Goal: Answer question/provide support: Share knowledge or assist other users

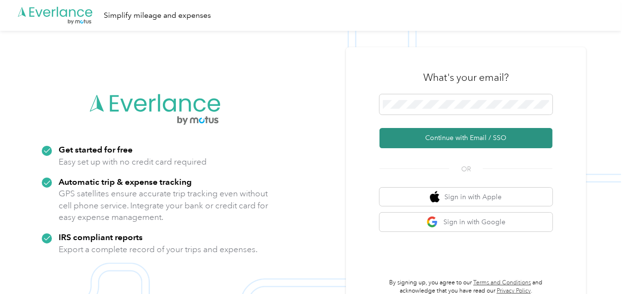
click at [426, 135] on button "Continue with Email / SSO" at bounding box center [466, 138] width 173 height 20
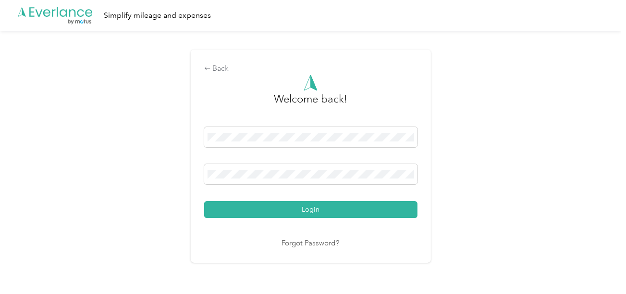
click at [316, 215] on button "Login" at bounding box center [310, 209] width 213 height 17
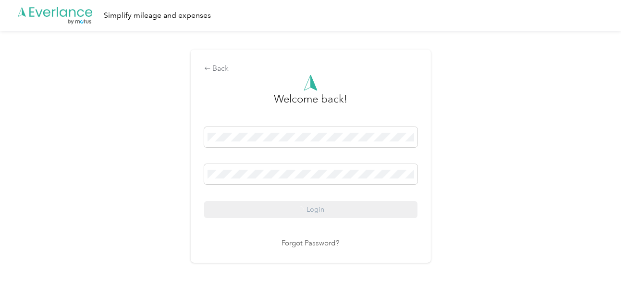
drag, startPoint x: 513, startPoint y: 177, endPoint x: 531, endPoint y: 164, distance: 22.0
click at [516, 175] on div "Back Welcome back! Login Forgot Password?" at bounding box center [310, 160] width 621 height 259
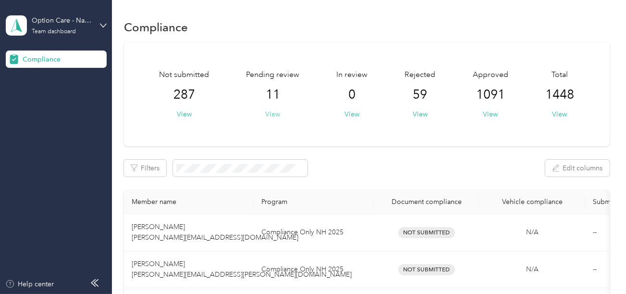
click at [274, 116] on button "View" at bounding box center [272, 114] width 15 height 10
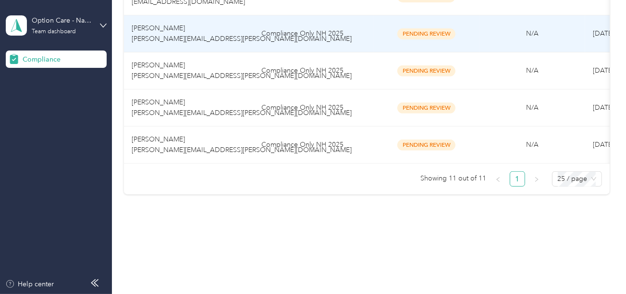
scroll to position [462, 0]
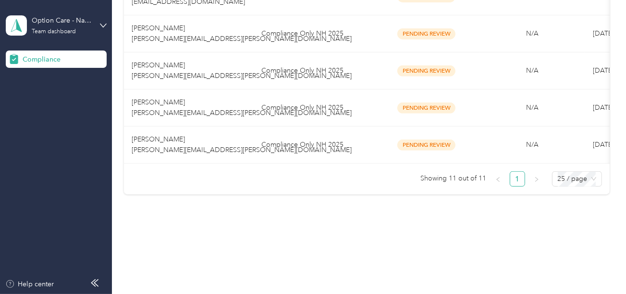
click at [335, 140] on td "Compliance Only NH 2025" at bounding box center [314, 144] width 120 height 37
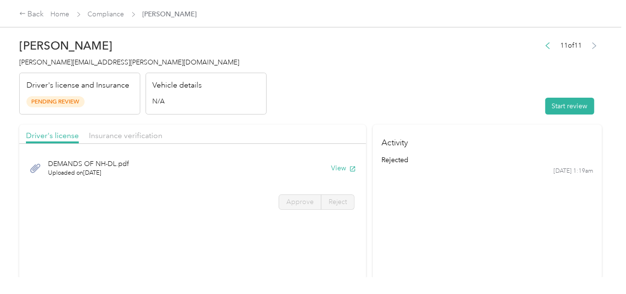
drag, startPoint x: 378, startPoint y: 94, endPoint x: 520, endPoint y: 116, distance: 143.5
click at [384, 97] on header "[PERSON_NAME] [PERSON_NAME][EMAIL_ADDRESS][PERSON_NAME][DOMAIN_NAME] Driver's l…" at bounding box center [310, 74] width 583 height 81
drag, startPoint x: 548, startPoint y: 107, endPoint x: 445, endPoint y: 102, distance: 103.4
click at [546, 107] on button "Start review" at bounding box center [569, 106] width 49 height 17
click at [403, 102] on header "[PERSON_NAME] [PERSON_NAME][EMAIL_ADDRESS][PERSON_NAME][DOMAIN_NAME] Driver's l…" at bounding box center [310, 74] width 583 height 81
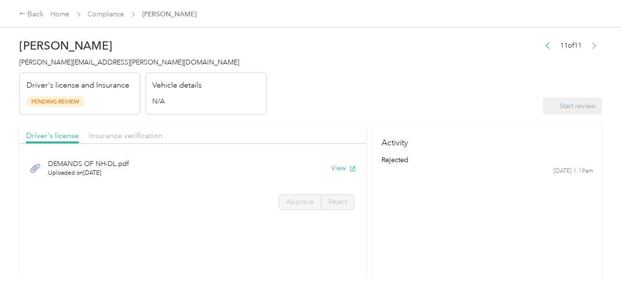
click at [74, 59] on span "[PERSON_NAME][EMAIL_ADDRESS][PERSON_NAME][DOMAIN_NAME]" at bounding box center [129, 62] width 220 height 8
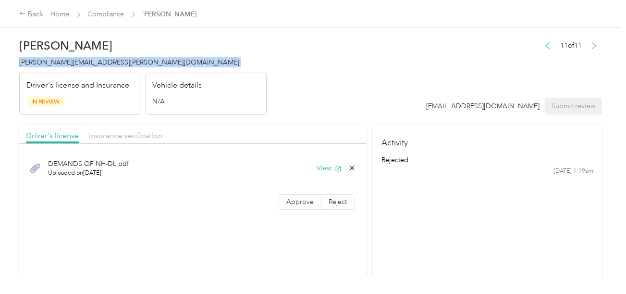
click at [74, 59] on span "[PERSON_NAME][EMAIL_ADDRESS][PERSON_NAME][DOMAIN_NAME]" at bounding box center [129, 62] width 220 height 8
copy span "[PERSON_NAME][EMAIL_ADDRESS][PERSON_NAME][DOMAIN_NAME]"
drag, startPoint x: 322, startPoint y: 126, endPoint x: 335, endPoint y: 151, distance: 28.4
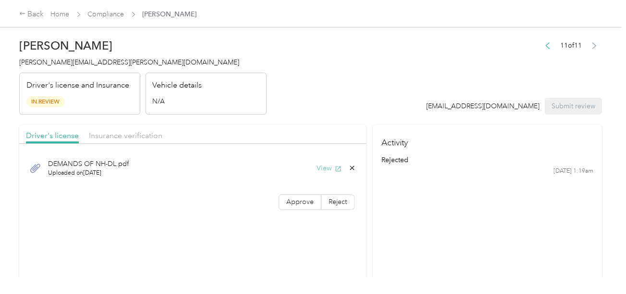
click at [327, 164] on button "View" at bounding box center [329, 168] width 25 height 10
drag, startPoint x: 296, startPoint y: 200, endPoint x: 341, endPoint y: 145, distance: 71.1
click at [296, 200] on span "Approve" at bounding box center [299, 202] width 27 height 8
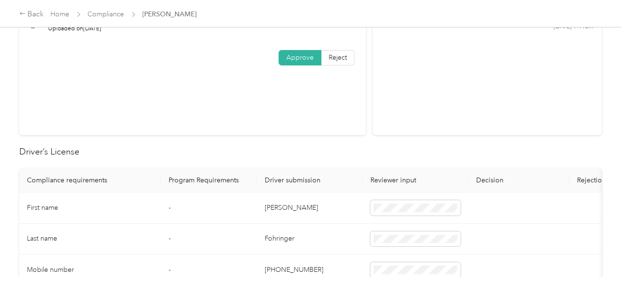
scroll to position [192, 0]
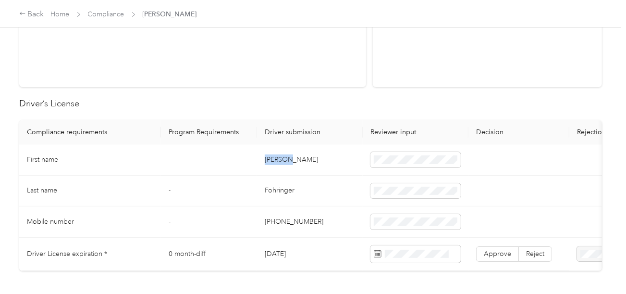
copy td "[PERSON_NAME]"
drag, startPoint x: 262, startPoint y: 158, endPoint x: 365, endPoint y: 159, distance: 102.8
click at [310, 159] on td "[PERSON_NAME]" at bounding box center [310, 159] width 106 height 31
click at [278, 190] on td "Fohringer" at bounding box center [310, 190] width 106 height 31
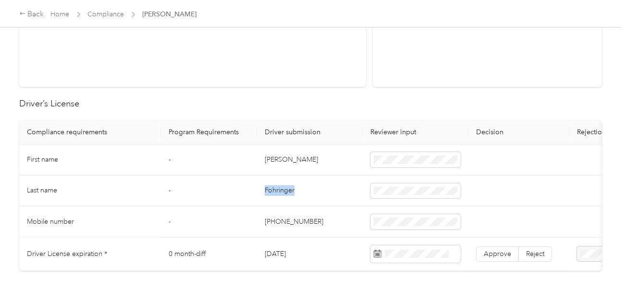
click at [278, 190] on td "Fohringer" at bounding box center [310, 190] width 106 height 31
copy td "Fohringer"
click at [340, 210] on td "[PHONE_NUMBER]" at bounding box center [310, 221] width 106 height 31
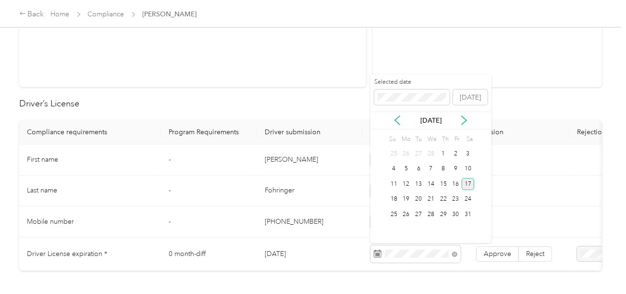
click at [467, 184] on div "17" at bounding box center [468, 184] width 12 height 12
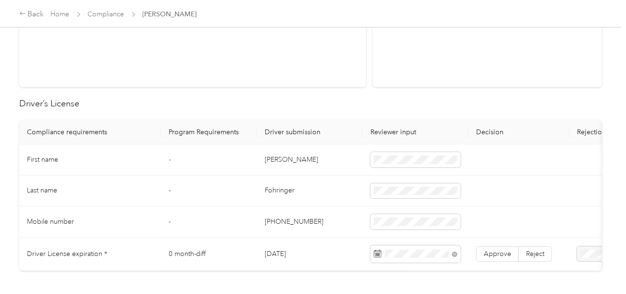
click at [501, 242] on td "Approve Reject" at bounding box center [519, 253] width 101 height 33
click at [504, 249] on span "Approve" at bounding box center [497, 253] width 27 height 8
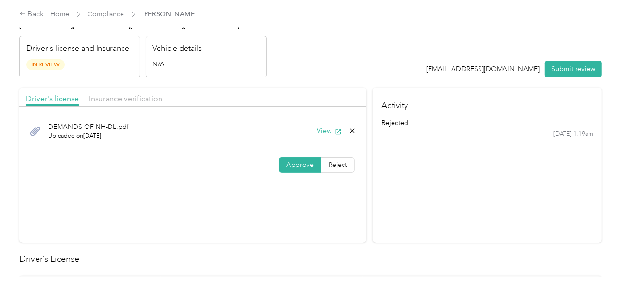
scroll to position [0, 0]
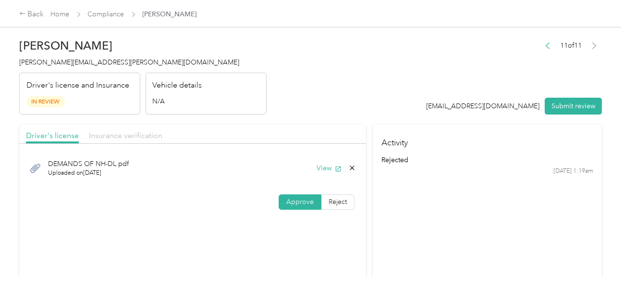
drag, startPoint x: 122, startPoint y: 131, endPoint x: 267, endPoint y: 122, distance: 144.9
click at [123, 131] on span "Insurance verification" at bounding box center [126, 135] width 74 height 9
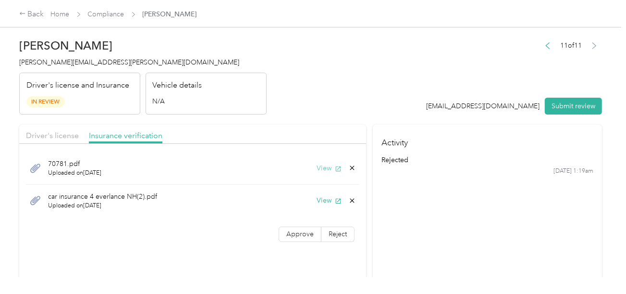
click at [322, 163] on button "View" at bounding box center [329, 168] width 25 height 10
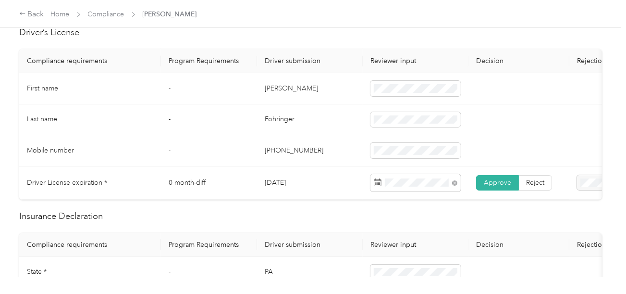
scroll to position [384, 0]
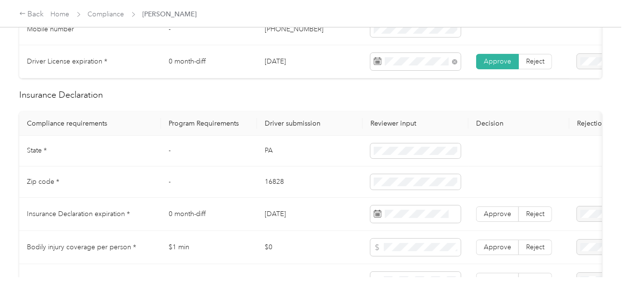
click at [274, 156] on td "PA" at bounding box center [310, 151] width 106 height 31
click at [264, 158] on td "PA" at bounding box center [310, 151] width 106 height 31
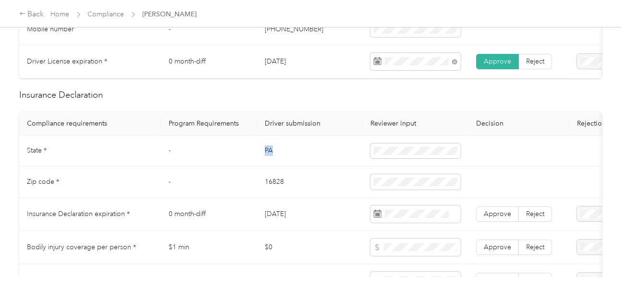
copy td "PA"
click at [268, 185] on td "16828" at bounding box center [310, 181] width 106 height 31
click at [267, 185] on td "16828" at bounding box center [310, 181] width 106 height 31
copy td "16828"
click at [267, 185] on td "16828" at bounding box center [310, 181] width 106 height 31
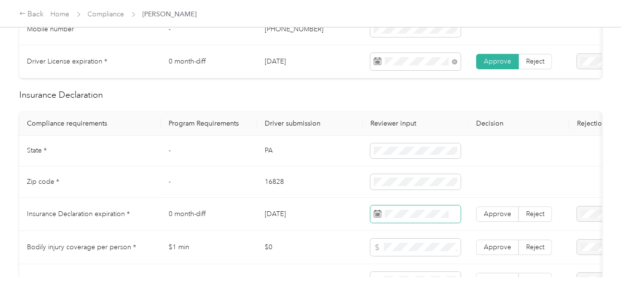
drag, startPoint x: 290, startPoint y: 211, endPoint x: 372, endPoint y: 215, distance: 82.3
click at [290, 211] on td "[DATE]" at bounding box center [310, 214] width 106 height 33
drag, startPoint x: 420, startPoint y: 214, endPoint x: 413, endPoint y: 161, distance: 53.7
click at [420, 210] on td at bounding box center [416, 214] width 106 height 33
click at [417, 212] on span at bounding box center [416, 213] width 90 height 17
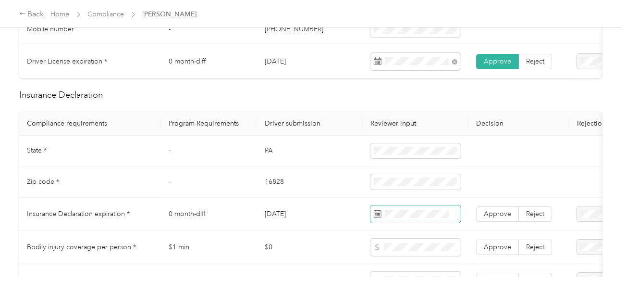
click at [418, 223] on span at bounding box center [416, 213] width 90 height 17
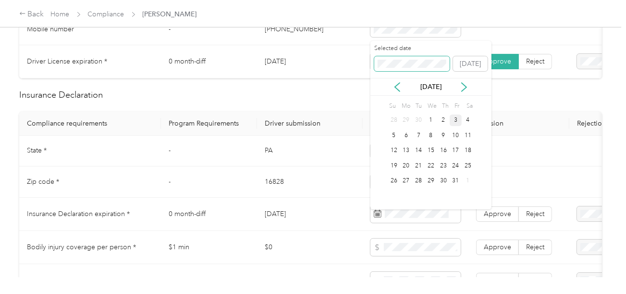
click at [402, 59] on span at bounding box center [412, 63] width 76 height 15
drag, startPoint x: 445, startPoint y: 118, endPoint x: 476, endPoint y: 195, distance: 83.4
click at [445, 118] on div "4" at bounding box center [443, 120] width 12 height 12
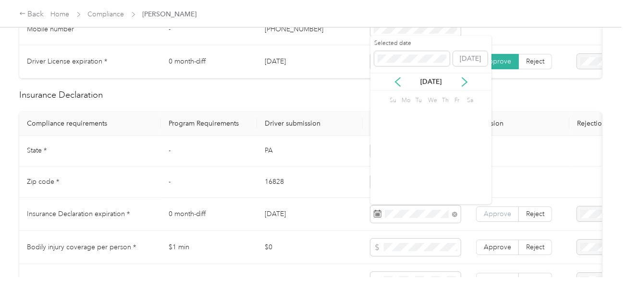
drag, startPoint x: 493, startPoint y: 210, endPoint x: 495, endPoint y: 217, distance: 6.9
click at [494, 212] on div "Approve Reject" at bounding box center [514, 213] width 76 height 15
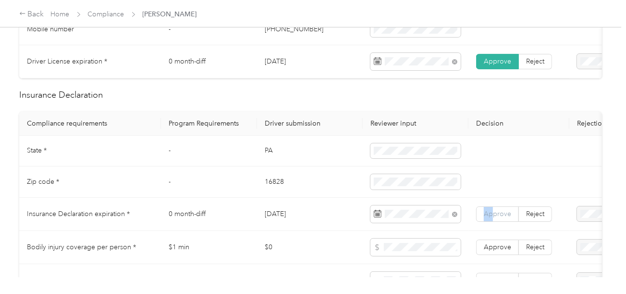
click at [496, 218] on span "Approve" at bounding box center [497, 214] width 27 height 8
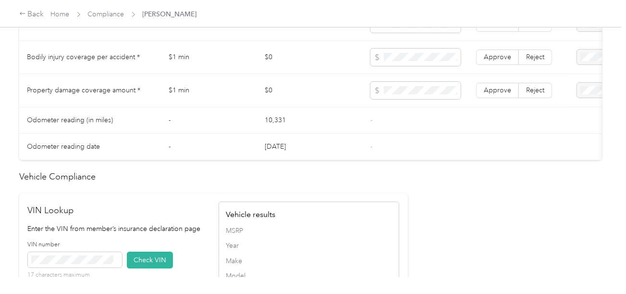
scroll to position [721, 0]
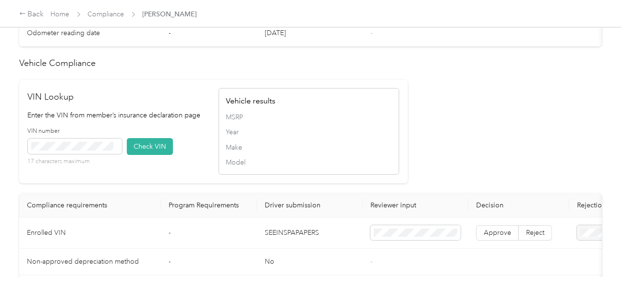
click at [306, 236] on td "SEEINSPAPAPERS" at bounding box center [310, 232] width 106 height 31
copy td "SEEINSPAPAPERS"
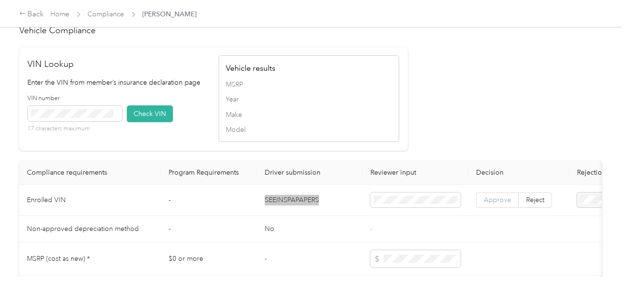
scroll to position [769, 0]
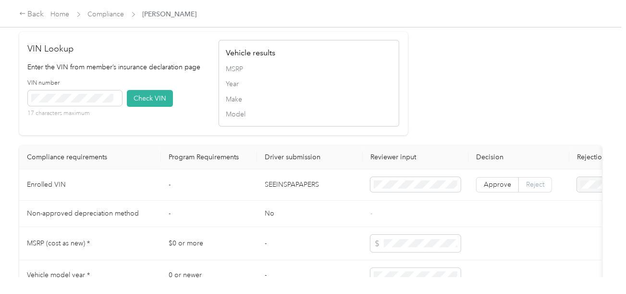
click at [534, 189] on label "Reject" at bounding box center [535, 184] width 33 height 15
click at [582, 189] on span at bounding box center [619, 184] width 84 height 15
click at [571, 211] on span "Vehicle VIN missing from uploaded Insurance Policy doc" at bounding box center [581, 222] width 62 height 28
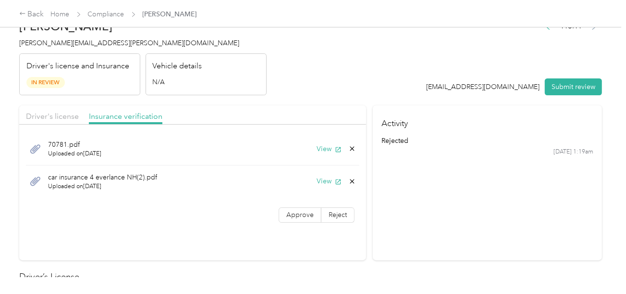
scroll to position [0, 0]
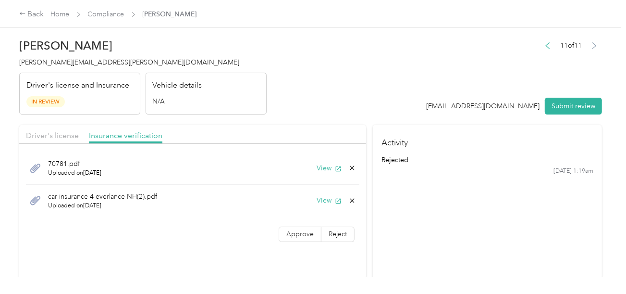
drag, startPoint x: 356, startPoint y: 99, endPoint x: 322, endPoint y: 182, distance: 90.1
click at [356, 100] on header "[PERSON_NAME] [PERSON_NAME][EMAIL_ADDRESS][PERSON_NAME][DOMAIN_NAME] Driver's l…" at bounding box center [310, 74] width 583 height 81
click at [322, 199] on button "View" at bounding box center [329, 200] width 25 height 10
click at [353, 200] on icon at bounding box center [352, 201] width 8 height 8
click at [336, 205] on div "Delete this file? No Yes" at bounding box center [303, 200] width 79 height 42
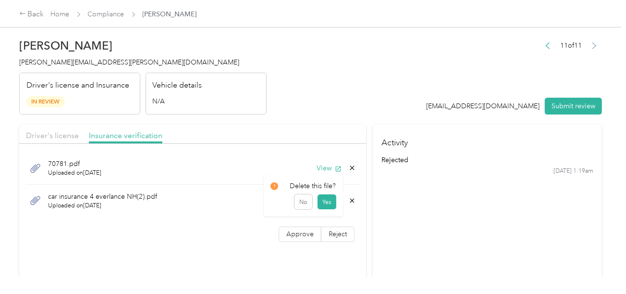
drag, startPoint x: 351, startPoint y: 201, endPoint x: 344, endPoint y: 201, distance: 7.2
click at [351, 201] on icon at bounding box center [352, 201] width 8 height 8
drag, startPoint x: 325, startPoint y: 207, endPoint x: 379, endPoint y: 197, distance: 54.8
click at [332, 206] on button "Yes" at bounding box center [327, 206] width 19 height 15
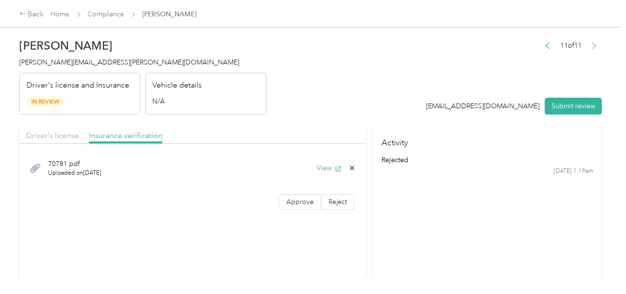
drag, startPoint x: 462, startPoint y: 196, endPoint x: 538, endPoint y: 139, distance: 95.4
click at [463, 195] on section "Activity rejected [DATE] 1:19am" at bounding box center [487, 201] width 229 height 155
click at [584, 103] on button "Submit review" at bounding box center [573, 106] width 57 height 17
click at [347, 85] on header "[PERSON_NAME] [PERSON_NAME][EMAIL_ADDRESS][PERSON_NAME][DOMAIN_NAME] Driver's l…" at bounding box center [310, 74] width 583 height 81
click at [49, 67] on h4 "[PERSON_NAME][EMAIL_ADDRESS][PERSON_NAME][DOMAIN_NAME]" at bounding box center [143, 62] width 248 height 10
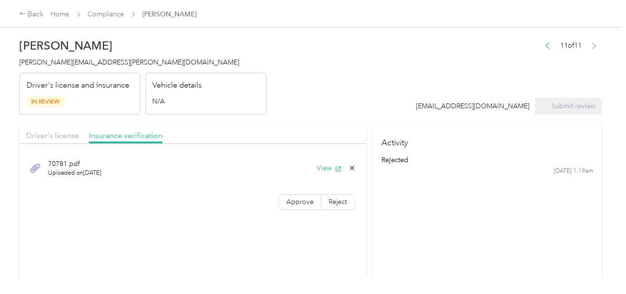
click at [49, 67] on h4 "[PERSON_NAME][EMAIL_ADDRESS][PERSON_NAME][DOMAIN_NAME]" at bounding box center [143, 62] width 248 height 10
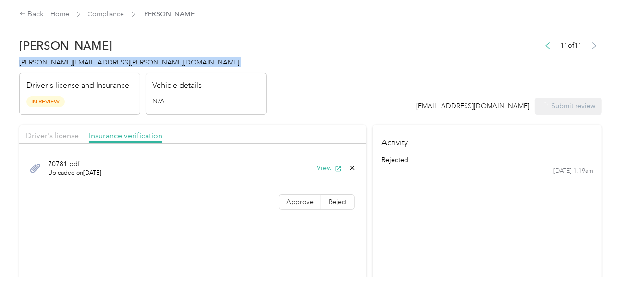
click at [49, 67] on h4 "[PERSON_NAME][EMAIL_ADDRESS][PERSON_NAME][DOMAIN_NAME]" at bounding box center [143, 62] width 248 height 10
copy span "[PERSON_NAME][EMAIL_ADDRESS][PERSON_NAME][DOMAIN_NAME]"
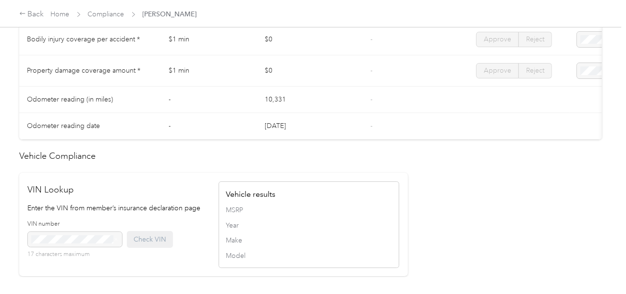
scroll to position [673, 0]
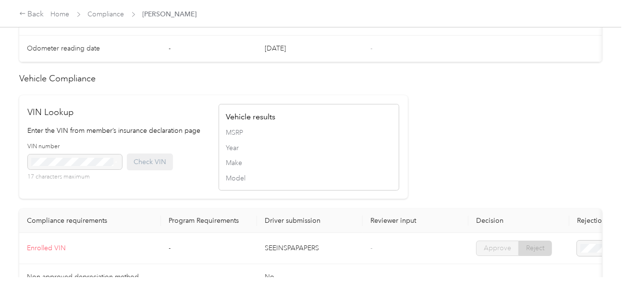
drag, startPoint x: 178, startPoint y: 47, endPoint x: 158, endPoint y: 37, distance: 22.1
click at [177, 47] on td "-" at bounding box center [209, 49] width 96 height 26
click at [105, 13] on link "Compliance" at bounding box center [106, 14] width 37 height 8
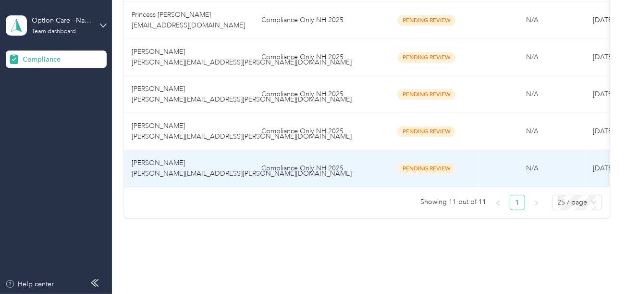
scroll to position [425, 0]
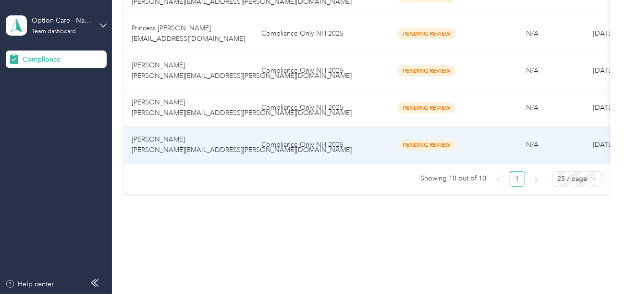
click at [306, 111] on td "Compliance Only NH 2025" at bounding box center [314, 107] width 120 height 37
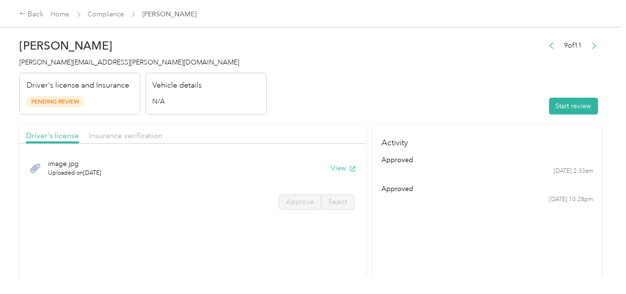
drag, startPoint x: 419, startPoint y: 73, endPoint x: 448, endPoint y: 83, distance: 31.5
click at [423, 75] on header "[PERSON_NAME] [PERSON_NAME][EMAIL_ADDRESS][PERSON_NAME][DOMAIN_NAME] Driver's l…" at bounding box center [310, 74] width 583 height 81
click at [559, 104] on button "Start review" at bounding box center [573, 106] width 49 height 17
click at [405, 78] on header "[PERSON_NAME] [PERSON_NAME][EMAIL_ADDRESS][PERSON_NAME][DOMAIN_NAME] Driver's l…" at bounding box center [310, 74] width 583 height 81
click at [402, 90] on header "[PERSON_NAME] [PERSON_NAME][EMAIL_ADDRESS][PERSON_NAME][DOMAIN_NAME] Driver's l…" at bounding box center [310, 74] width 583 height 81
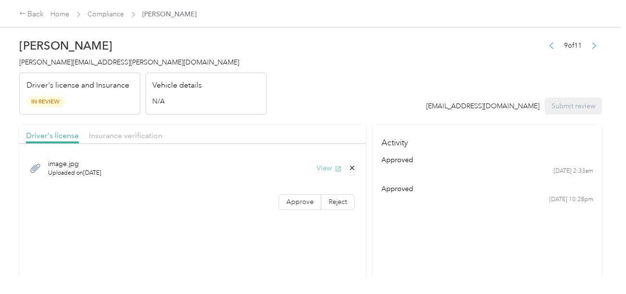
click at [317, 166] on button "View" at bounding box center [329, 168] width 25 height 10
click at [289, 205] on label "Approve" at bounding box center [300, 201] width 43 height 15
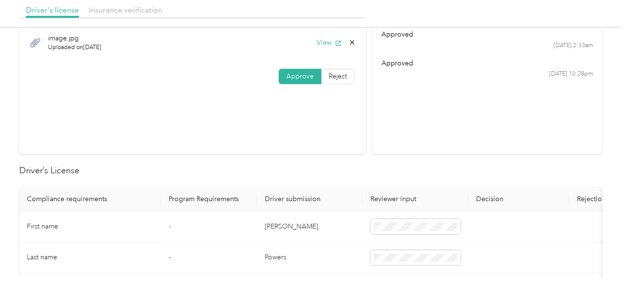
scroll to position [144, 0]
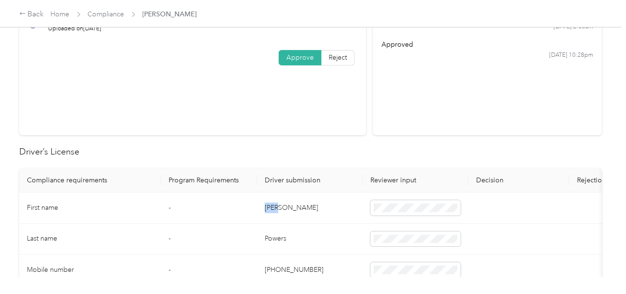
copy tr "[PERSON_NAME]"
drag, startPoint x: 257, startPoint y: 204, endPoint x: 347, endPoint y: 210, distance: 90.5
click at [298, 208] on tr "First name - [PERSON_NAME]" at bounding box center [358, 207] width 678 height 31
click at [346, 237] on td "Powers" at bounding box center [310, 238] width 106 height 31
copy td "owers"
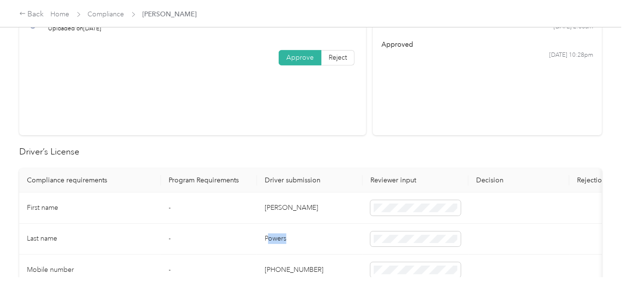
drag, startPoint x: 298, startPoint y: 242, endPoint x: 269, endPoint y: 242, distance: 28.8
click at [269, 242] on td "Powers" at bounding box center [310, 238] width 106 height 31
click at [268, 242] on td "Powers" at bounding box center [310, 238] width 106 height 31
click at [278, 236] on td "Powers" at bounding box center [310, 238] width 106 height 31
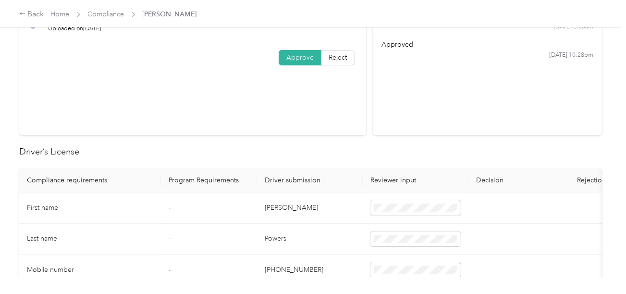
click at [354, 232] on td "Powers" at bounding box center [310, 238] width 106 height 31
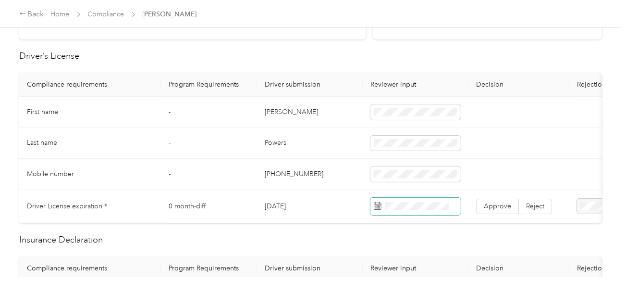
click at [429, 202] on span at bounding box center [416, 206] width 90 height 17
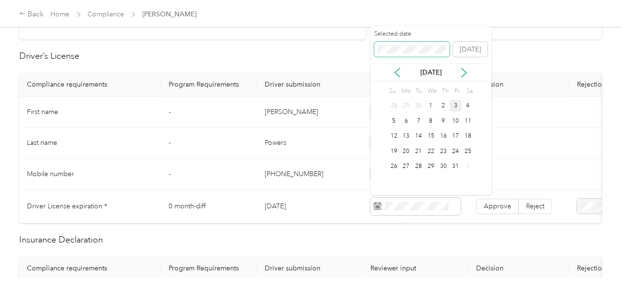
click at [398, 44] on span at bounding box center [412, 49] width 76 height 15
click at [452, 125] on div "7" at bounding box center [456, 121] width 12 height 12
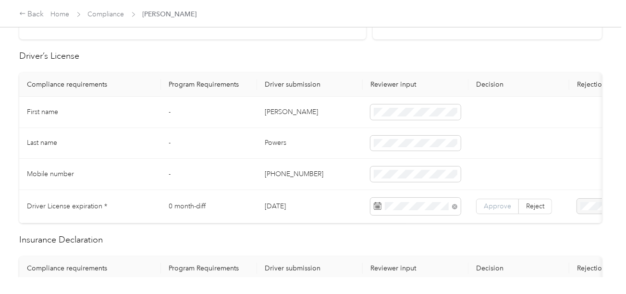
click at [496, 205] on span "Approve" at bounding box center [497, 206] width 27 height 8
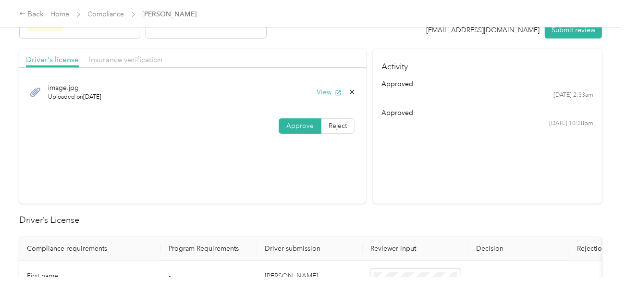
scroll to position [0, 0]
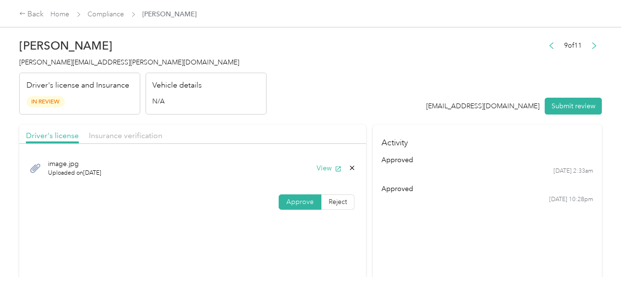
drag, startPoint x: 115, startPoint y: 128, endPoint x: 161, endPoint y: 132, distance: 46.3
click at [115, 128] on div "Driver's license Insurance verification" at bounding box center [192, 133] width 347 height 19
click at [156, 133] on span "Insurance verification" at bounding box center [126, 135] width 74 height 9
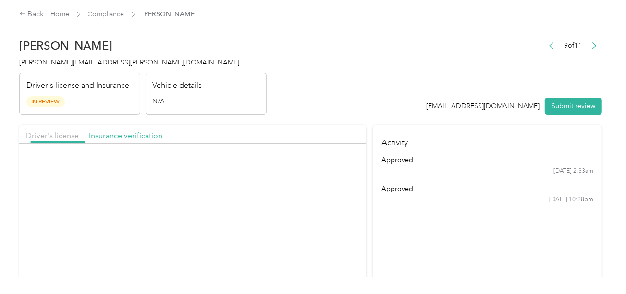
click at [277, 126] on div "Driver's license Insurance verification" at bounding box center [192, 133] width 347 height 19
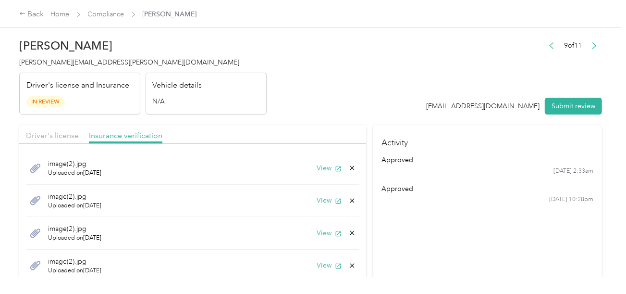
click at [329, 173] on div "image(2).jpg Uploaded on [DATE] View" at bounding box center [193, 168] width 334 height 33
click at [319, 171] on button "View" at bounding box center [329, 168] width 25 height 10
click at [321, 200] on button "View" at bounding box center [329, 200] width 25 height 10
click at [348, 197] on icon at bounding box center [352, 201] width 8 height 8
click at [315, 205] on button "Yes" at bounding box center [319, 206] width 19 height 15
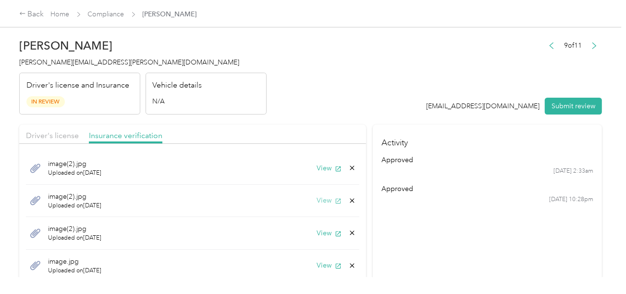
click at [320, 203] on button "View" at bounding box center [329, 200] width 25 height 10
click at [348, 197] on icon at bounding box center [352, 201] width 8 height 8
click at [321, 204] on button "Yes" at bounding box center [319, 206] width 19 height 15
click at [322, 199] on button "View" at bounding box center [329, 200] width 25 height 10
click at [345, 197] on div "View" at bounding box center [336, 200] width 39 height 10
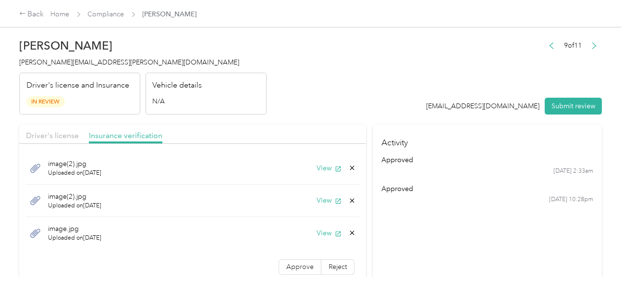
click at [348, 200] on icon at bounding box center [352, 201] width 8 height 8
click at [318, 201] on button "Yes" at bounding box center [319, 206] width 19 height 15
click at [323, 198] on button "View" at bounding box center [329, 200] width 25 height 10
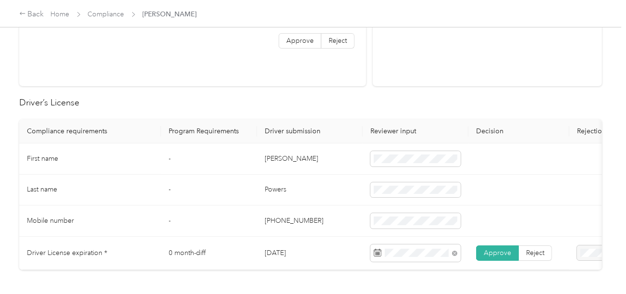
scroll to position [96, 0]
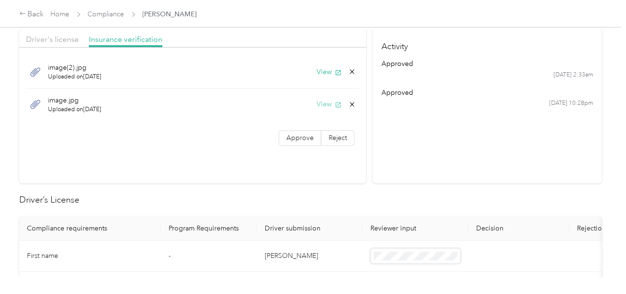
click at [334, 99] on button "View" at bounding box center [329, 104] width 25 height 10
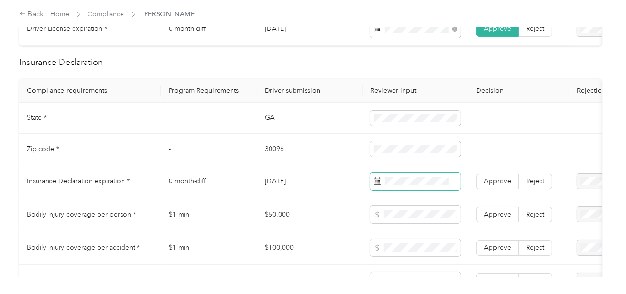
scroll to position [432, 0]
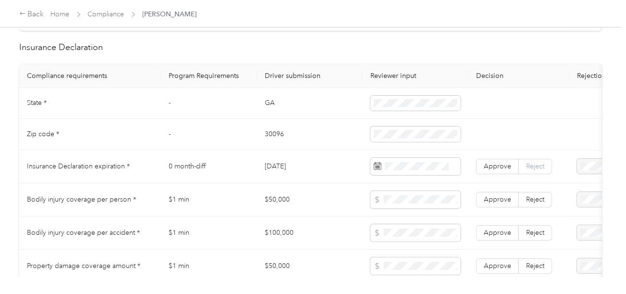
click at [539, 168] on span "Reject" at bounding box center [535, 166] width 18 height 8
click at [580, 232] on span "Expired Insurance Policy" at bounding box center [577, 240] width 55 height 18
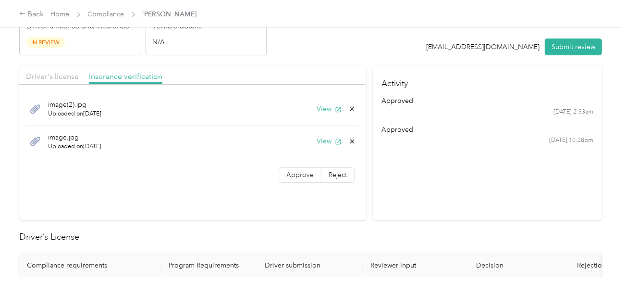
scroll to position [0, 0]
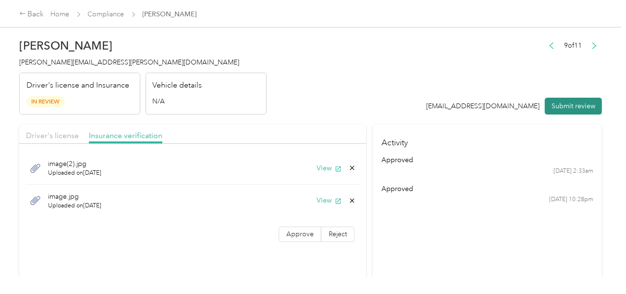
click at [575, 107] on button "Submit review" at bounding box center [573, 106] width 57 height 17
drag, startPoint x: 390, startPoint y: 87, endPoint x: 330, endPoint y: 97, distance: 60.8
click at [390, 87] on header "[PERSON_NAME] [PERSON_NAME][EMAIL_ADDRESS][PERSON_NAME][DOMAIN_NAME] Driver's l…" at bounding box center [310, 74] width 583 height 81
click at [53, 68] on div "[PERSON_NAME] [PERSON_NAME][EMAIL_ADDRESS][PERSON_NAME][DOMAIN_NAME] Driver's l…" at bounding box center [143, 74] width 248 height 81
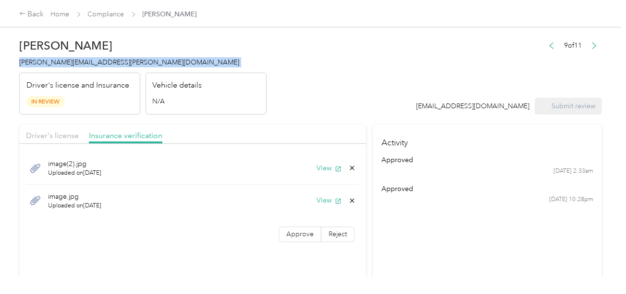
click at [53, 68] on div "[PERSON_NAME] [PERSON_NAME][EMAIL_ADDRESS][PERSON_NAME][DOMAIN_NAME] Driver's l…" at bounding box center [143, 74] width 248 height 81
copy span "[PERSON_NAME][EMAIL_ADDRESS][PERSON_NAME][DOMAIN_NAME]"
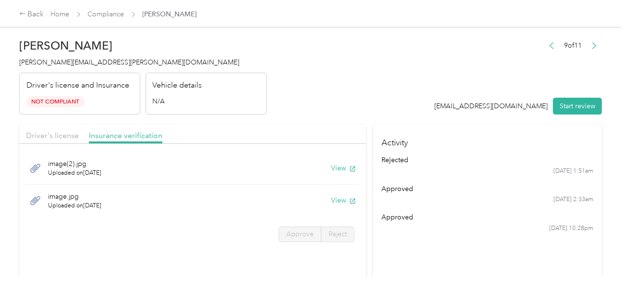
drag, startPoint x: 299, startPoint y: 44, endPoint x: 246, endPoint y: 35, distance: 54.1
click at [298, 44] on header "[PERSON_NAME] Powers [EMAIL_ADDRESS][PERSON_NAME][DOMAIN_NAME] Driver's license…" at bounding box center [310, 74] width 583 height 81
click at [108, 17] on link "Compliance" at bounding box center [106, 14] width 37 height 8
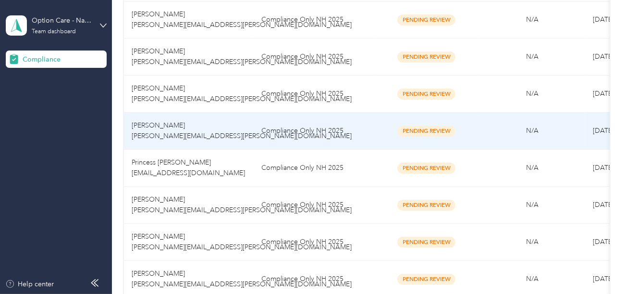
scroll to position [388, 0]
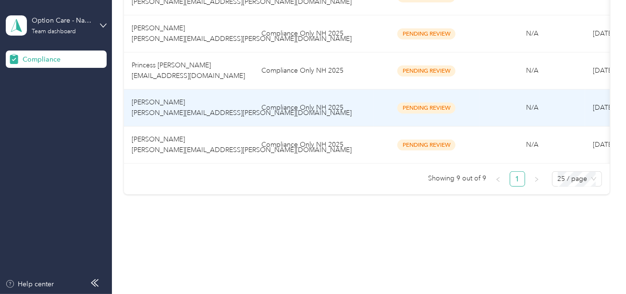
click at [310, 103] on td "Compliance Only NH 2025" at bounding box center [314, 107] width 120 height 37
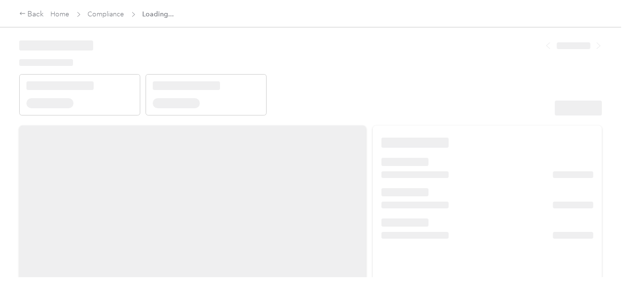
drag, startPoint x: 372, startPoint y: 57, endPoint x: 377, endPoint y: 61, distance: 5.5
click at [373, 57] on header at bounding box center [310, 75] width 583 height 82
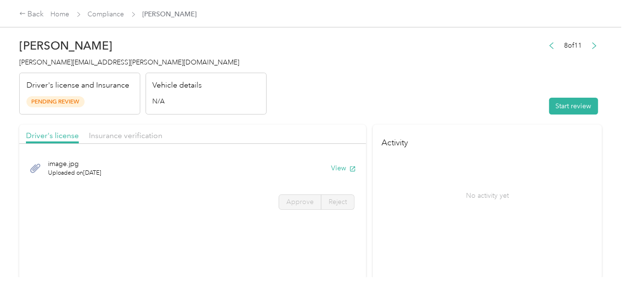
drag, startPoint x: 377, startPoint y: 61, endPoint x: 505, endPoint y: 120, distance: 141.0
click at [431, 93] on header "[PERSON_NAME] [PERSON_NAME][EMAIL_ADDRESS][PERSON_NAME][DOMAIN_NAME] Driver's l…" at bounding box center [310, 74] width 583 height 81
click at [563, 111] on button "Start review" at bounding box center [573, 106] width 49 height 17
click at [436, 90] on header "[PERSON_NAME] [PERSON_NAME][EMAIL_ADDRESS][PERSON_NAME][DOMAIN_NAME] Driver's l…" at bounding box center [310, 74] width 583 height 81
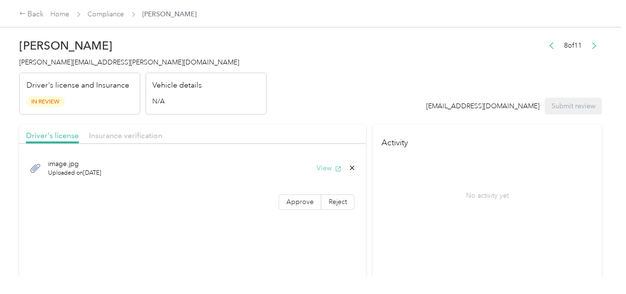
click at [329, 168] on button "View" at bounding box center [329, 168] width 25 height 10
click at [286, 199] on span "Approve" at bounding box center [299, 202] width 27 height 8
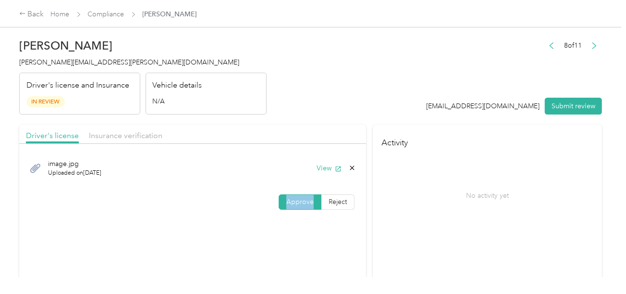
drag, startPoint x: 286, startPoint y: 199, endPoint x: 468, endPoint y: 184, distance: 181.9
click at [286, 199] on span "Approve" at bounding box center [299, 202] width 27 height 8
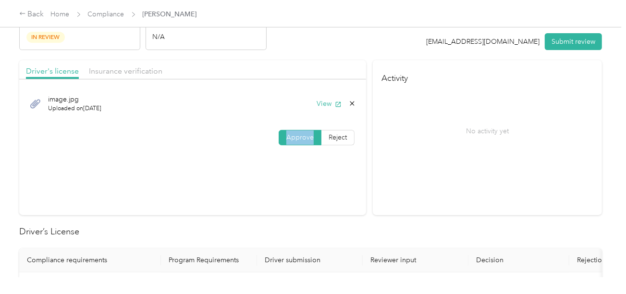
scroll to position [192, 0]
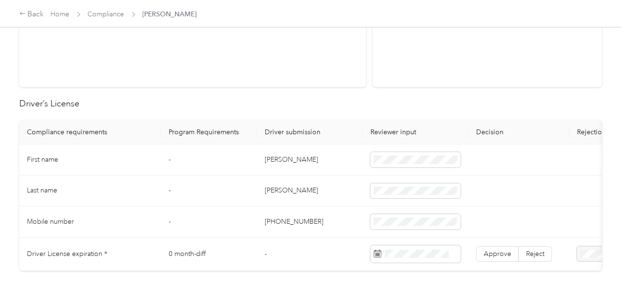
click at [273, 160] on td "[PERSON_NAME]" at bounding box center [310, 159] width 106 height 31
click at [410, 163] on span at bounding box center [416, 159] width 90 height 15
click at [279, 185] on td "[PERSON_NAME]" at bounding box center [310, 190] width 106 height 31
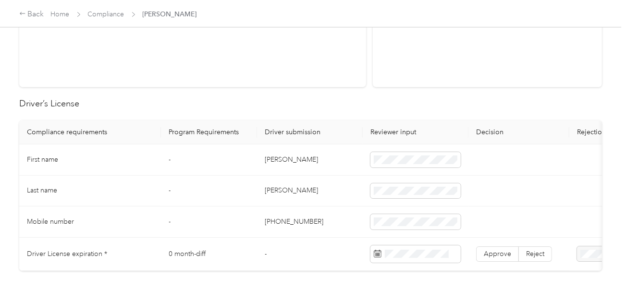
drag, startPoint x: 347, startPoint y: 199, endPoint x: 393, endPoint y: 200, distance: 46.1
click at [349, 200] on td "[PERSON_NAME]" at bounding box center [310, 190] width 106 height 31
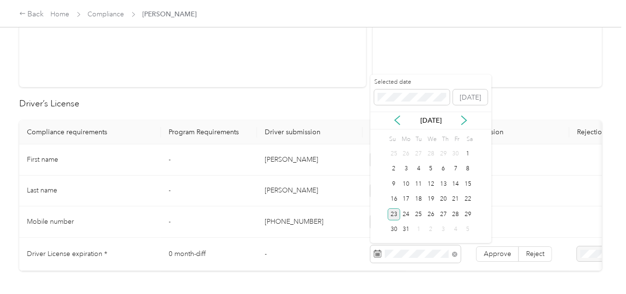
click at [391, 212] on div "23" at bounding box center [394, 214] width 12 height 12
click at [490, 244] on td "Approve Reject" at bounding box center [519, 253] width 101 height 33
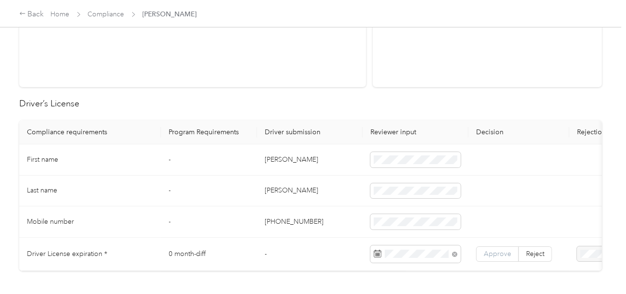
click at [492, 247] on label "Approve" at bounding box center [497, 253] width 43 height 15
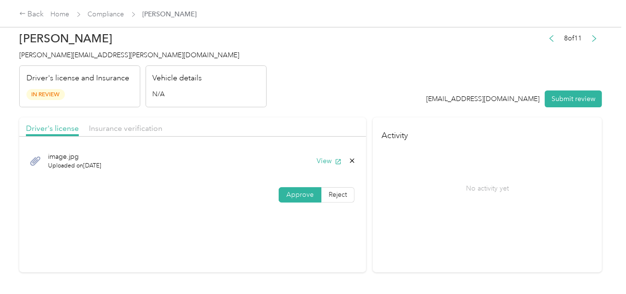
scroll to position [0, 0]
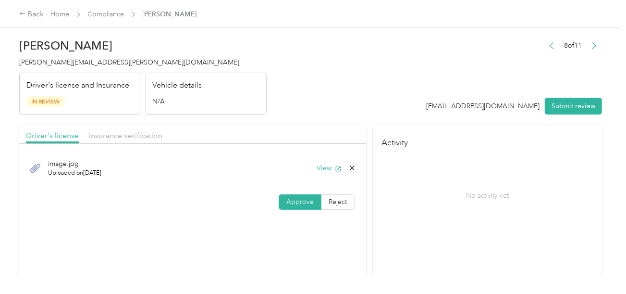
drag, startPoint x: 124, startPoint y: 136, endPoint x: 291, endPoint y: 121, distance: 167.9
click at [129, 136] on span "Insurance verification" at bounding box center [126, 135] width 74 height 9
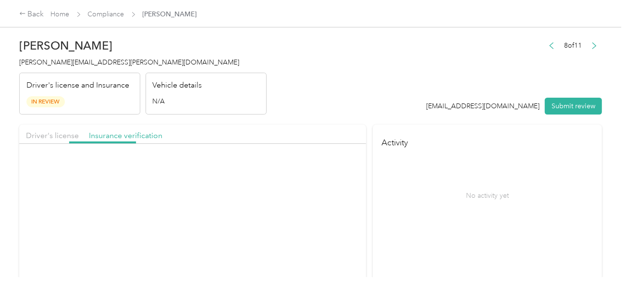
drag, startPoint x: 291, startPoint y: 121, endPoint x: 304, endPoint y: 137, distance: 20.5
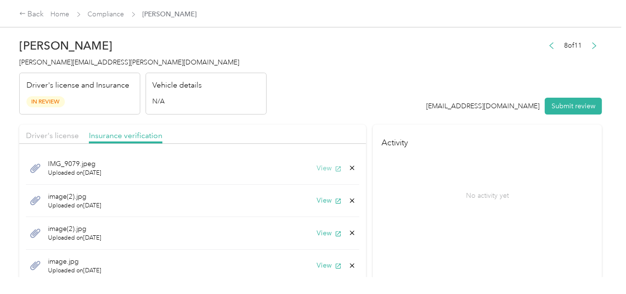
click at [325, 166] on button "View" at bounding box center [329, 168] width 25 height 10
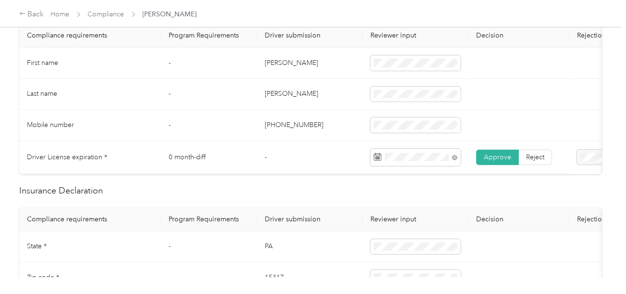
scroll to position [384, 0]
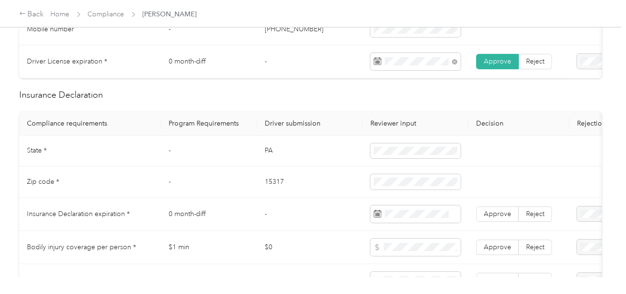
click at [268, 161] on td "PA" at bounding box center [310, 151] width 106 height 31
click at [424, 159] on span at bounding box center [416, 150] width 90 height 15
click at [276, 186] on td "15317" at bounding box center [310, 181] width 106 height 31
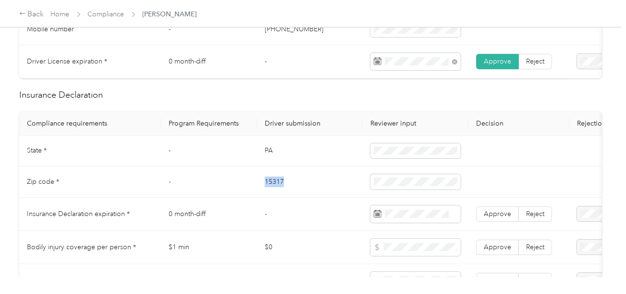
click at [276, 186] on td "15317" at bounding box center [310, 181] width 106 height 31
drag, startPoint x: 315, startPoint y: 196, endPoint x: 382, endPoint y: 199, distance: 67.3
click at [315, 197] on td "15317" at bounding box center [310, 181] width 106 height 31
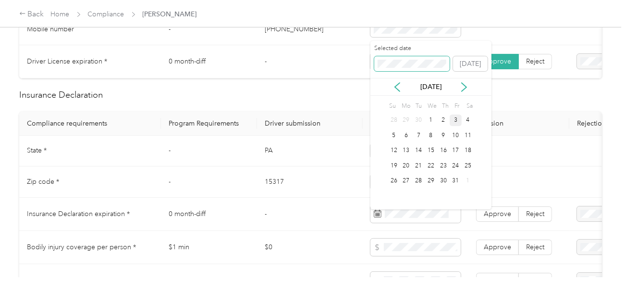
click at [396, 68] on span at bounding box center [412, 63] width 76 height 15
click at [418, 152] on div "16" at bounding box center [418, 151] width 12 height 12
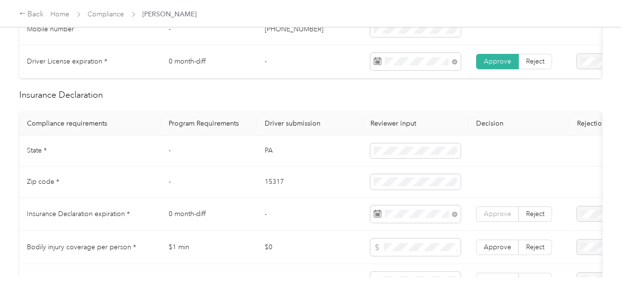
click at [496, 217] on span "Approve" at bounding box center [497, 214] width 27 height 8
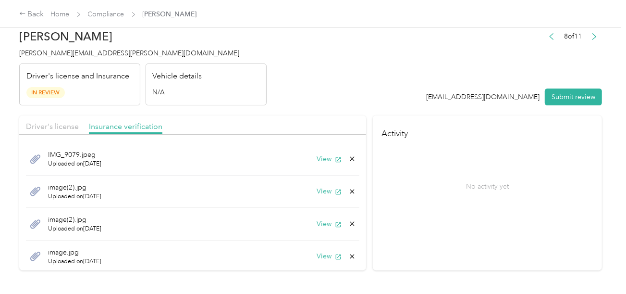
scroll to position [0, 0]
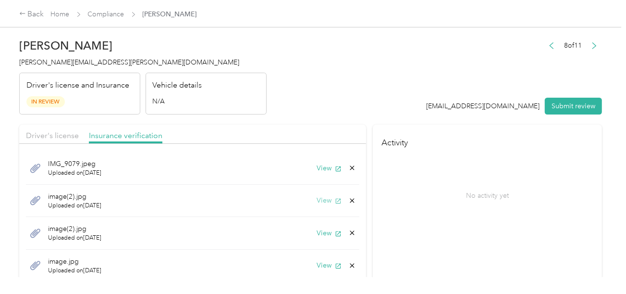
click at [317, 195] on button "View" at bounding box center [329, 200] width 25 height 10
drag, startPoint x: 345, startPoint y: 200, endPoint x: 330, endPoint y: 202, distance: 14.6
click at [348, 200] on icon at bounding box center [352, 201] width 8 height 8
click at [324, 203] on button "Yes" at bounding box center [319, 206] width 19 height 15
click at [323, 203] on button "View" at bounding box center [329, 200] width 25 height 10
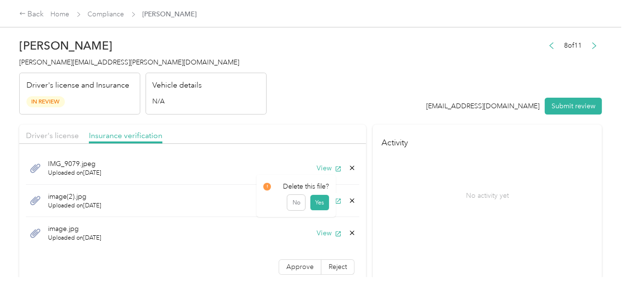
click at [348, 198] on icon at bounding box center [352, 201] width 8 height 8
click at [323, 204] on button "Yes" at bounding box center [319, 206] width 19 height 15
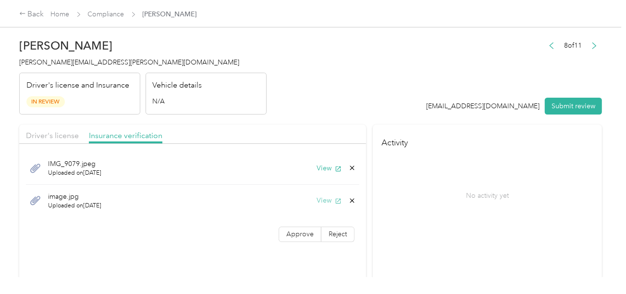
click at [328, 198] on button "View" at bounding box center [329, 200] width 25 height 10
drag, startPoint x: 352, startPoint y: 199, endPoint x: 344, endPoint y: 205, distance: 9.9
click at [352, 199] on icon at bounding box center [352, 201] width 8 height 8
click at [332, 209] on button "Yes" at bounding box center [327, 206] width 19 height 15
click at [308, 205] on label "Approve" at bounding box center [300, 201] width 43 height 15
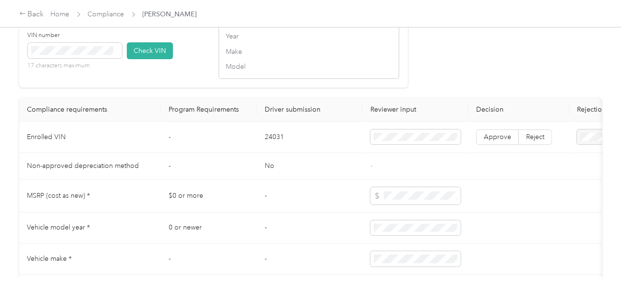
scroll to position [577, 0]
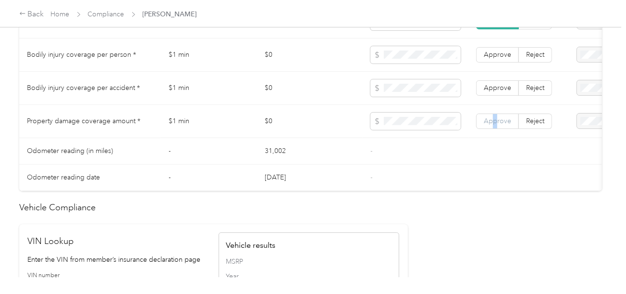
click at [496, 120] on label "Approve" at bounding box center [497, 120] width 43 height 15
click at [502, 89] on span "Approve" at bounding box center [497, 88] width 27 height 8
click at [490, 58] on span "Approve" at bounding box center [497, 54] width 27 height 8
drag, startPoint x: 503, startPoint y: 111, endPoint x: 501, endPoint y: 120, distance: 8.9
click at [503, 112] on td "Approve Reject" at bounding box center [519, 121] width 101 height 33
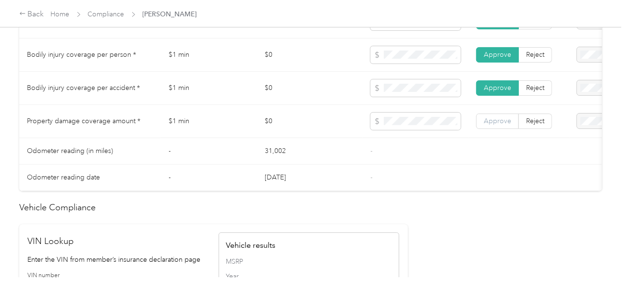
click at [499, 122] on span "Approve" at bounding box center [497, 121] width 27 height 8
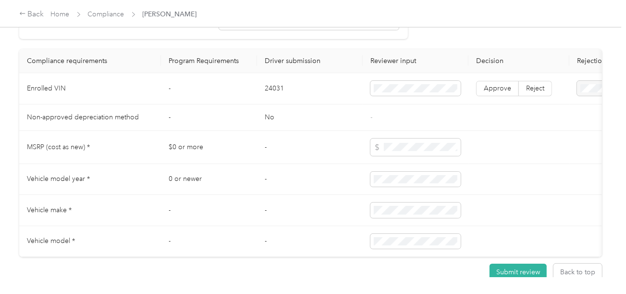
scroll to position [769, 0]
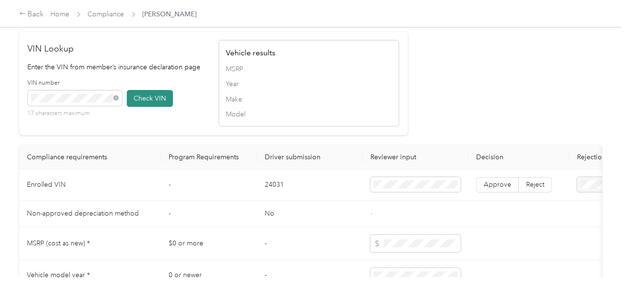
click at [162, 107] on button "Check VIN" at bounding box center [150, 98] width 46 height 17
click at [496, 192] on label "Approve" at bounding box center [497, 184] width 43 height 15
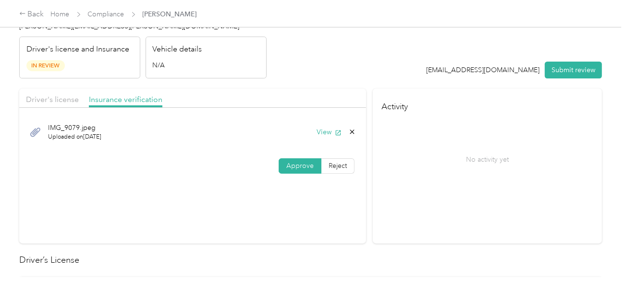
scroll to position [0, 0]
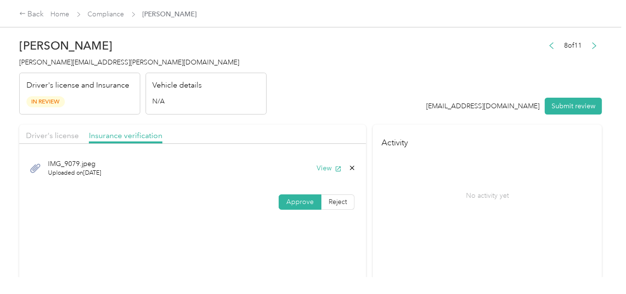
drag, startPoint x: 76, startPoint y: 140, endPoint x: 61, endPoint y: 139, distance: 14.9
click at [75, 140] on div "Driver's license" at bounding box center [52, 136] width 53 height 12
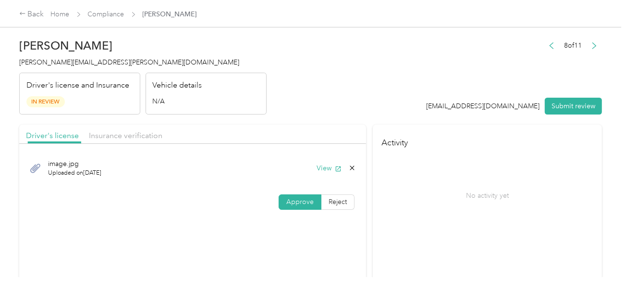
drag, startPoint x: 324, startPoint y: 101, endPoint x: 439, endPoint y: 130, distance: 118.4
click at [330, 102] on header "[PERSON_NAME] [PERSON_NAME][EMAIL_ADDRESS][PERSON_NAME][DOMAIN_NAME] Driver's l…" at bounding box center [310, 74] width 583 height 81
click at [551, 113] on button "Submit review" at bounding box center [573, 106] width 57 height 17
drag, startPoint x: 158, startPoint y: 92, endPoint x: 148, endPoint y: 89, distance: 10.5
click at [152, 90] on div "Vehicle details N/A" at bounding box center [206, 94] width 121 height 42
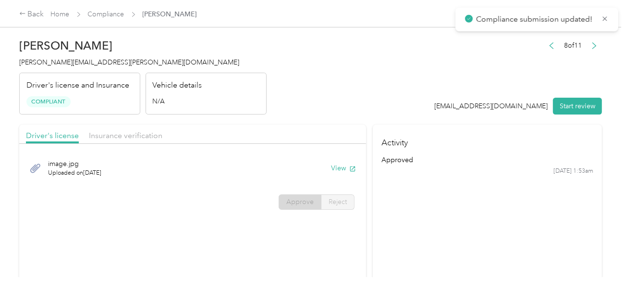
click at [87, 65] on span "[PERSON_NAME][EMAIL_ADDRESS][PERSON_NAME][DOMAIN_NAME]" at bounding box center [129, 62] width 220 height 8
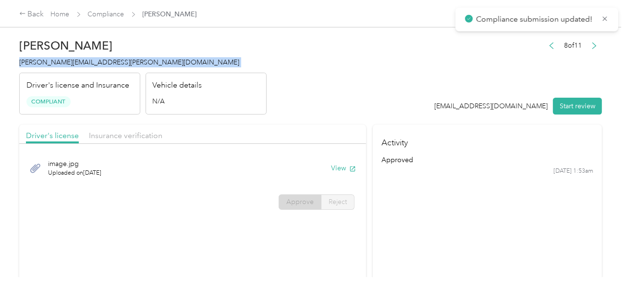
click at [87, 65] on span "[PERSON_NAME][EMAIL_ADDRESS][PERSON_NAME][DOMAIN_NAME]" at bounding box center [129, 62] width 220 height 8
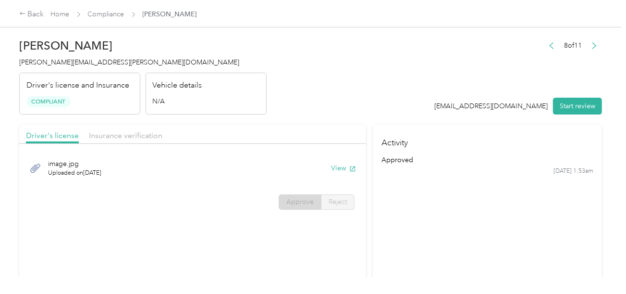
click at [293, 89] on header "[PERSON_NAME] Ridgway [EMAIL_ADDRESS][PERSON_NAME][DOMAIN_NAME] Driver's licens…" at bounding box center [310, 74] width 583 height 81
click at [109, 11] on link "Compliance" at bounding box center [106, 14] width 37 height 8
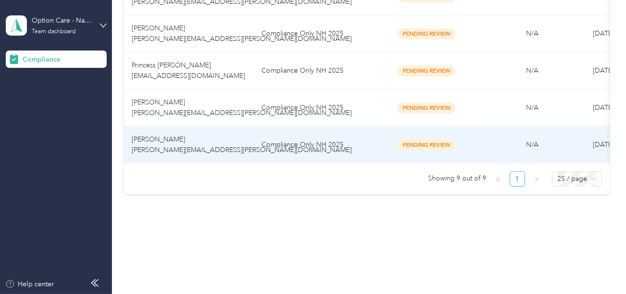
scroll to position [351, 0]
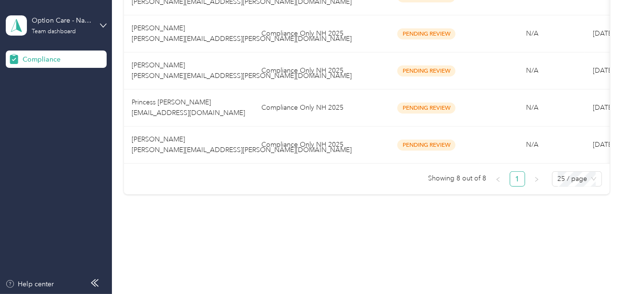
drag, startPoint x: 341, startPoint y: 204, endPoint x: 312, endPoint y: 139, distance: 71.2
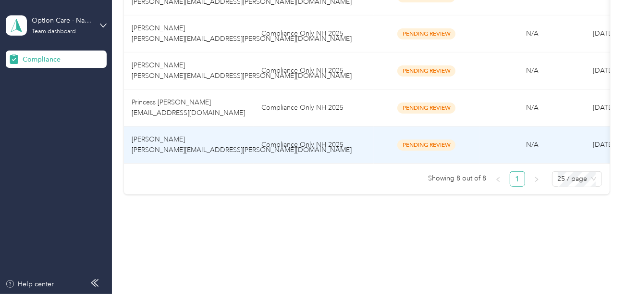
click at [309, 91] on td "Compliance Only NH 2025" at bounding box center [314, 107] width 120 height 37
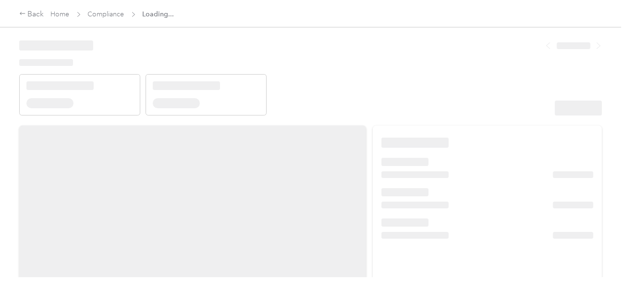
click at [416, 83] on header at bounding box center [310, 75] width 583 height 82
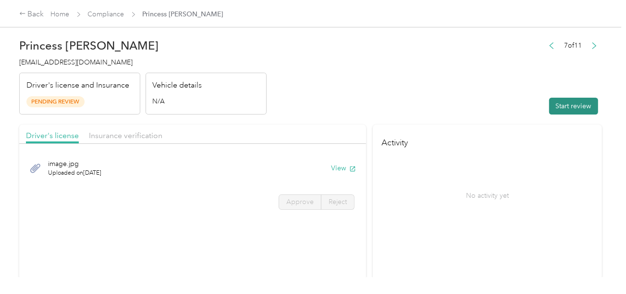
click at [562, 108] on button "Start review" at bounding box center [573, 106] width 49 height 17
click at [353, 96] on header "Princess [PERSON_NAME] [EMAIL_ADDRESS][DOMAIN_NAME] Driver's license and Insura…" at bounding box center [310, 74] width 583 height 81
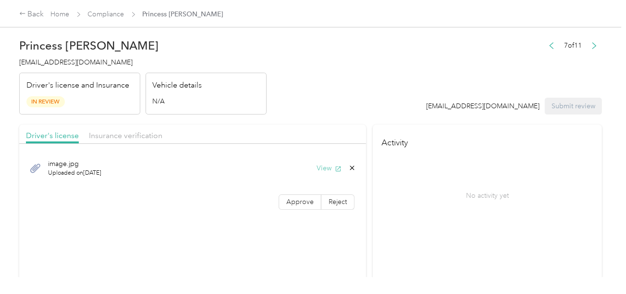
click at [335, 165] on icon "button" at bounding box center [338, 168] width 7 height 7
drag, startPoint x: 304, startPoint y: 191, endPoint x: 304, endPoint y: 200, distance: 8.7
click at [304, 192] on div "image.jpg Uploaded on [DATE] View Approve Reject" at bounding box center [192, 183] width 347 height 68
drag, startPoint x: 304, startPoint y: 200, endPoint x: 393, endPoint y: 192, distance: 88.8
click at [304, 200] on span "Approve" at bounding box center [299, 202] width 27 height 8
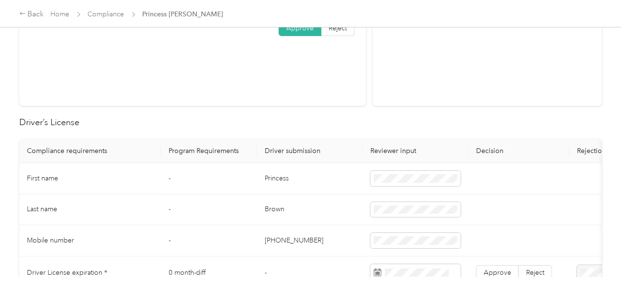
scroll to position [240, 0]
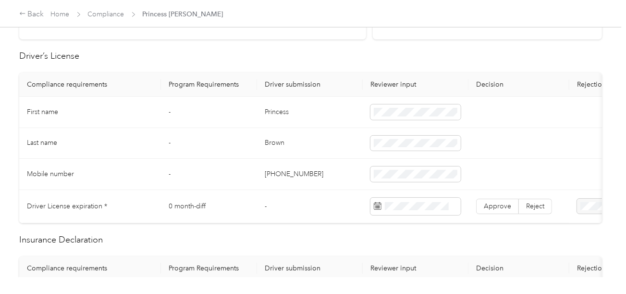
click at [286, 104] on td "Princess" at bounding box center [310, 112] width 106 height 31
click at [281, 109] on td "Princess" at bounding box center [310, 112] width 106 height 31
click at [260, 143] on td "Brown" at bounding box center [310, 143] width 106 height 31
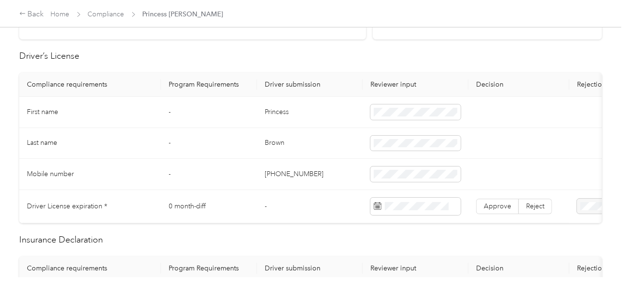
click at [263, 143] on td "Brown" at bounding box center [310, 143] width 106 height 31
click at [264, 143] on td "Brown" at bounding box center [310, 143] width 106 height 31
drag, startPoint x: 333, startPoint y: 161, endPoint x: 589, endPoint y: 205, distance: 259.9
click at [334, 162] on td "[PHONE_NUMBER]" at bounding box center [310, 174] width 106 height 31
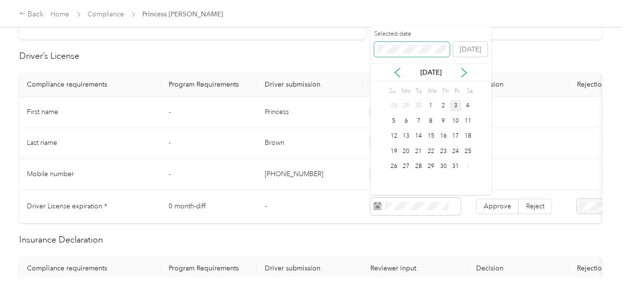
click at [405, 42] on span at bounding box center [412, 49] width 76 height 15
click at [434, 137] on div "14" at bounding box center [431, 136] width 12 height 12
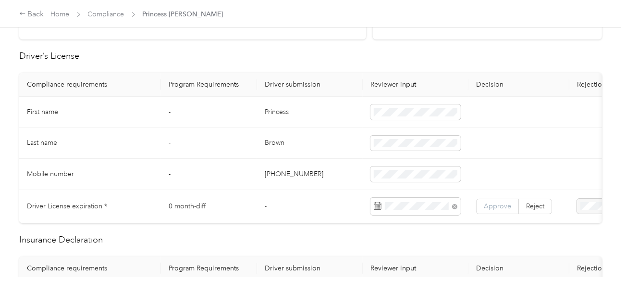
click at [488, 204] on span "Approve" at bounding box center [497, 206] width 27 height 8
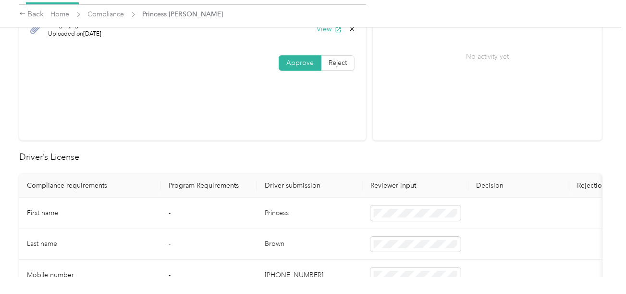
scroll to position [0, 0]
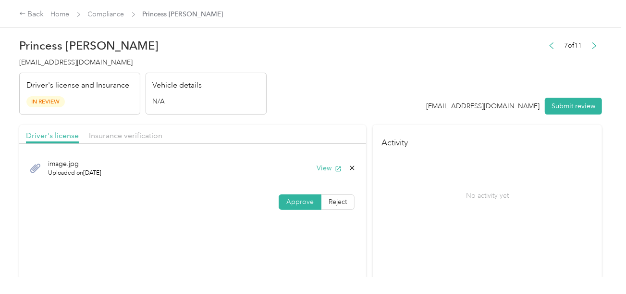
drag, startPoint x: 148, startPoint y: 136, endPoint x: 317, endPoint y: 113, distance: 170.7
click at [156, 134] on span "Insurance verification" at bounding box center [126, 135] width 74 height 9
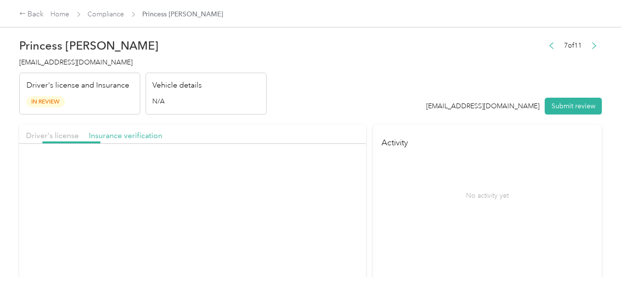
drag, startPoint x: 317, startPoint y: 113, endPoint x: 322, endPoint y: 143, distance: 29.8
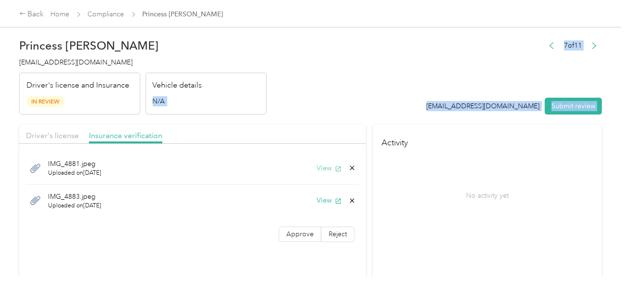
click at [319, 168] on button "View" at bounding box center [329, 168] width 25 height 10
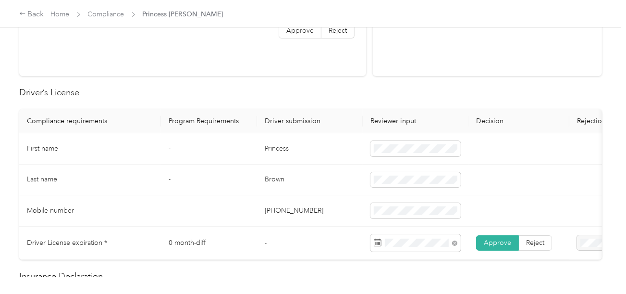
scroll to position [336, 0]
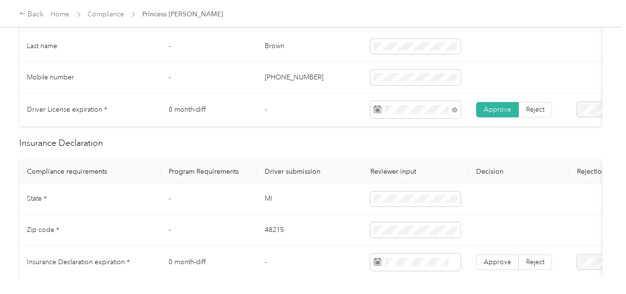
click at [269, 203] on td "MI" at bounding box center [310, 199] width 106 height 31
click at [378, 199] on span at bounding box center [416, 198] width 90 height 15
click at [275, 239] on td "48215" at bounding box center [310, 229] width 106 height 31
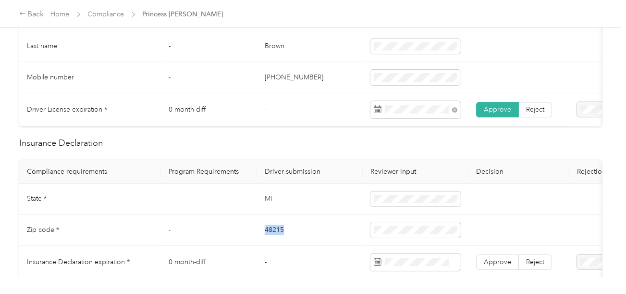
click at [275, 239] on td "48215" at bounding box center [310, 229] width 106 height 31
click at [318, 236] on td "48215" at bounding box center [310, 229] width 106 height 31
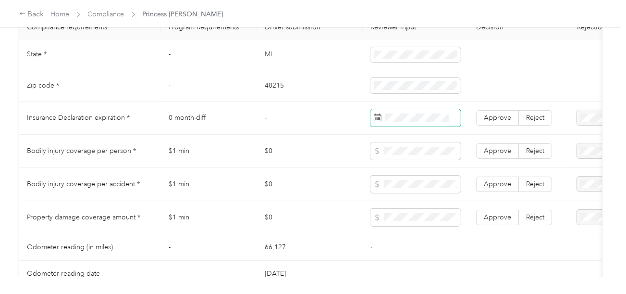
click at [421, 120] on span at bounding box center [416, 117] width 90 height 17
click at [412, 126] on span at bounding box center [416, 117] width 90 height 17
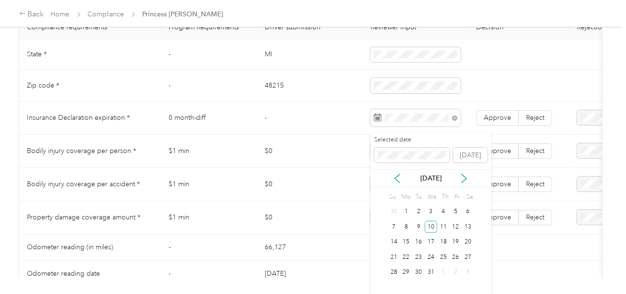
drag, startPoint x: 431, startPoint y: 224, endPoint x: 455, endPoint y: 197, distance: 35.8
click at [435, 221] on div "10" at bounding box center [431, 227] width 12 height 12
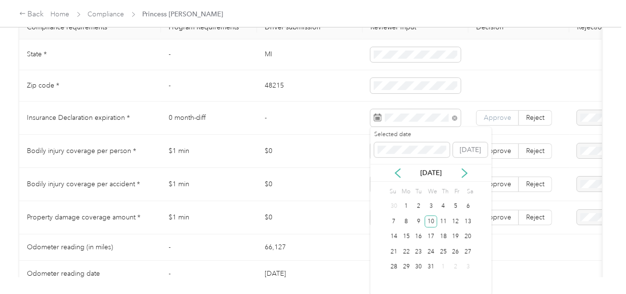
click at [498, 118] on span "Approve" at bounding box center [497, 117] width 27 height 8
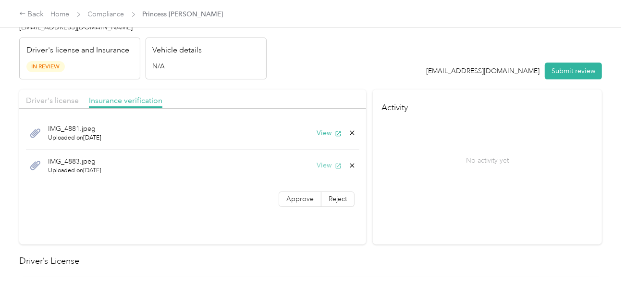
scroll to position [0, 0]
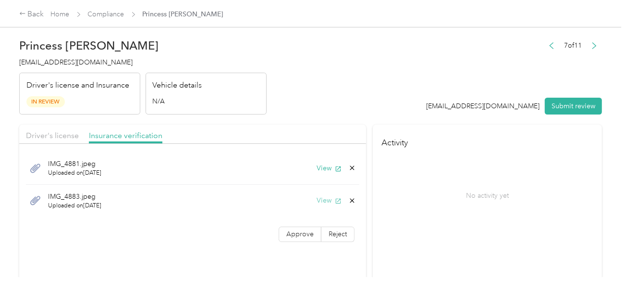
click at [327, 202] on button "View" at bounding box center [329, 200] width 25 height 10
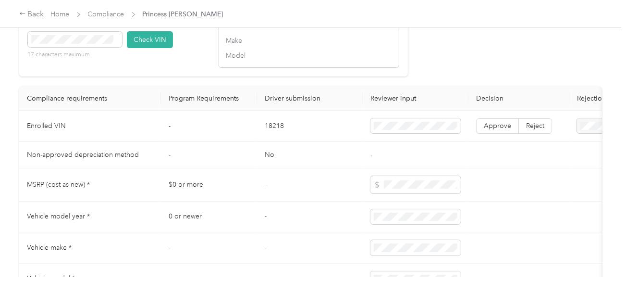
scroll to position [769, 0]
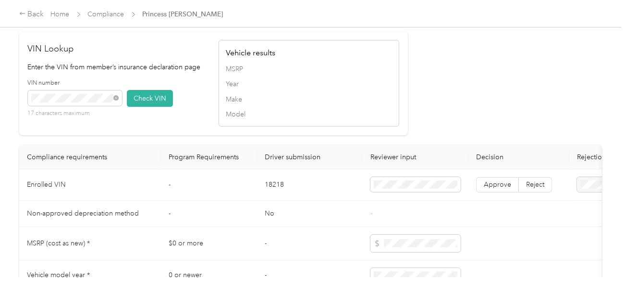
click at [151, 107] on button "Check VIN" at bounding box center [150, 98] width 46 height 17
click at [495, 188] on span "Approve" at bounding box center [497, 184] width 27 height 8
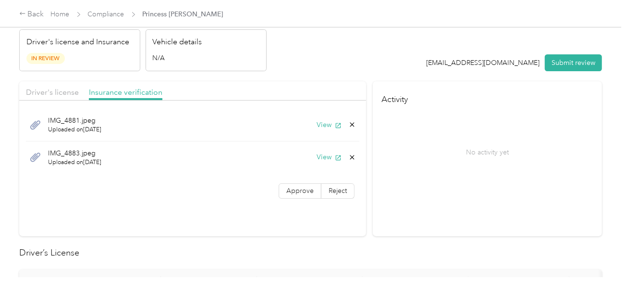
scroll to position [0, 0]
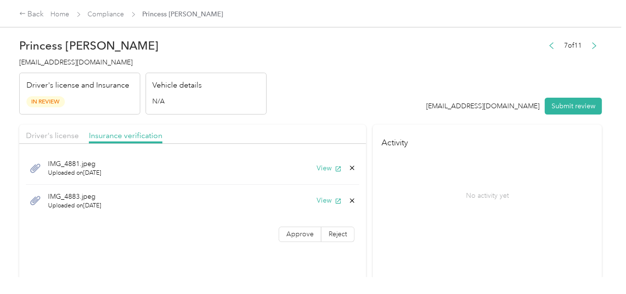
click at [370, 91] on header "Princess [PERSON_NAME] [EMAIL_ADDRESS][DOMAIN_NAME] Driver's license and Insura…" at bounding box center [310, 74] width 583 height 81
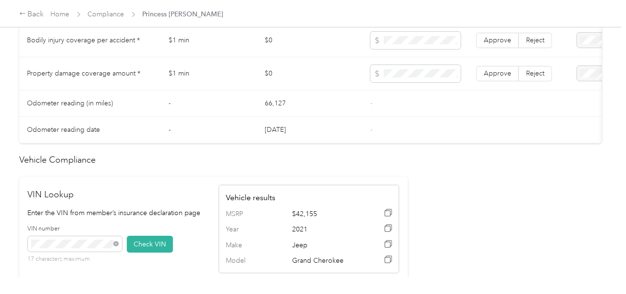
scroll to position [432, 0]
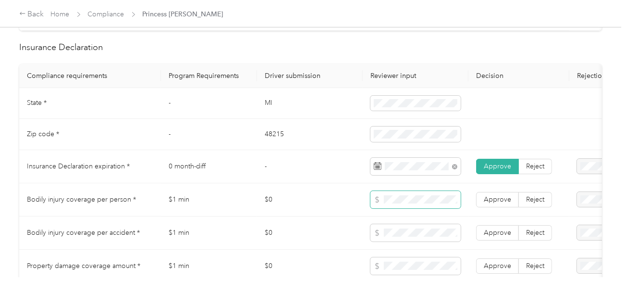
click at [412, 208] on span at bounding box center [416, 199] width 90 height 17
click at [413, 208] on span at bounding box center [416, 199] width 90 height 17
click at [421, 199] on span at bounding box center [416, 199] width 90 height 17
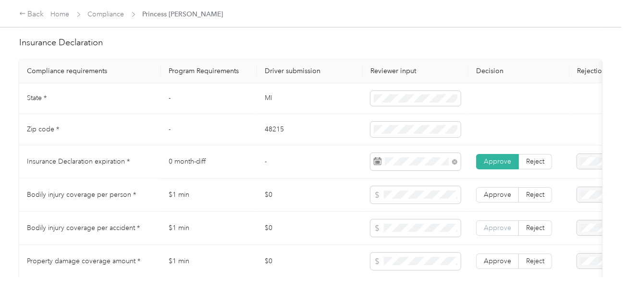
drag, startPoint x: 505, startPoint y: 198, endPoint x: 501, endPoint y: 231, distance: 33.0
click at [505, 198] on span "Approve" at bounding box center [497, 194] width 27 height 8
click at [501, 232] on span "Approve" at bounding box center [497, 227] width 27 height 8
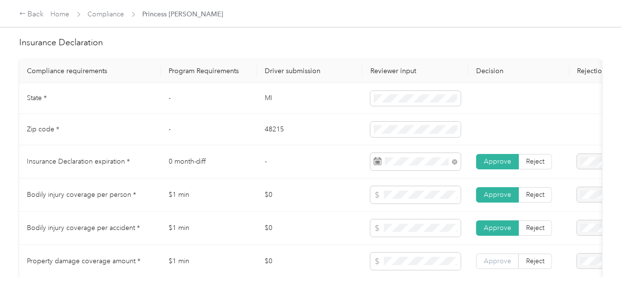
click at [499, 265] on span "Approve" at bounding box center [497, 261] width 27 height 8
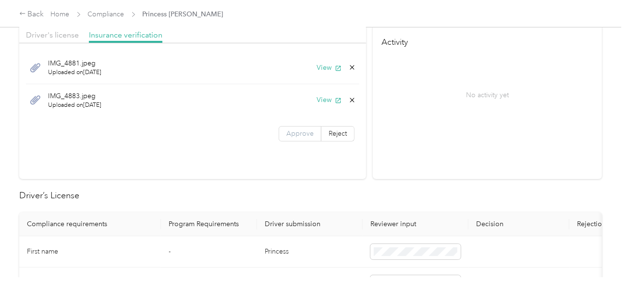
click at [297, 138] on label "Approve" at bounding box center [300, 133] width 43 height 15
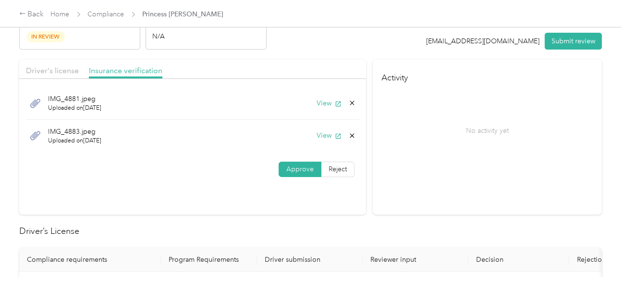
scroll to position [4, 0]
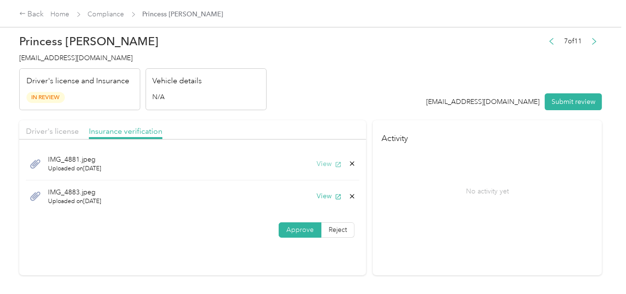
click at [322, 161] on button "View" at bounding box center [329, 164] width 25 height 10
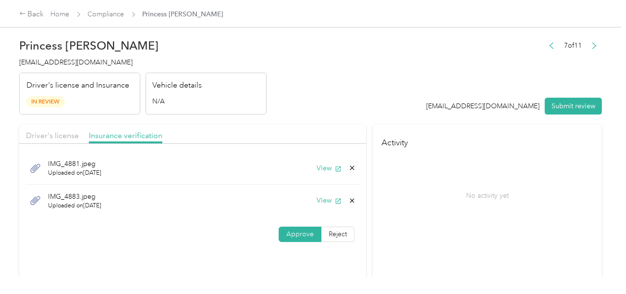
click at [390, 93] on header "Princess [PERSON_NAME] [EMAIL_ADDRESS][DOMAIN_NAME] Driver's license and Insura…" at bounding box center [310, 74] width 583 height 81
drag, startPoint x: 62, startPoint y: 142, endPoint x: 99, endPoint y: 136, distance: 37.1
click at [62, 142] on div "Driver's license Insurance verification" at bounding box center [192, 133] width 347 height 19
drag, startPoint x: 266, startPoint y: 102, endPoint x: 274, endPoint y: 106, distance: 8.8
click at [266, 102] on header "Princess [PERSON_NAME] [EMAIL_ADDRESS][DOMAIN_NAME] Driver's license and Insura…" at bounding box center [310, 74] width 583 height 81
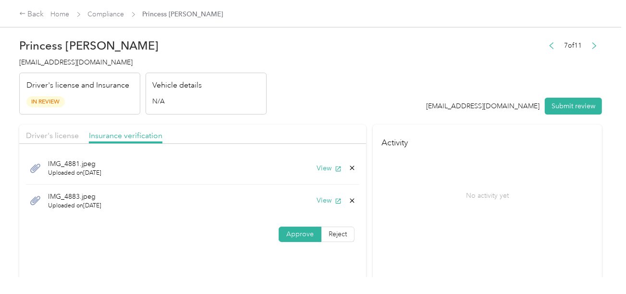
click at [64, 130] on div "Driver's license" at bounding box center [52, 136] width 53 height 12
drag, startPoint x: 344, startPoint y: 98, endPoint x: 500, endPoint y: 98, distance: 156.2
click at [352, 98] on header "Princess [PERSON_NAME] [EMAIL_ADDRESS][DOMAIN_NAME] Driver's license and Insura…" at bounding box center [310, 74] width 583 height 81
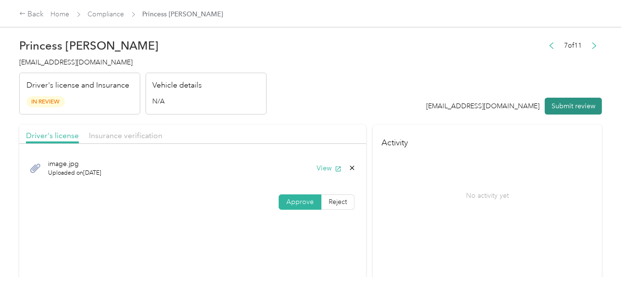
drag, startPoint x: 568, startPoint y: 108, endPoint x: 500, endPoint y: 99, distance: 67.8
click at [567, 108] on button "Submit review" at bounding box center [573, 106] width 57 height 17
click at [454, 92] on div "7 of 11 [EMAIL_ADDRESS][DOMAIN_NAME] Submit review" at bounding box center [510, 77] width 186 height 76
click at [107, 62] on span "[EMAIL_ADDRESS][DOMAIN_NAME]" at bounding box center [75, 62] width 113 height 8
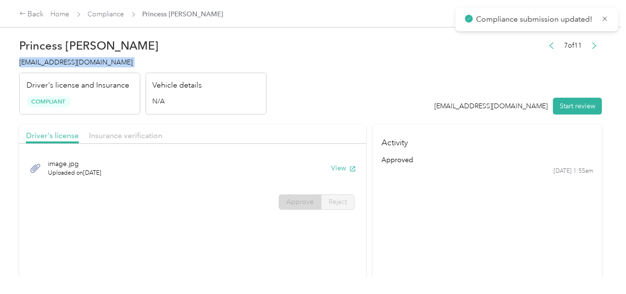
click at [107, 62] on span "[EMAIL_ADDRESS][DOMAIN_NAME]" at bounding box center [75, 62] width 113 height 8
click at [111, 9] on div "Back Home Compliance Princess [PERSON_NAME]" at bounding box center [121, 15] width 204 height 12
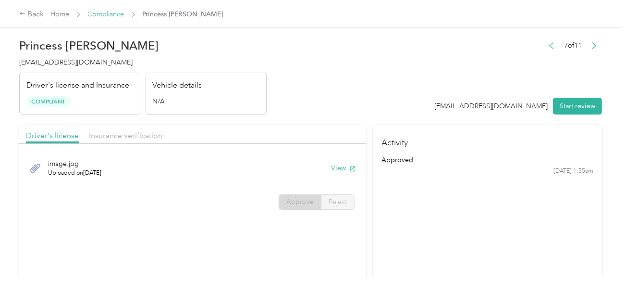
click at [113, 13] on link "Compliance" at bounding box center [106, 14] width 37 height 8
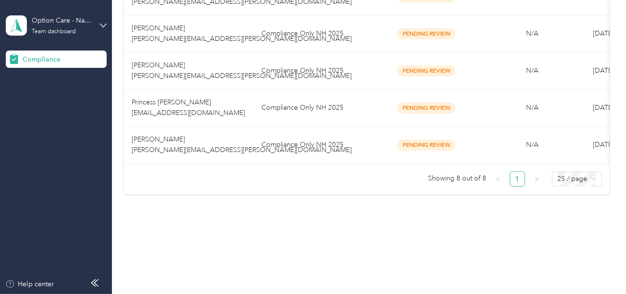
scroll to position [315, 0]
drag, startPoint x: 300, startPoint y: 235, endPoint x: 298, endPoint y: 197, distance: 38.5
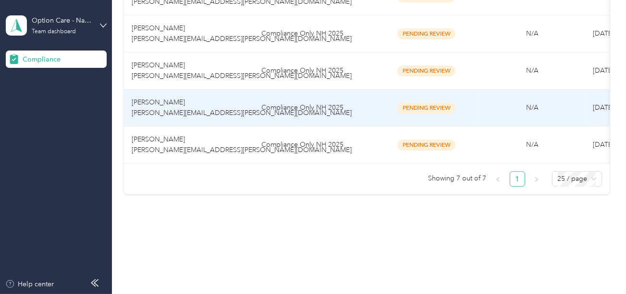
click at [299, 98] on td "Compliance Only NH 2025" at bounding box center [314, 107] width 120 height 37
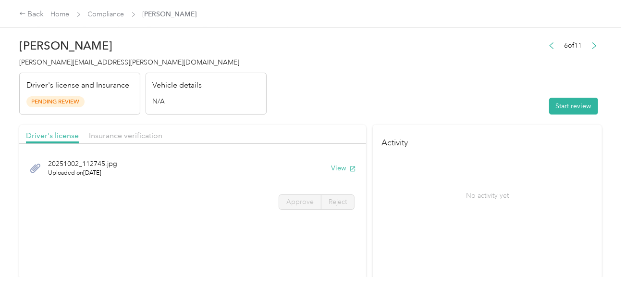
drag, startPoint x: 423, startPoint y: 67, endPoint x: 545, endPoint y: 94, distance: 125.5
click at [435, 70] on header "[PERSON_NAME] [PERSON_NAME][EMAIL_ADDRESS][PERSON_NAME][DOMAIN_NAME] Driver's l…" at bounding box center [310, 74] width 583 height 81
drag, startPoint x: 573, startPoint y: 102, endPoint x: 412, endPoint y: 97, distance: 161.1
click at [572, 103] on button "Start review" at bounding box center [573, 106] width 49 height 17
click at [404, 96] on header "[PERSON_NAME] [PERSON_NAME][EMAIL_ADDRESS][PERSON_NAME][DOMAIN_NAME] Driver's l…" at bounding box center [310, 74] width 583 height 81
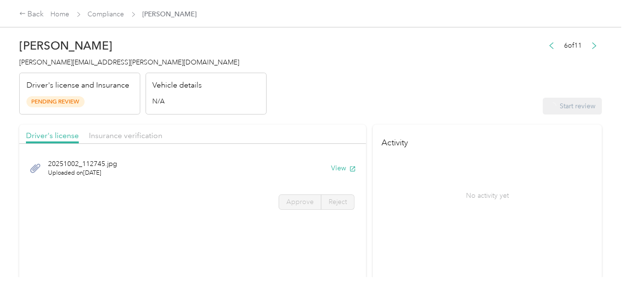
click at [324, 169] on button "View" at bounding box center [329, 168] width 25 height 10
click at [310, 188] on div "20251002_112745.jpg Uploaded on [DATE] View Approve Reject" at bounding box center [192, 183] width 347 height 68
click at [303, 195] on label "Approve" at bounding box center [300, 201] width 43 height 15
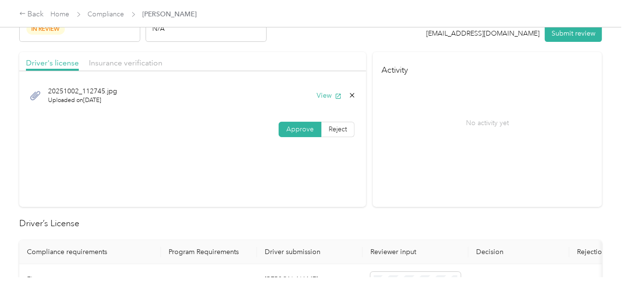
scroll to position [192, 0]
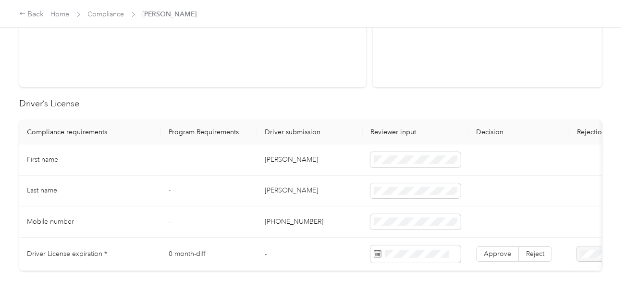
click at [268, 159] on td "[PERSON_NAME]" at bounding box center [310, 159] width 106 height 31
click at [274, 156] on td "[PERSON_NAME]" at bounding box center [310, 159] width 106 height 31
click at [272, 189] on td "[PERSON_NAME]" at bounding box center [310, 190] width 106 height 31
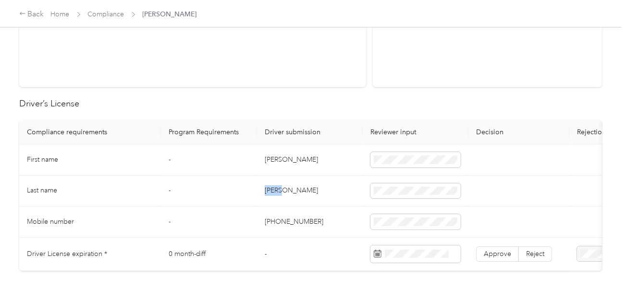
drag, startPoint x: 272, startPoint y: 189, endPoint x: 358, endPoint y: 186, distance: 86.1
click at [277, 189] on td "[PERSON_NAME]" at bounding box center [310, 190] width 106 height 31
click at [322, 199] on td "[PERSON_NAME]" at bounding box center [310, 190] width 106 height 31
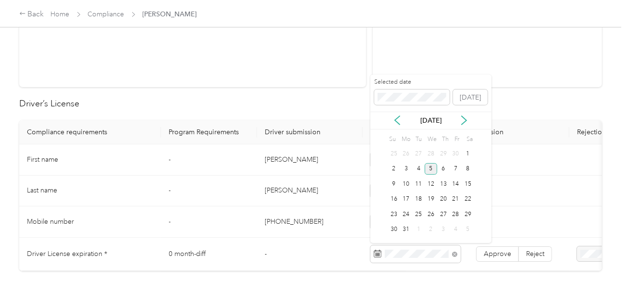
drag, startPoint x: 432, startPoint y: 171, endPoint x: 439, endPoint y: 186, distance: 16.1
click at [433, 172] on div "5" at bounding box center [431, 169] width 12 height 12
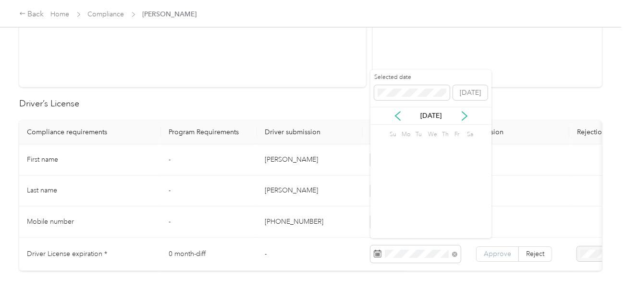
drag, startPoint x: 490, startPoint y: 241, endPoint x: 490, endPoint y: 249, distance: 8.2
click at [490, 241] on td "Approve Reject" at bounding box center [519, 253] width 101 height 33
click at [494, 251] on span "Approve" at bounding box center [497, 253] width 27 height 8
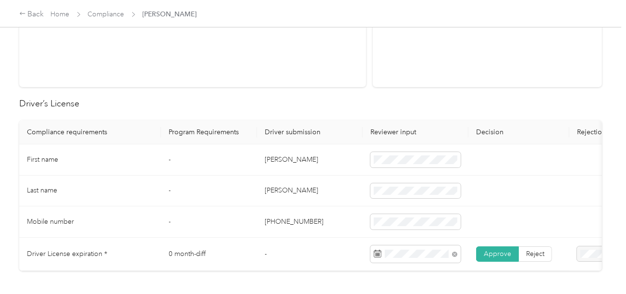
scroll to position [0, 0]
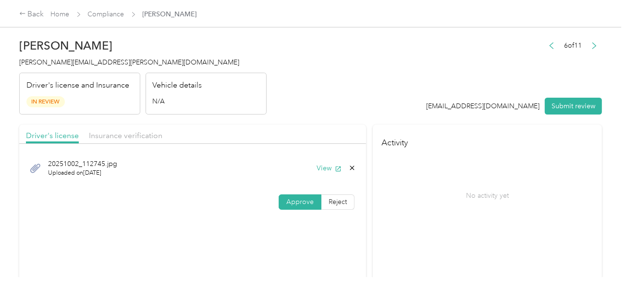
drag, startPoint x: 107, startPoint y: 139, endPoint x: 322, endPoint y: 107, distance: 217.6
click at [109, 139] on span "Insurance verification" at bounding box center [126, 135] width 74 height 9
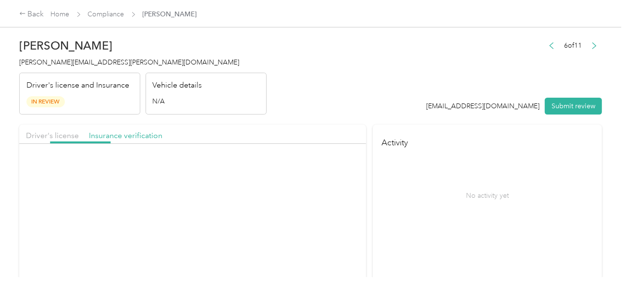
drag, startPoint x: 324, startPoint y: 106, endPoint x: 330, endPoint y: 144, distance: 38.0
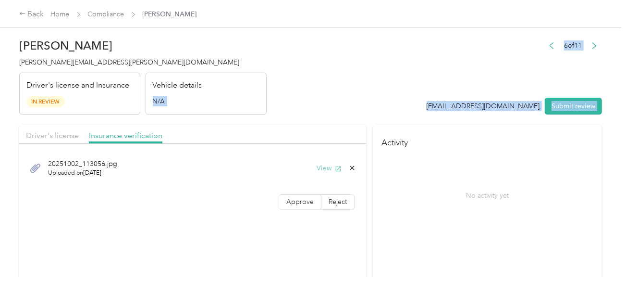
click at [327, 165] on button "View" at bounding box center [329, 168] width 25 height 10
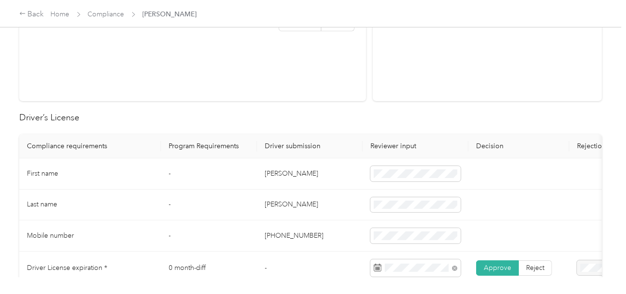
scroll to position [336, 0]
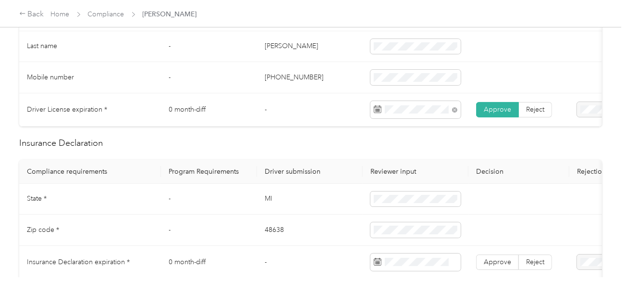
click at [267, 204] on td "MI" at bounding box center [310, 199] width 106 height 31
click at [275, 235] on td "48638" at bounding box center [310, 229] width 106 height 31
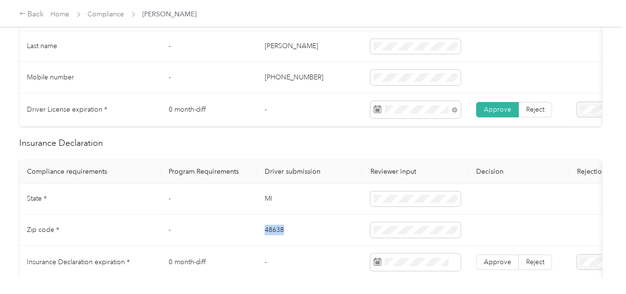
click at [275, 235] on td "48638" at bounding box center [310, 229] width 106 height 31
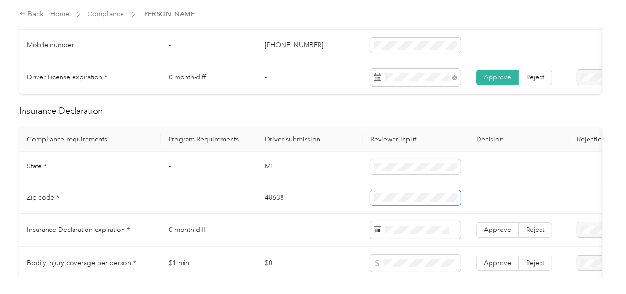
scroll to position [481, 0]
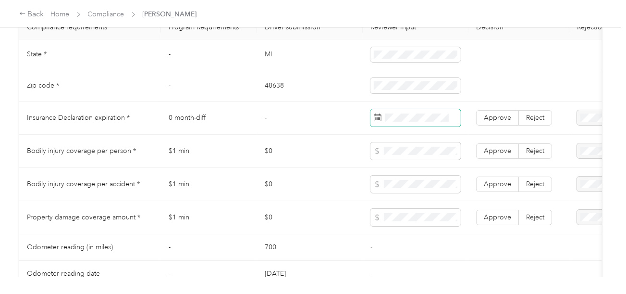
click at [417, 116] on span at bounding box center [416, 117] width 90 height 17
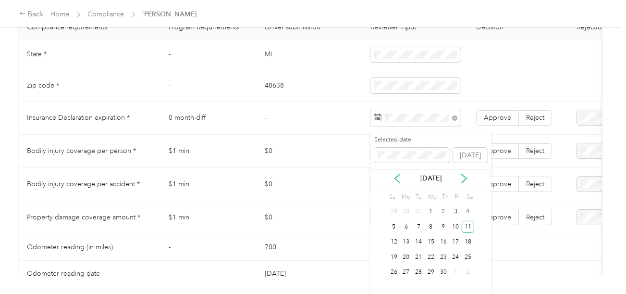
drag, startPoint x: 466, startPoint y: 227, endPoint x: 491, endPoint y: 129, distance: 101.1
click at [467, 225] on div "11" at bounding box center [468, 227] width 12 height 12
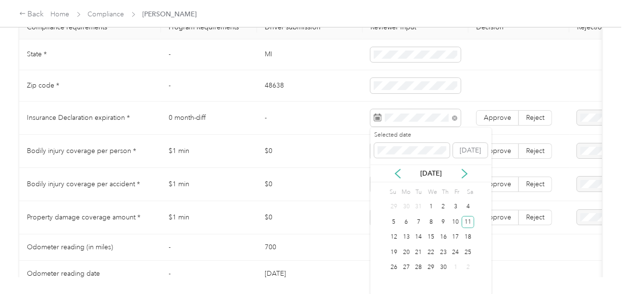
click at [495, 113] on td "Approve Reject" at bounding box center [519, 117] width 101 height 33
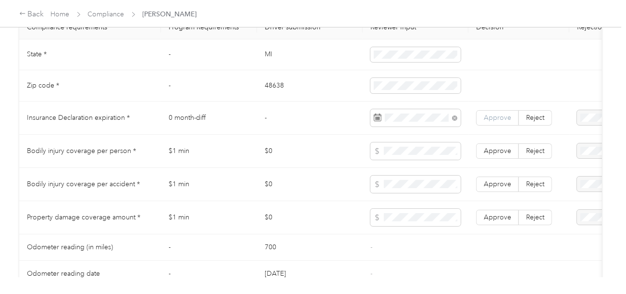
click at [491, 119] on span "Approve" at bounding box center [497, 117] width 27 height 8
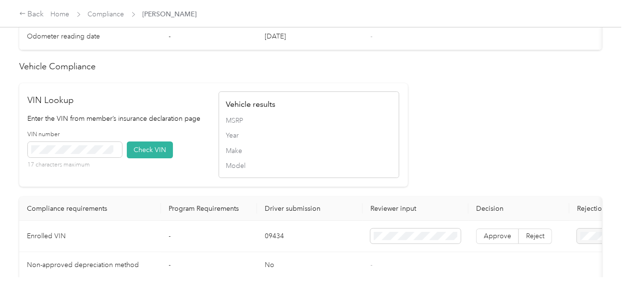
scroll to position [577, 0]
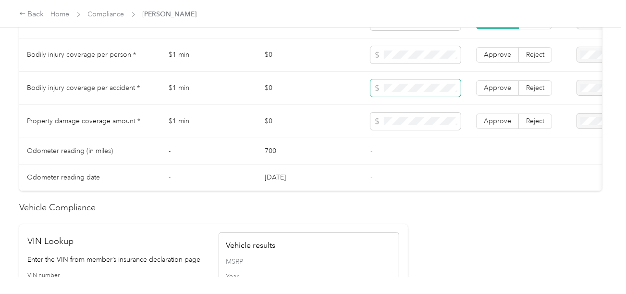
click at [405, 97] on span at bounding box center [416, 87] width 90 height 17
drag, startPoint x: 490, startPoint y: 126, endPoint x: 495, endPoint y: 105, distance: 21.3
click at [491, 124] on span "Approve" at bounding box center [497, 121] width 27 height 8
click at [497, 96] on label "Approve" at bounding box center [497, 87] width 43 height 15
click at [501, 62] on label "Approve" at bounding box center [497, 54] width 43 height 15
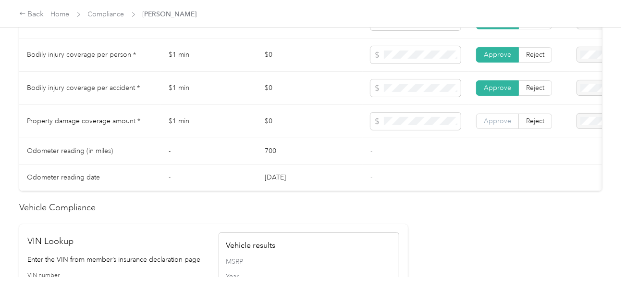
click at [504, 120] on label "Approve" at bounding box center [497, 120] width 43 height 15
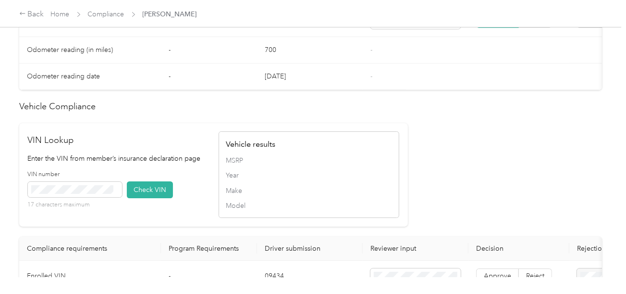
scroll to position [721, 0]
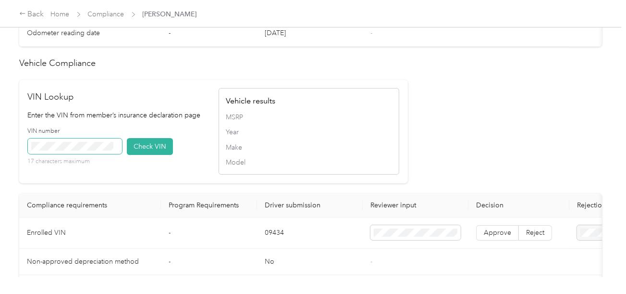
drag, startPoint x: 100, startPoint y: 146, endPoint x: 100, endPoint y: 152, distance: 6.3
click at [100, 147] on div "VIN number 17 characters maximum" at bounding box center [75, 146] width 94 height 39
click at [138, 155] on button "Check VIN" at bounding box center [150, 146] width 46 height 17
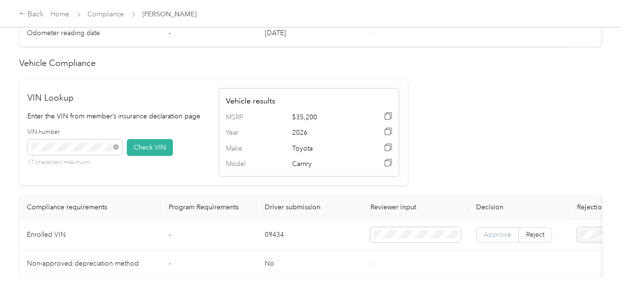
click at [502, 238] on span "Approve" at bounding box center [497, 234] width 27 height 8
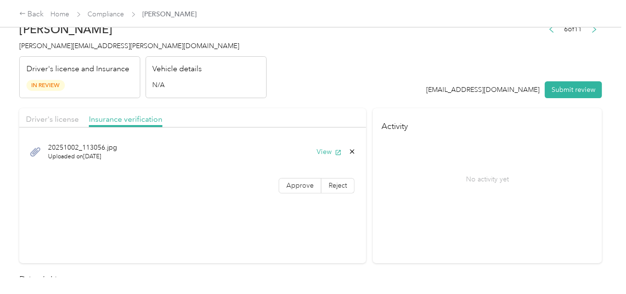
scroll to position [0, 0]
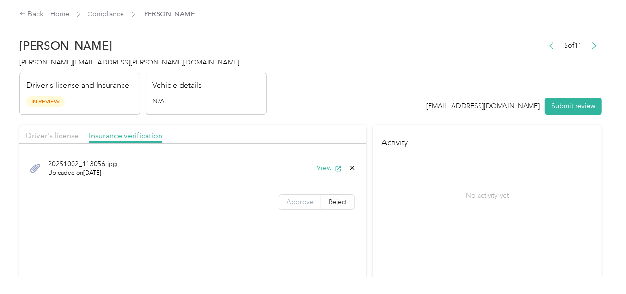
click at [303, 204] on span "Approve" at bounding box center [299, 202] width 27 height 8
click at [347, 103] on header "[PERSON_NAME] [PERSON_NAME][EMAIL_ADDRESS][PERSON_NAME][DOMAIN_NAME] Driver's l…" at bounding box center [310, 74] width 583 height 81
click at [567, 107] on button "Submit review" at bounding box center [573, 106] width 57 height 17
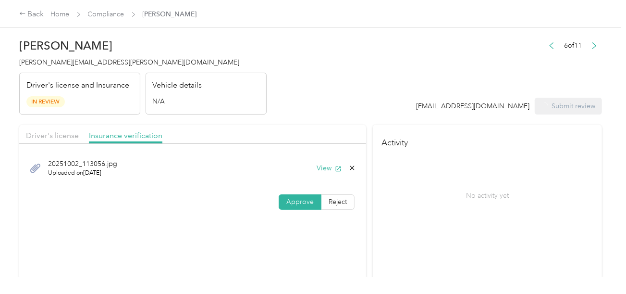
click at [246, 87] on div "Vehicle details N/A" at bounding box center [206, 94] width 121 height 42
click at [63, 63] on span "[PERSON_NAME][EMAIL_ADDRESS][PERSON_NAME][DOMAIN_NAME]" at bounding box center [129, 62] width 220 height 8
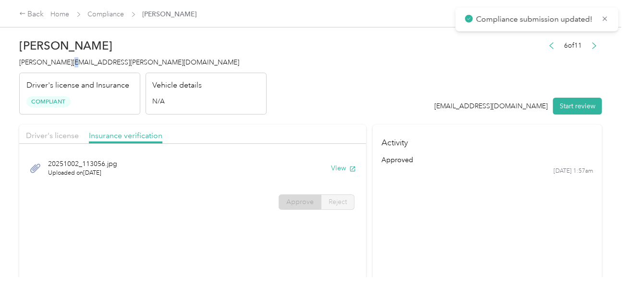
click at [63, 63] on span "[PERSON_NAME][EMAIL_ADDRESS][PERSON_NAME][DOMAIN_NAME]" at bounding box center [129, 62] width 220 height 8
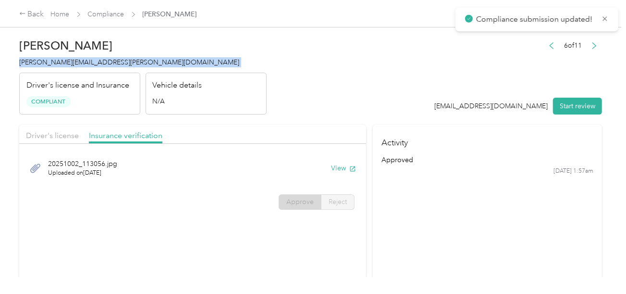
click at [64, 63] on span "[PERSON_NAME][EMAIL_ADDRESS][PERSON_NAME][DOMAIN_NAME]" at bounding box center [129, 62] width 220 height 8
click at [142, 65] on h4 "[PERSON_NAME][EMAIL_ADDRESS][PERSON_NAME][DOMAIN_NAME]" at bounding box center [143, 62] width 248 height 10
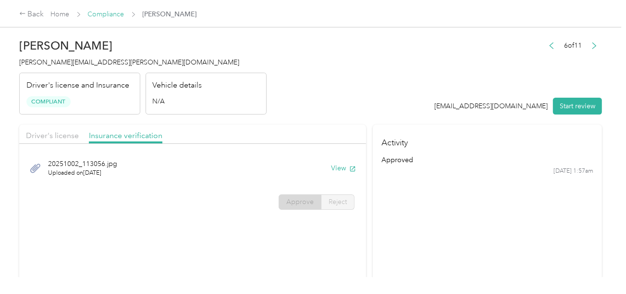
click at [112, 12] on link "Compliance" at bounding box center [106, 14] width 37 height 8
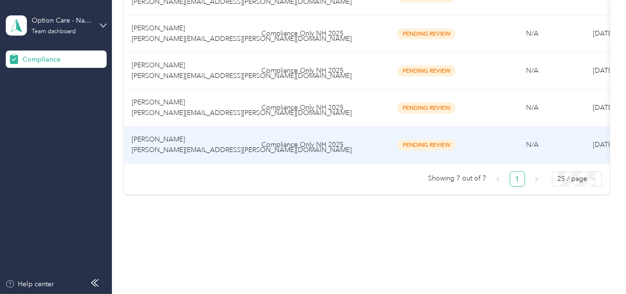
scroll to position [278, 0]
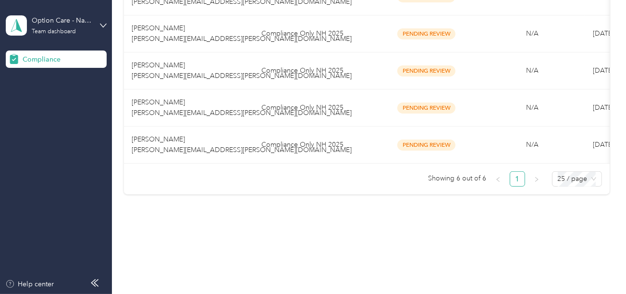
drag, startPoint x: 284, startPoint y: 191, endPoint x: 298, endPoint y: 92, distance: 100.0
click at [283, 189] on div "Member name Program Document compliance Vehicle compliance Submission date Last…" at bounding box center [367, 55] width 486 height 277
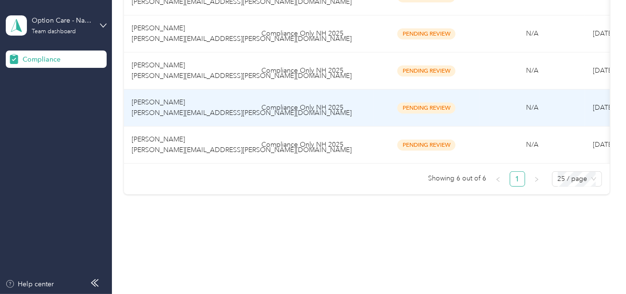
click at [299, 89] on td "Compliance Only NH 2025" at bounding box center [314, 107] width 120 height 37
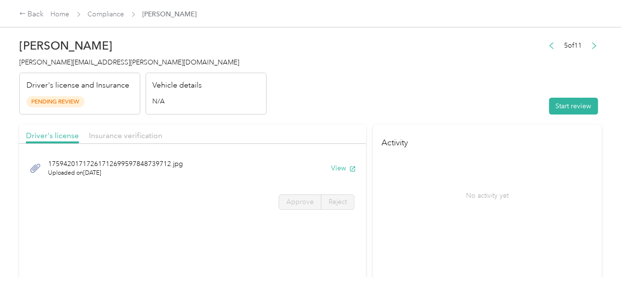
click at [469, 95] on header "[PERSON_NAME] [PERSON_NAME][EMAIL_ADDRESS][PERSON_NAME][DOMAIN_NAME] Driver's l…" at bounding box center [310, 74] width 583 height 81
click at [566, 105] on button "Start review" at bounding box center [573, 106] width 49 height 17
click at [398, 89] on header "[PERSON_NAME] [PERSON_NAME][EMAIL_ADDRESS][PERSON_NAME][DOMAIN_NAME] Driver's l…" at bounding box center [310, 74] width 583 height 81
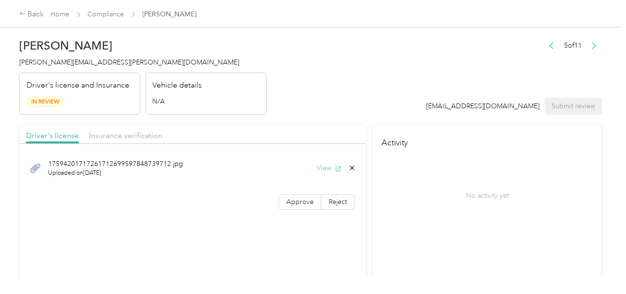
click at [339, 170] on icon "button" at bounding box center [338, 168] width 5 height 5
drag, startPoint x: 303, startPoint y: 204, endPoint x: 364, endPoint y: 192, distance: 62.1
click at [304, 203] on span "Approve" at bounding box center [299, 202] width 27 height 8
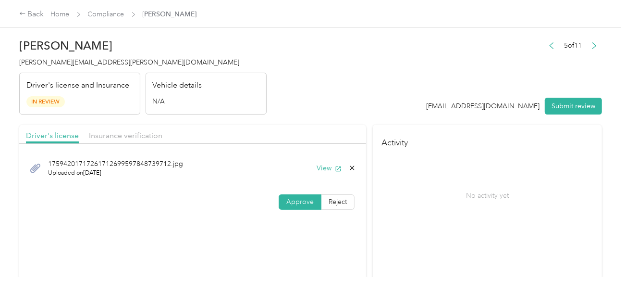
click at [435, 180] on div "No activity yet" at bounding box center [488, 195] width 212 height 81
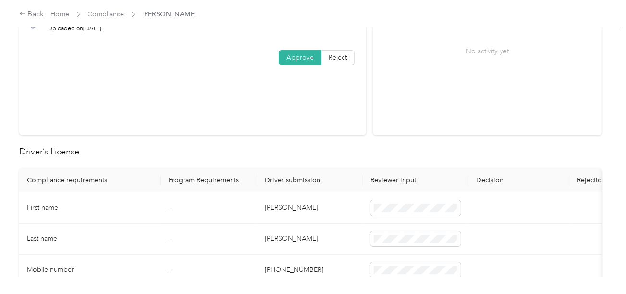
click at [266, 204] on td "[PERSON_NAME]" at bounding box center [310, 207] width 106 height 31
click at [273, 237] on td "[PERSON_NAME]" at bounding box center [310, 238] width 106 height 31
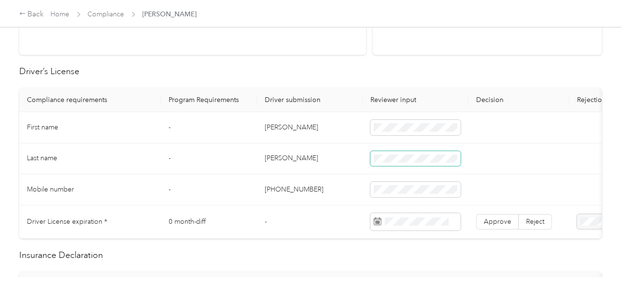
scroll to position [240, 0]
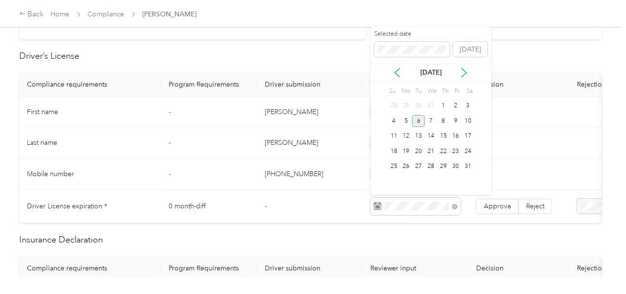
click at [420, 121] on div "6" at bounding box center [418, 121] width 12 height 12
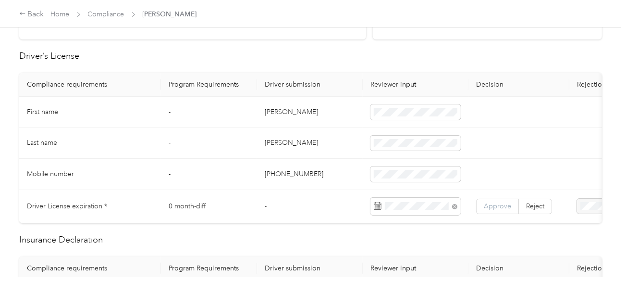
click at [498, 209] on label "Approve" at bounding box center [497, 205] width 43 height 15
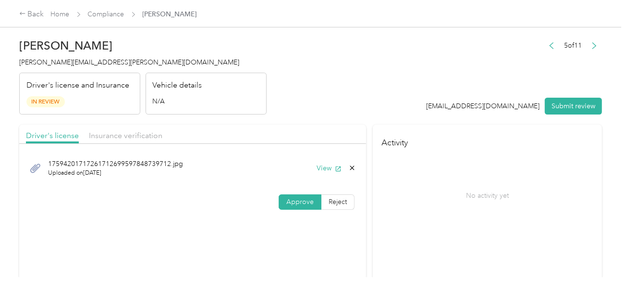
click at [127, 129] on div "Driver's license Insurance verification" at bounding box center [192, 133] width 347 height 19
drag, startPoint x: 134, startPoint y: 133, endPoint x: 292, endPoint y: 124, distance: 158.8
click at [146, 133] on span "Insurance verification" at bounding box center [126, 135] width 74 height 9
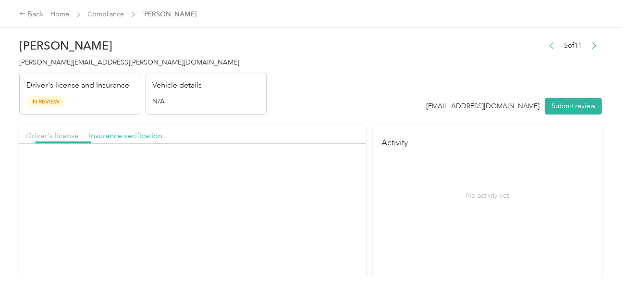
drag, startPoint x: 295, startPoint y: 124, endPoint x: 310, endPoint y: 147, distance: 27.2
click at [298, 126] on div "Driver's license Insurance verification" at bounding box center [192, 133] width 347 height 19
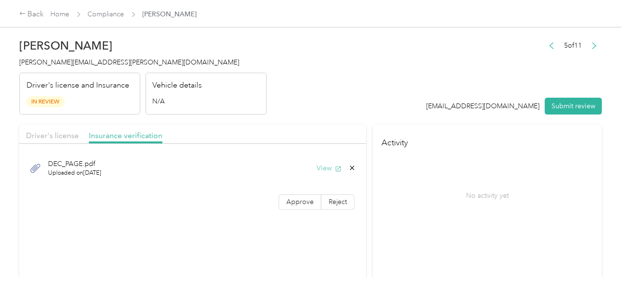
click at [324, 169] on button "View" at bounding box center [329, 168] width 25 height 10
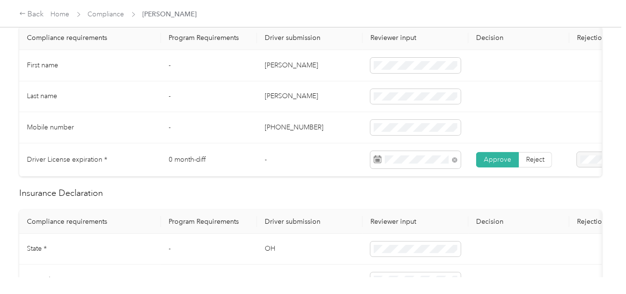
scroll to position [384, 0]
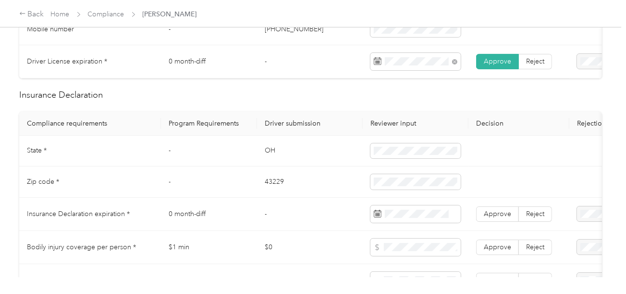
click at [262, 158] on td "OH" at bounding box center [310, 151] width 106 height 31
click at [256, 187] on td "-" at bounding box center [209, 181] width 96 height 31
click at [274, 186] on td "43229" at bounding box center [310, 181] width 106 height 31
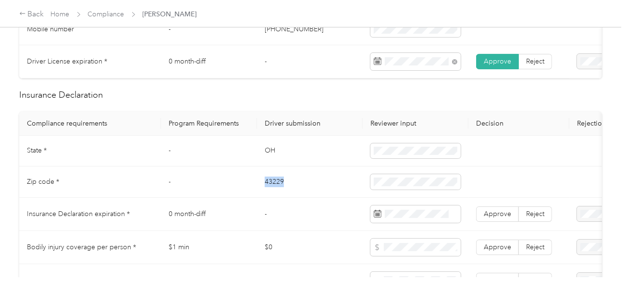
click at [274, 186] on td "43229" at bounding box center [310, 181] width 106 height 31
drag, startPoint x: 309, startPoint y: 210, endPoint x: 326, endPoint y: 213, distance: 17.6
click at [314, 211] on td "-" at bounding box center [310, 214] width 106 height 33
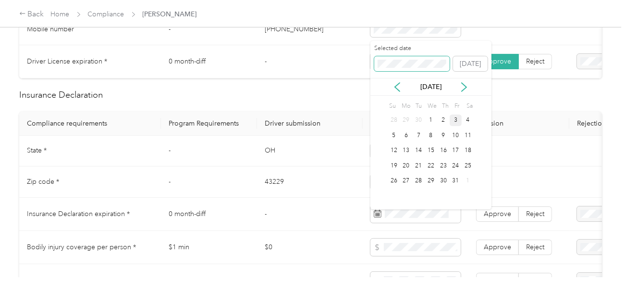
click at [398, 57] on span at bounding box center [412, 63] width 76 height 15
click at [435, 153] on div "17" at bounding box center [431, 151] width 12 height 12
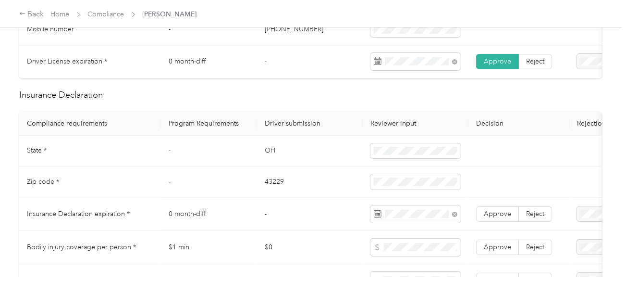
drag, startPoint x: 488, startPoint y: 214, endPoint x: 469, endPoint y: 218, distance: 20.2
click at [488, 214] on span "Approve" at bounding box center [497, 214] width 27 height 8
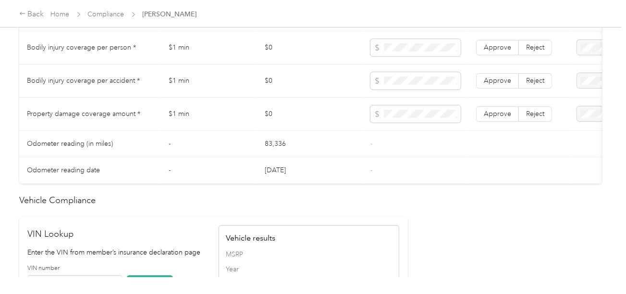
scroll to position [769, 0]
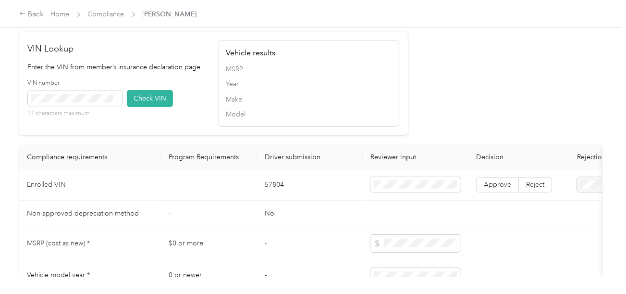
click at [275, 186] on td "57804" at bounding box center [310, 184] width 106 height 31
drag, startPoint x: 149, startPoint y: 109, endPoint x: 446, endPoint y: 130, distance: 298.7
click at [152, 107] on button "Check VIN" at bounding box center [150, 98] width 46 height 17
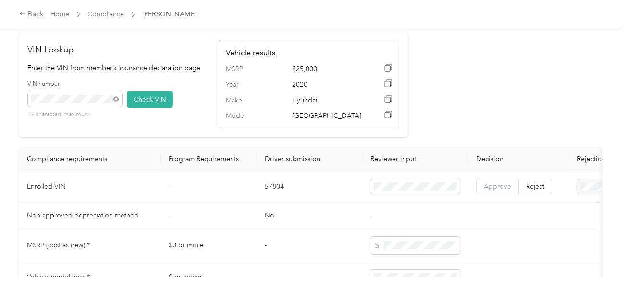
click at [498, 194] on label "Approve" at bounding box center [497, 186] width 43 height 15
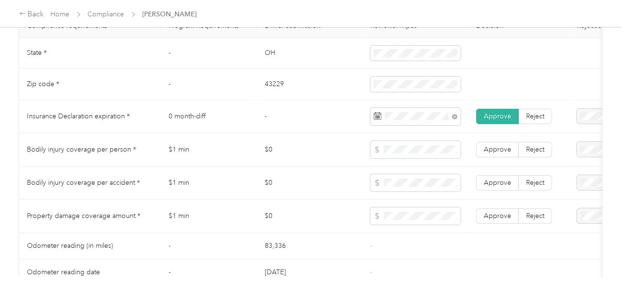
scroll to position [481, 0]
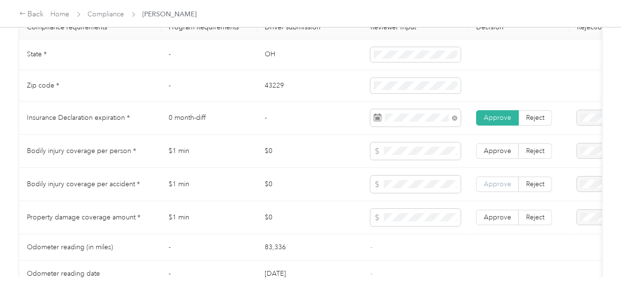
drag, startPoint x: 490, startPoint y: 219, endPoint x: 499, endPoint y: 194, distance: 26.6
click at [491, 218] on span "Approve" at bounding box center [497, 217] width 27 height 8
click at [499, 187] on span "Approve" at bounding box center [497, 184] width 27 height 8
click at [501, 151] on span "Approve" at bounding box center [497, 151] width 27 height 8
click at [502, 221] on span "Approve" at bounding box center [497, 217] width 27 height 8
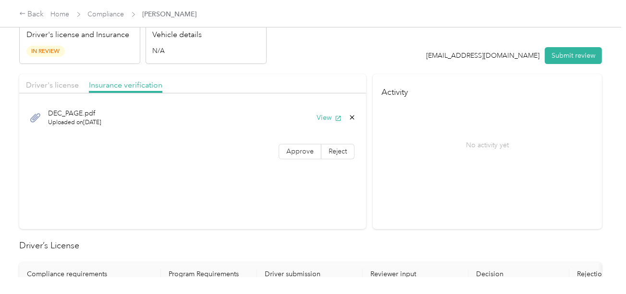
scroll to position [0, 0]
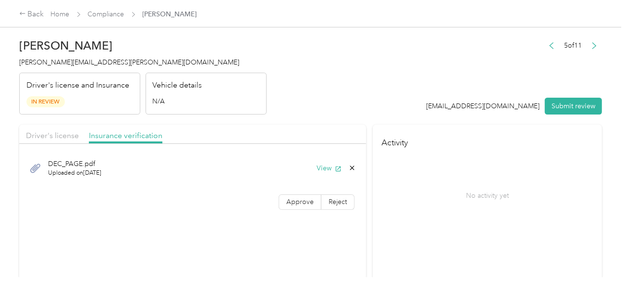
drag, startPoint x: 303, startPoint y: 164, endPoint x: 302, endPoint y: 173, distance: 9.7
click at [303, 165] on div "DEC_PAGE.pdf Uploaded on [DATE] View" at bounding box center [193, 168] width 334 height 32
click at [299, 198] on span "Approve" at bounding box center [299, 202] width 27 height 8
click at [299, 199] on span "Approve" at bounding box center [299, 202] width 27 height 8
click at [548, 108] on button "Submit review" at bounding box center [573, 106] width 57 height 17
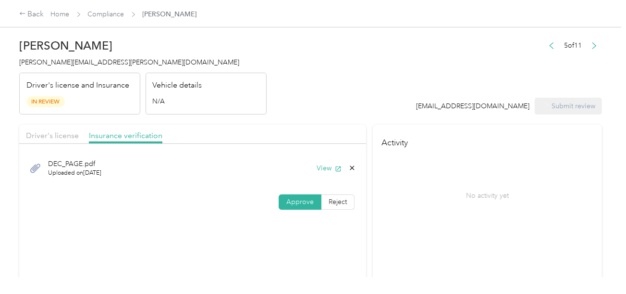
drag, startPoint x: 332, startPoint y: 74, endPoint x: 119, endPoint y: 60, distance: 212.9
click at [331, 74] on header "[PERSON_NAME] [PERSON_NAME][EMAIL_ADDRESS][PERSON_NAME][DOMAIN_NAME] Driver's l…" at bounding box center [310, 74] width 583 height 81
click at [77, 51] on h2 "[PERSON_NAME]" at bounding box center [143, 45] width 248 height 13
click at [77, 62] on span "[PERSON_NAME][EMAIL_ADDRESS][PERSON_NAME][DOMAIN_NAME]" at bounding box center [129, 62] width 220 height 8
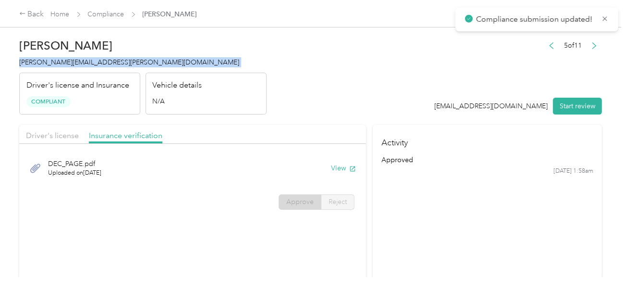
click at [77, 62] on span "[PERSON_NAME][EMAIL_ADDRESS][PERSON_NAME][DOMAIN_NAME]" at bounding box center [129, 62] width 220 height 8
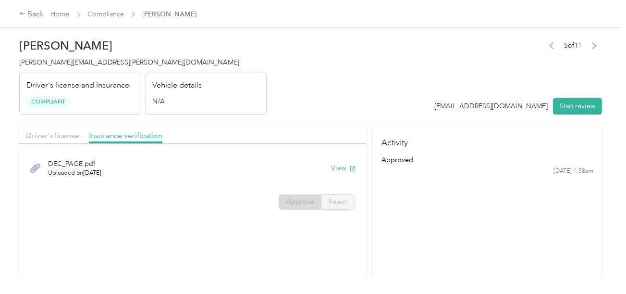
click at [305, 87] on header "[PERSON_NAME] [PERSON_NAME][EMAIL_ADDRESS][PERSON_NAME][DOMAIN_NAME] Driver's l…" at bounding box center [310, 74] width 583 height 81
click at [289, 83] on header "[PERSON_NAME] [PERSON_NAME][EMAIL_ADDRESS][PERSON_NAME][DOMAIN_NAME] Driver's l…" at bounding box center [310, 74] width 583 height 81
click at [95, 13] on link "Compliance" at bounding box center [106, 14] width 37 height 8
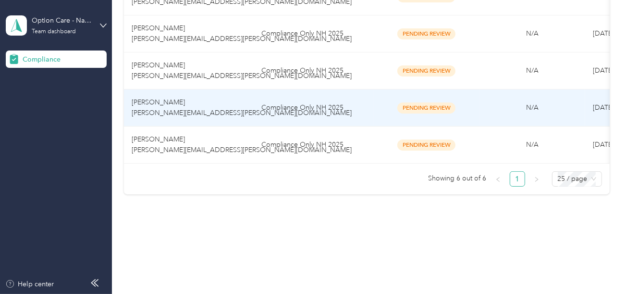
scroll to position [241, 0]
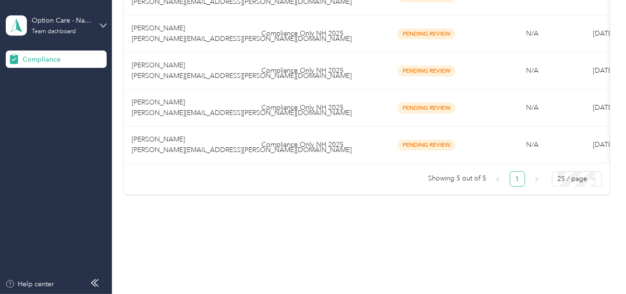
click at [298, 170] on div "Member name Program Document compliance Vehicle compliance Submission date Last…" at bounding box center [367, 70] width 486 height 232
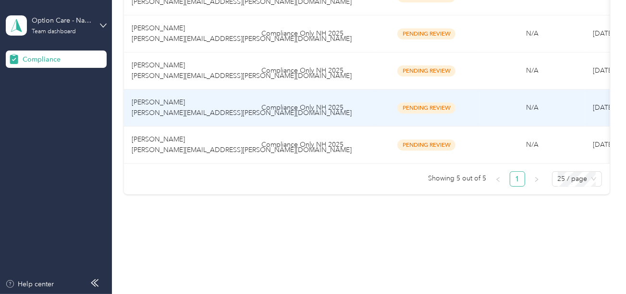
click at [305, 89] on td "Compliance Only NH 2025" at bounding box center [314, 107] width 120 height 37
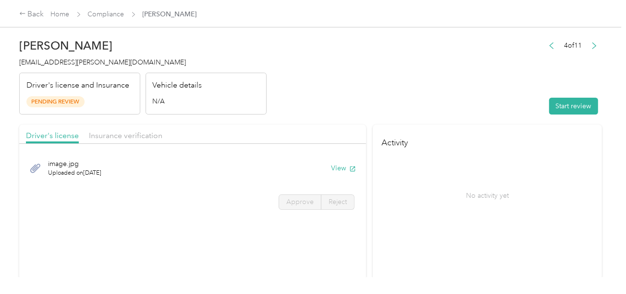
click at [433, 75] on header "[PERSON_NAME] [PERSON_NAME][EMAIL_ADDRESS][PERSON_NAME][DOMAIN_NAME] Driver's l…" at bounding box center [310, 74] width 583 height 81
click at [559, 100] on button "Start review" at bounding box center [573, 106] width 49 height 17
drag, startPoint x: 367, startPoint y: 101, endPoint x: 362, endPoint y: 109, distance: 8.4
click at [366, 101] on header "[PERSON_NAME] [PERSON_NAME][EMAIL_ADDRESS][PERSON_NAME][DOMAIN_NAME] Driver's l…" at bounding box center [310, 74] width 583 height 81
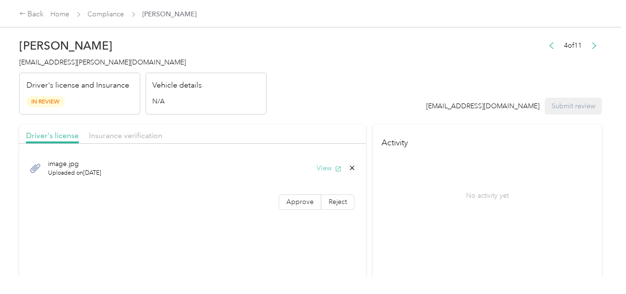
click at [327, 169] on button "View" at bounding box center [329, 168] width 25 height 10
drag, startPoint x: 291, startPoint y: 197, endPoint x: 298, endPoint y: 197, distance: 7.2
click at [293, 198] on span "Approve" at bounding box center [299, 202] width 27 height 8
drag, startPoint x: 298, startPoint y: 197, endPoint x: 487, endPoint y: 175, distance: 189.6
click at [299, 198] on span "Approve" at bounding box center [299, 202] width 27 height 8
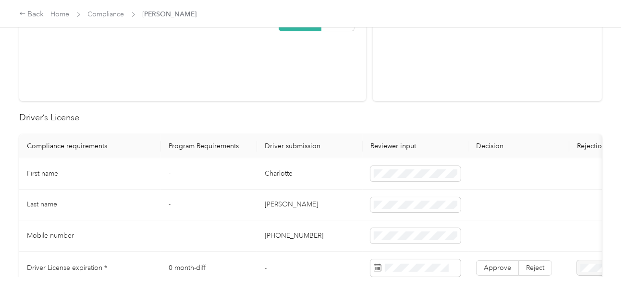
scroll to position [240, 0]
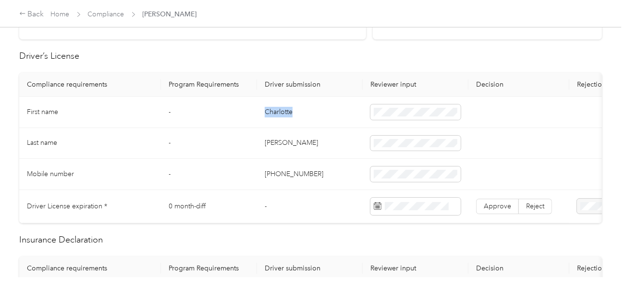
drag, startPoint x: 264, startPoint y: 114, endPoint x: 298, endPoint y: 113, distance: 34.1
click at [298, 113] on td "Charlotte" at bounding box center [310, 112] width 106 height 31
click at [269, 140] on td "[PERSON_NAME]" at bounding box center [310, 143] width 106 height 31
click at [321, 160] on td "[PHONE_NUMBER]" at bounding box center [310, 174] width 106 height 31
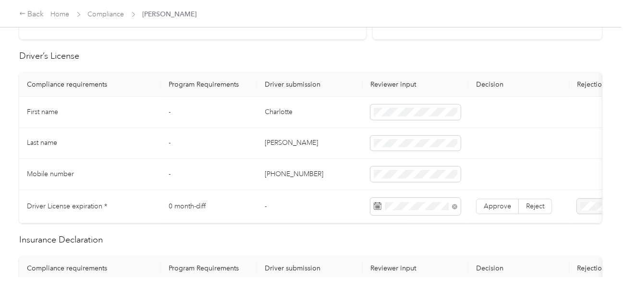
scroll to position [0, 0]
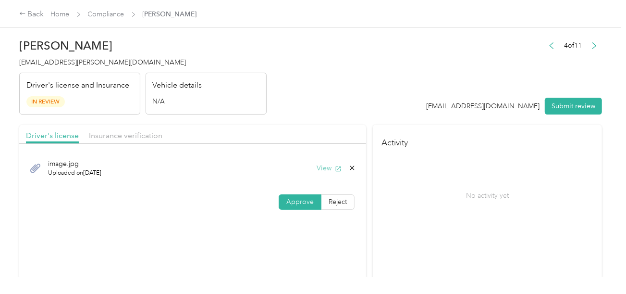
click at [326, 169] on button "View" at bounding box center [329, 168] width 25 height 10
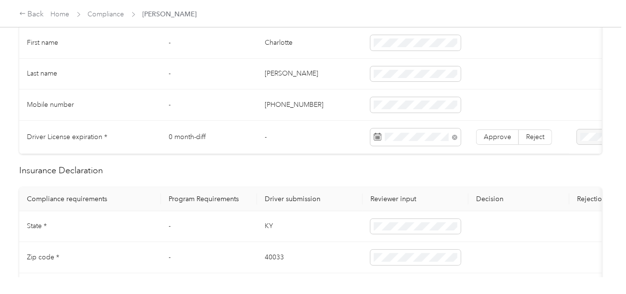
scroll to position [288, 0]
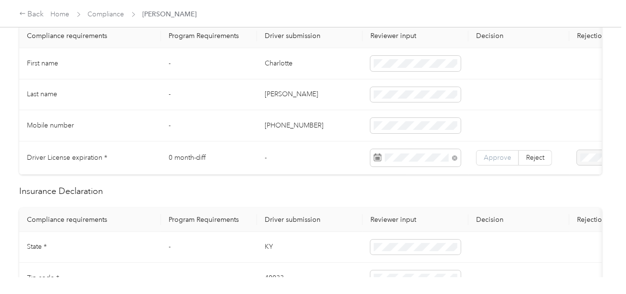
click at [486, 154] on span "Approve" at bounding box center [497, 157] width 27 height 8
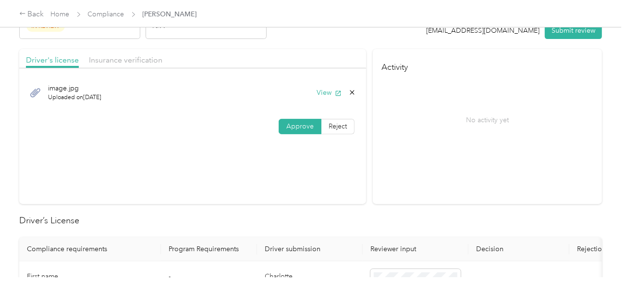
scroll to position [0, 0]
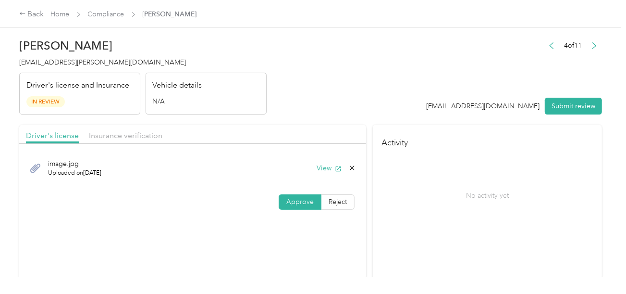
drag, startPoint x: 137, startPoint y: 128, endPoint x: 210, endPoint y: 129, distance: 73.5
click at [138, 129] on div "Driver's license Insurance verification" at bounding box center [192, 133] width 347 height 19
drag, startPoint x: 151, startPoint y: 142, endPoint x: 151, endPoint y: 136, distance: 6.2
click at [151, 142] on div "Driver's license Insurance verification" at bounding box center [192, 133] width 347 height 19
drag, startPoint x: 150, startPoint y: 134, endPoint x: 282, endPoint y: 108, distance: 133.7
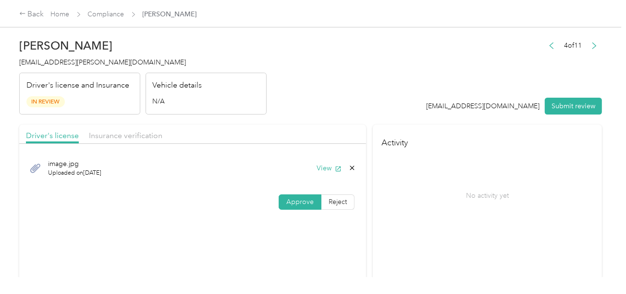
click at [155, 133] on span "Insurance verification" at bounding box center [126, 135] width 74 height 9
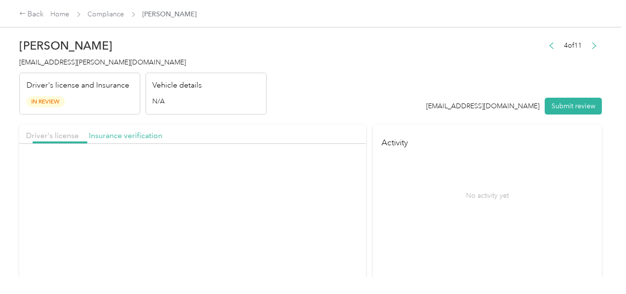
drag, startPoint x: 292, startPoint y: 104, endPoint x: 296, endPoint y: 143, distance: 38.6
click at [294, 104] on header "[PERSON_NAME] [PERSON_NAME][EMAIL_ADDRESS][PERSON_NAME][DOMAIN_NAME] Driver's l…" at bounding box center [310, 74] width 583 height 81
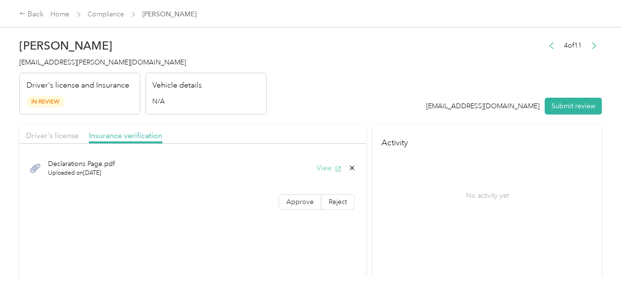
click at [321, 163] on button "View" at bounding box center [329, 168] width 25 height 10
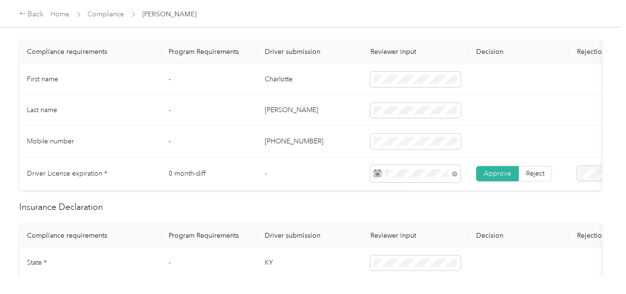
scroll to position [384, 0]
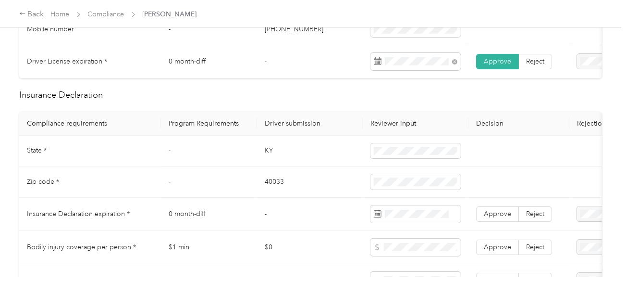
click at [265, 158] on td "KY" at bounding box center [310, 151] width 106 height 31
click at [401, 159] on span at bounding box center [416, 150] width 90 height 15
click at [279, 183] on td "40033" at bounding box center [310, 181] width 106 height 31
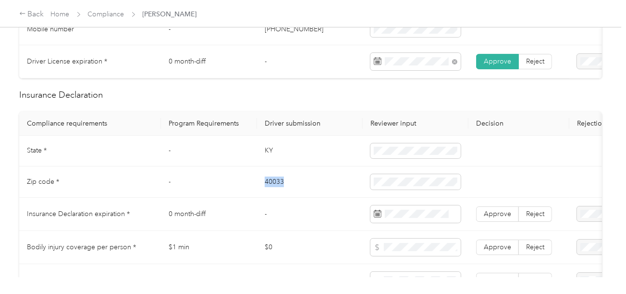
click at [279, 183] on td "40033" at bounding box center [310, 181] width 106 height 31
click at [335, 198] on td "40033" at bounding box center [310, 181] width 106 height 31
click at [423, 223] on span at bounding box center [416, 213] width 90 height 17
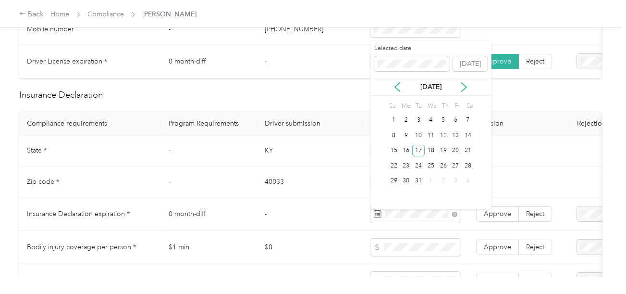
drag, startPoint x: 417, startPoint y: 150, endPoint x: 442, endPoint y: 171, distance: 32.4
click at [419, 151] on div "17" at bounding box center [418, 151] width 12 height 12
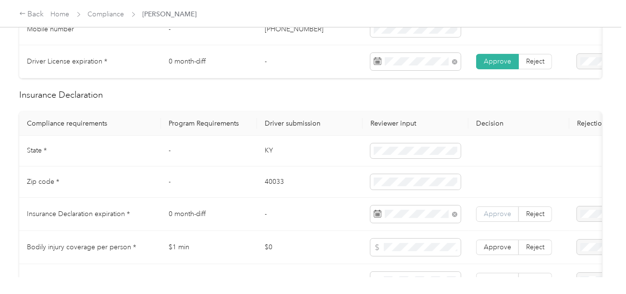
click at [495, 216] on span "Approve" at bounding box center [497, 214] width 27 height 8
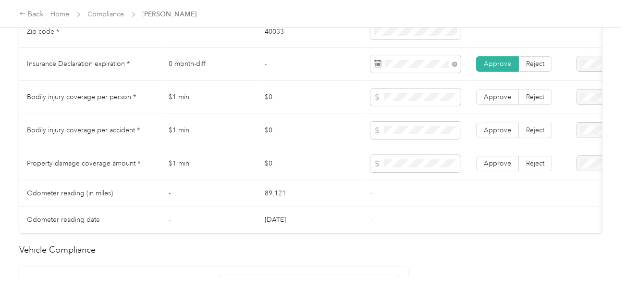
scroll to position [769, 0]
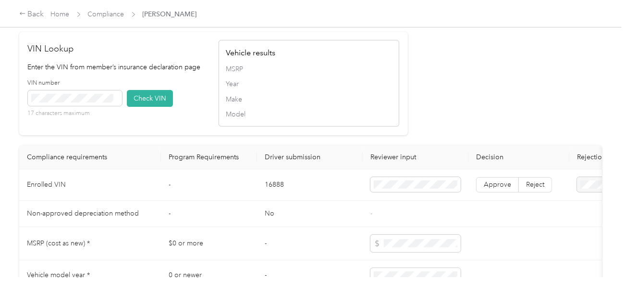
click at [276, 196] on td "16888" at bounding box center [310, 184] width 106 height 31
click at [91, 106] on span at bounding box center [75, 97] width 94 height 15
drag, startPoint x: 154, startPoint y: 109, endPoint x: 402, endPoint y: 123, distance: 248.9
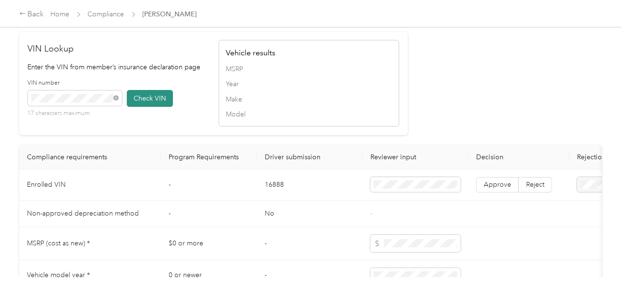
click at [155, 107] on button "Check VIN" at bounding box center [150, 98] width 46 height 17
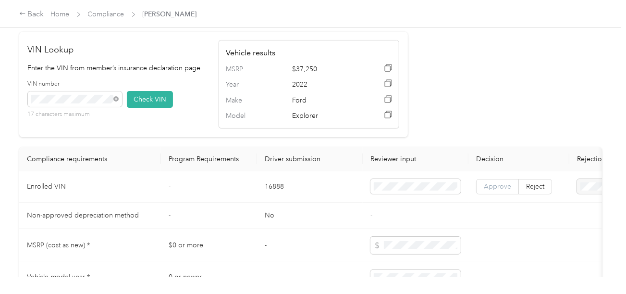
click at [489, 190] on span "Approve" at bounding box center [497, 186] width 27 height 8
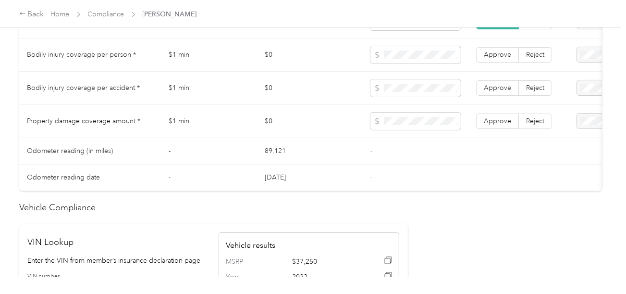
scroll to position [481, 0]
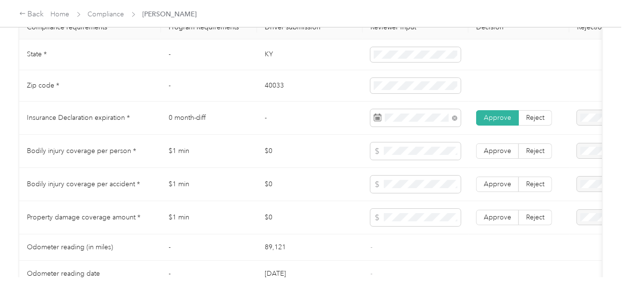
click at [409, 211] on td at bounding box center [416, 217] width 106 height 33
click at [412, 226] on span at bounding box center [416, 217] width 90 height 17
click at [485, 220] on span "Approve" at bounding box center [497, 217] width 27 height 8
click at [497, 197] on td "Approve Reject" at bounding box center [519, 184] width 101 height 33
click at [492, 159] on label "Approve" at bounding box center [497, 150] width 43 height 15
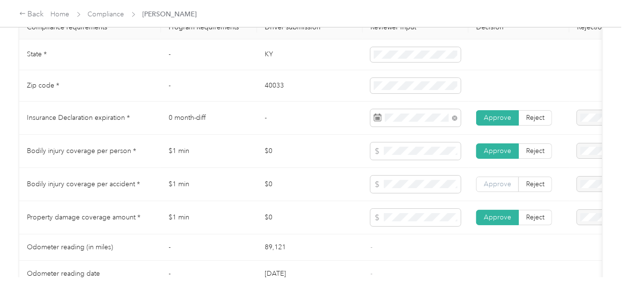
click at [497, 188] on span "Approve" at bounding box center [497, 184] width 27 height 8
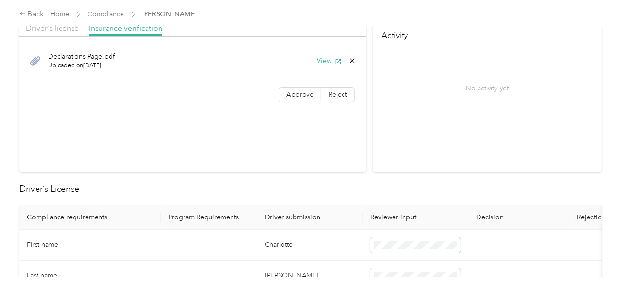
scroll to position [0, 0]
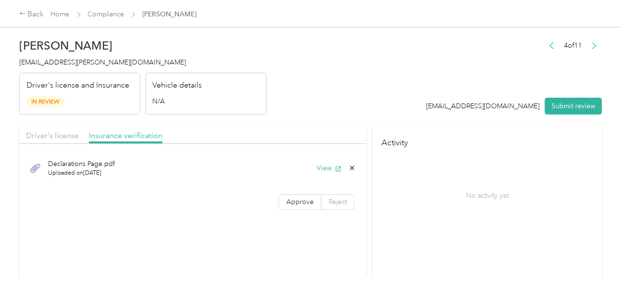
drag, startPoint x: 288, startPoint y: 199, endPoint x: 324, endPoint y: 206, distance: 36.7
click at [288, 199] on span "Approve" at bounding box center [299, 202] width 27 height 8
click at [348, 203] on label "Reject" at bounding box center [338, 201] width 33 height 15
click at [607, 108] on div "[PERSON_NAME] [PERSON_NAME][EMAIL_ADDRESS][PERSON_NAME][DOMAIN_NAME] Driver's l…" at bounding box center [310, 138] width 621 height 277
click at [582, 107] on button "Submit review" at bounding box center [573, 106] width 57 height 17
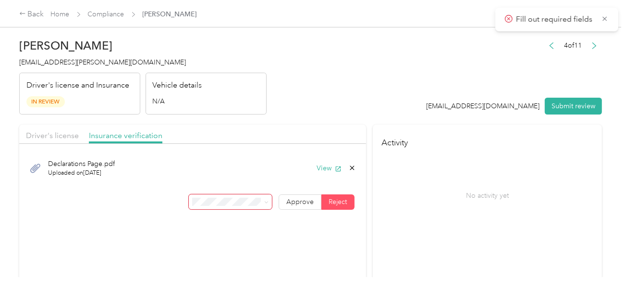
click at [286, 191] on div "Declarations Page.pdf Uploaded on [DATE] View Approve Reject" at bounding box center [192, 183] width 347 height 68
click at [306, 202] on span "Approve" at bounding box center [299, 202] width 27 height 8
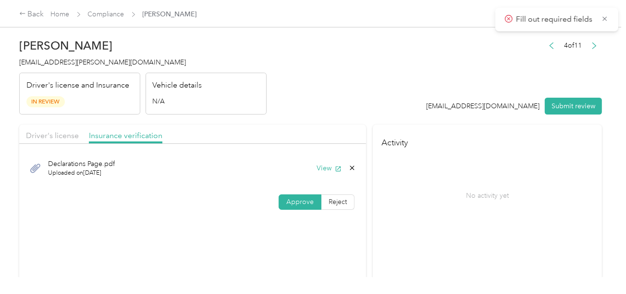
drag, startPoint x: 457, startPoint y: 177, endPoint x: 545, endPoint y: 130, distance: 99.8
click at [461, 175] on div "No activity yet" at bounding box center [488, 195] width 212 height 81
click at [567, 109] on button "Submit review" at bounding box center [573, 106] width 57 height 17
drag, startPoint x: 392, startPoint y: 80, endPoint x: 226, endPoint y: 82, distance: 165.3
click at [391, 80] on header "[PERSON_NAME] [PERSON_NAME][EMAIL_ADDRESS][PERSON_NAME][DOMAIN_NAME] Driver's l…" at bounding box center [310, 74] width 583 height 81
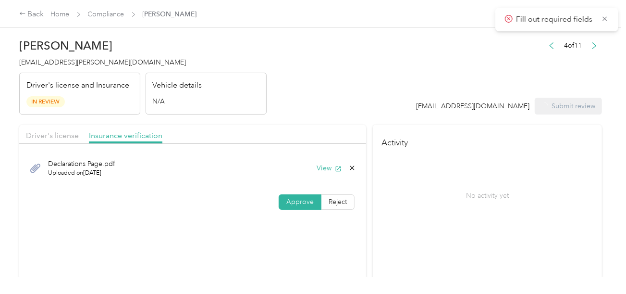
click at [71, 66] on span "[EMAIL_ADDRESS][PERSON_NAME][DOMAIN_NAME]" at bounding box center [102, 62] width 167 height 8
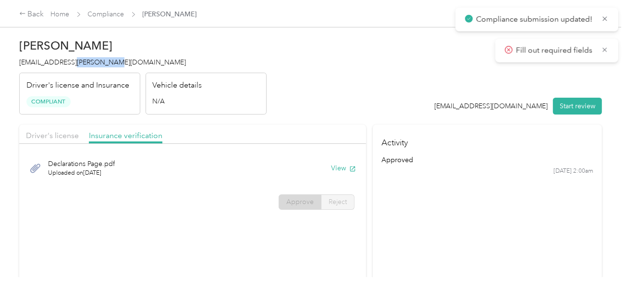
click at [71, 66] on span "[EMAIL_ADDRESS][PERSON_NAME][DOMAIN_NAME]" at bounding box center [102, 62] width 167 height 8
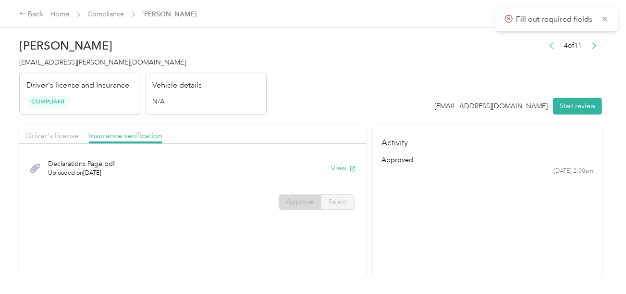
click at [258, 107] on div "Vehicle details N/A" at bounding box center [206, 94] width 121 height 42
click at [115, 18] on link "Compliance" at bounding box center [106, 14] width 37 height 8
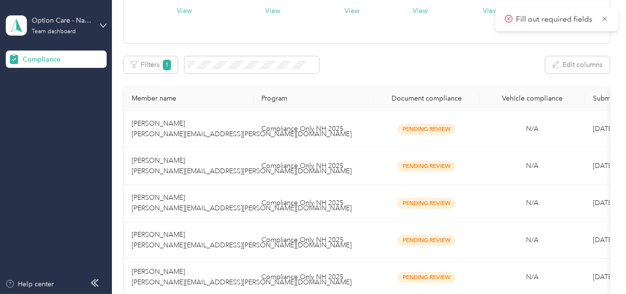
scroll to position [192, 0]
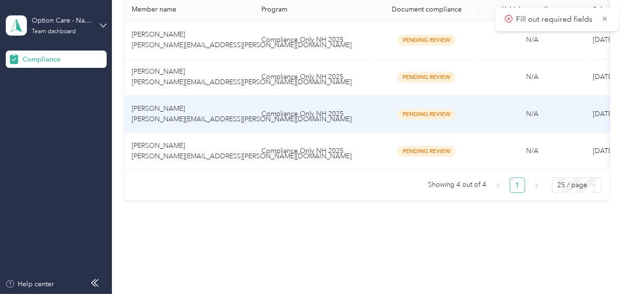
click at [303, 111] on td "Compliance Only NH 2025" at bounding box center [314, 114] width 120 height 37
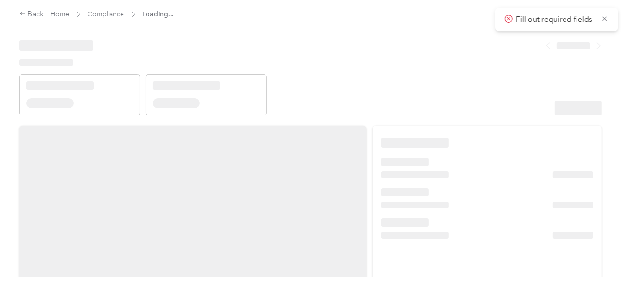
click at [407, 99] on header at bounding box center [310, 75] width 583 height 82
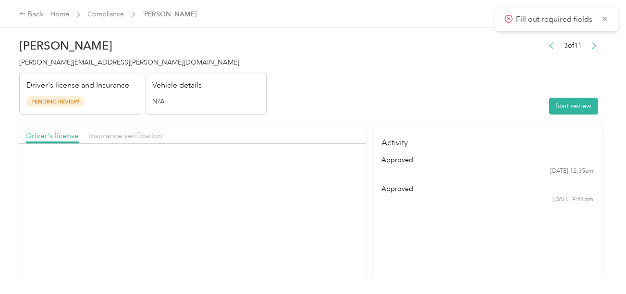
click at [461, 99] on header "[PERSON_NAME] [PERSON_NAME][EMAIL_ADDRESS][PERSON_NAME][DOMAIN_NAME] Driver's l…" at bounding box center [310, 74] width 583 height 81
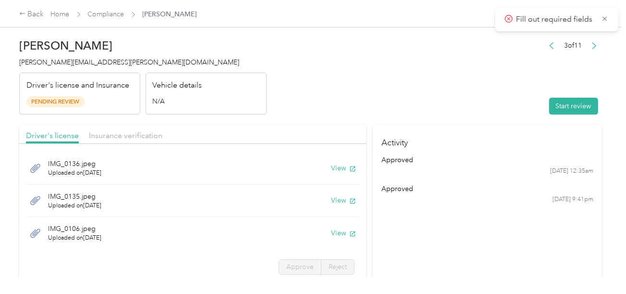
drag, startPoint x: 568, startPoint y: 107, endPoint x: 425, endPoint y: 91, distance: 143.6
click at [568, 107] on button "Start review" at bounding box center [573, 106] width 49 height 17
click at [389, 91] on header "[PERSON_NAME] [PERSON_NAME][EMAIL_ADDRESS][PERSON_NAME][DOMAIN_NAME] Driver's l…" at bounding box center [310, 74] width 583 height 81
click at [331, 166] on button "View" at bounding box center [343, 168] width 25 height 10
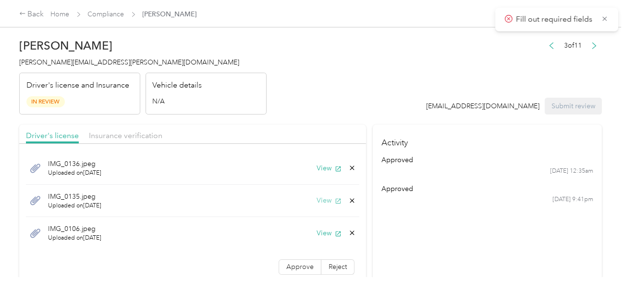
click at [317, 201] on button "View" at bounding box center [329, 200] width 25 height 10
drag, startPoint x: 344, startPoint y: 167, endPoint x: 338, endPoint y: 173, distance: 8.2
click at [350, 167] on g at bounding box center [352, 168] width 4 height 4
click at [320, 175] on button "Yes" at bounding box center [319, 174] width 19 height 15
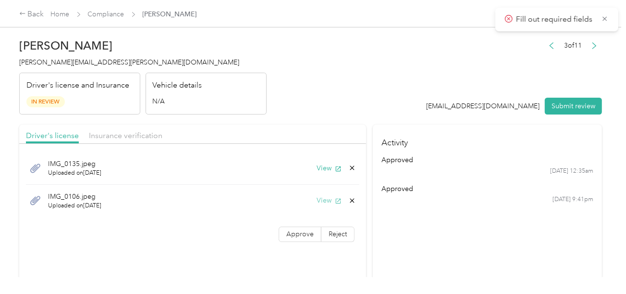
click at [330, 200] on button "View" at bounding box center [329, 200] width 25 height 10
drag, startPoint x: 351, startPoint y: 198, endPoint x: 347, endPoint y: 205, distance: 8.8
click at [347, 205] on div "IMG_0106.jpeg Uploaded on [DATE] View" at bounding box center [193, 201] width 334 height 32
click at [318, 206] on button "Yes" at bounding box center [327, 201] width 19 height 15
click at [303, 199] on span "Approve" at bounding box center [299, 202] width 27 height 8
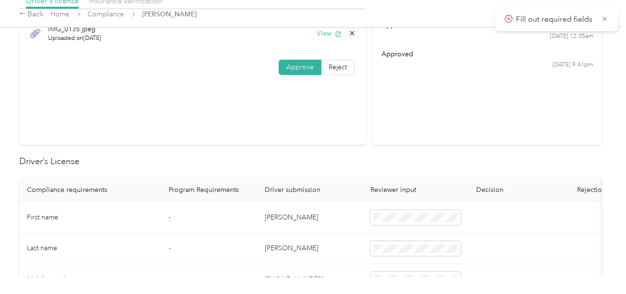
scroll to position [144, 0]
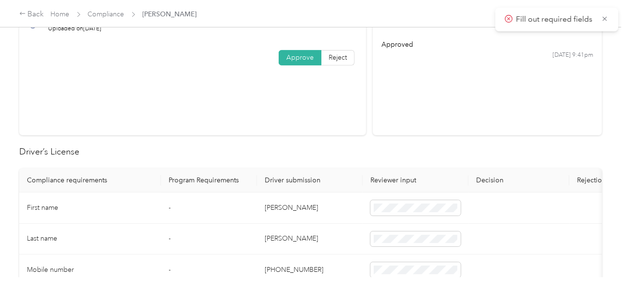
click at [271, 206] on td "[PERSON_NAME]" at bounding box center [310, 207] width 106 height 31
click at [278, 230] on td "[PERSON_NAME]" at bounding box center [310, 238] width 106 height 31
click at [334, 243] on td "[PERSON_NAME]" at bounding box center [310, 238] width 106 height 31
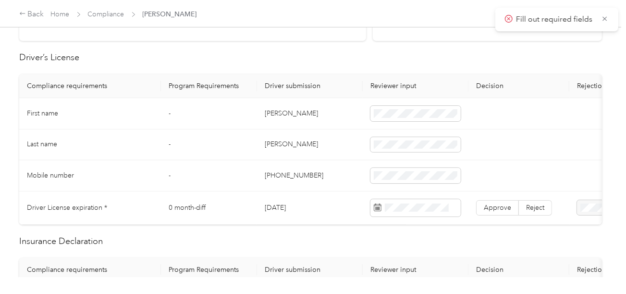
scroll to position [240, 0]
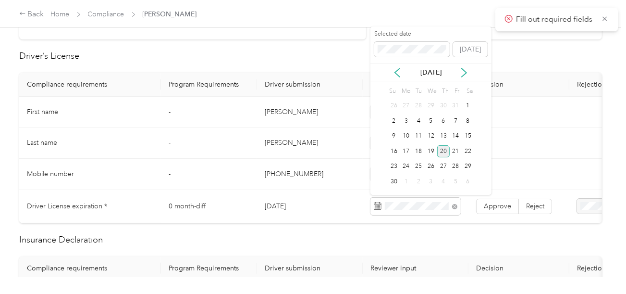
click at [442, 152] on div "20" at bounding box center [443, 151] width 12 height 12
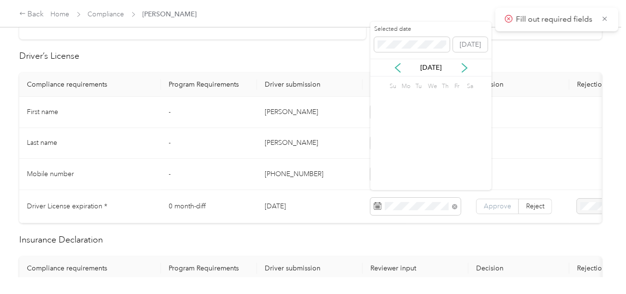
click at [489, 204] on span "Approve" at bounding box center [497, 206] width 27 height 8
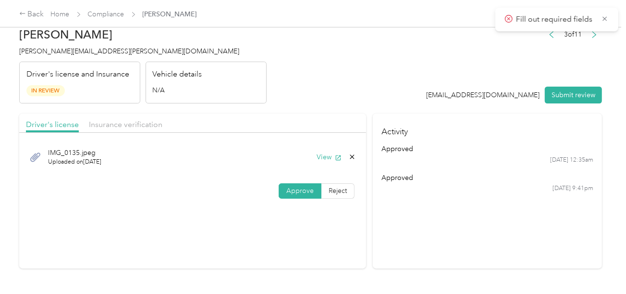
scroll to position [0, 0]
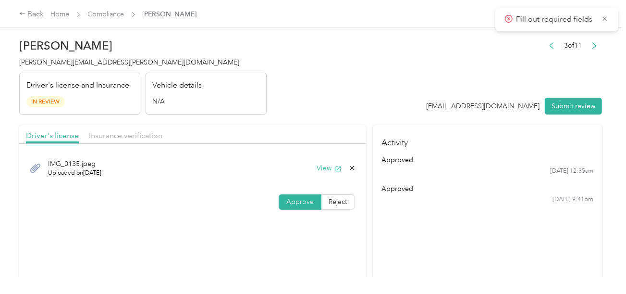
drag, startPoint x: 126, startPoint y: 131, endPoint x: 208, endPoint y: 127, distance: 82.2
click at [126, 132] on span "Insurance verification" at bounding box center [126, 135] width 74 height 9
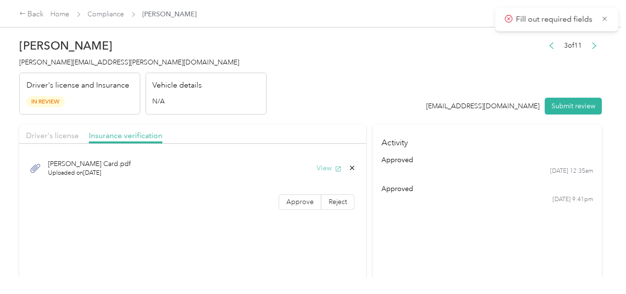
click at [324, 161] on div "[PERSON_NAME] Card.pdf Uploaded on [DATE] View" at bounding box center [193, 168] width 334 height 32
click at [319, 166] on button "View" at bounding box center [329, 168] width 25 height 10
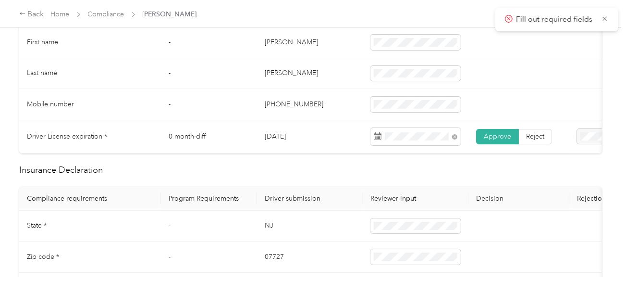
scroll to position [432, 0]
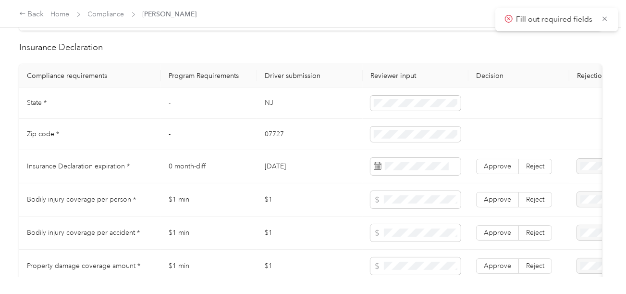
click at [268, 105] on td "NJ" at bounding box center [310, 103] width 106 height 31
click at [282, 136] on td "07727" at bounding box center [310, 134] width 106 height 31
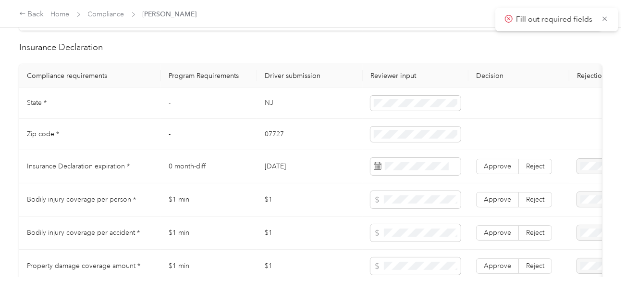
click at [465, 135] on td at bounding box center [416, 134] width 106 height 31
click at [315, 159] on td "[DATE]" at bounding box center [310, 166] width 106 height 33
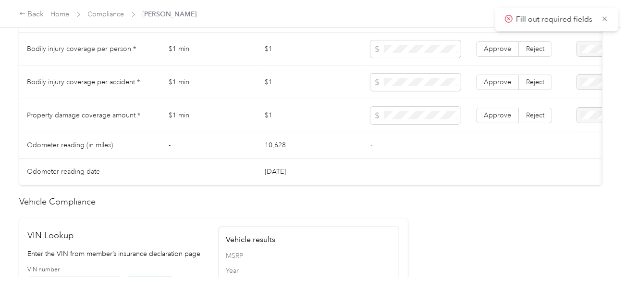
scroll to position [481, 0]
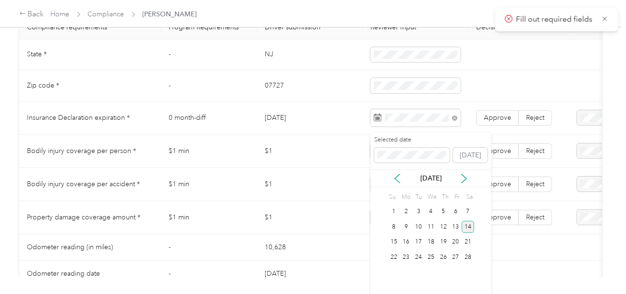
click at [469, 223] on div "14" at bounding box center [468, 227] width 12 height 12
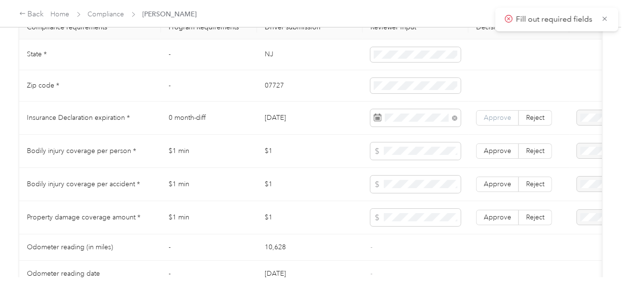
click at [485, 122] on span "Approve" at bounding box center [497, 117] width 27 height 8
click at [294, 172] on td "$1" at bounding box center [310, 184] width 106 height 33
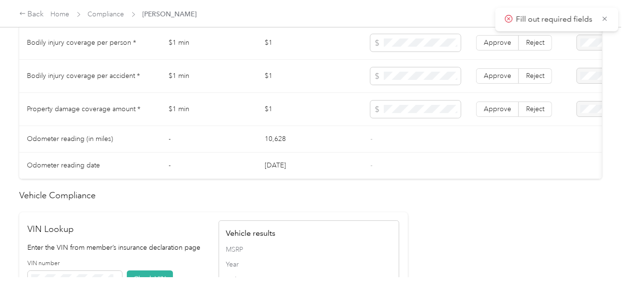
scroll to position [817, 0]
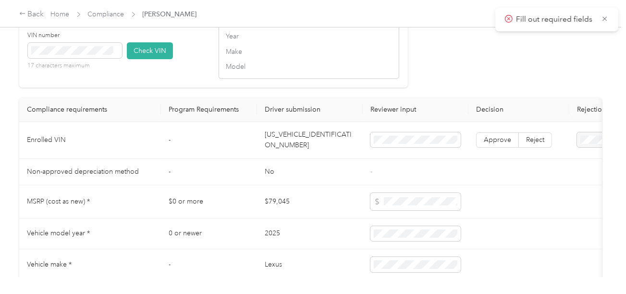
click at [290, 156] on td "[US_VEHICLE_IDENTIFICATION_NUMBER]" at bounding box center [310, 140] width 106 height 37
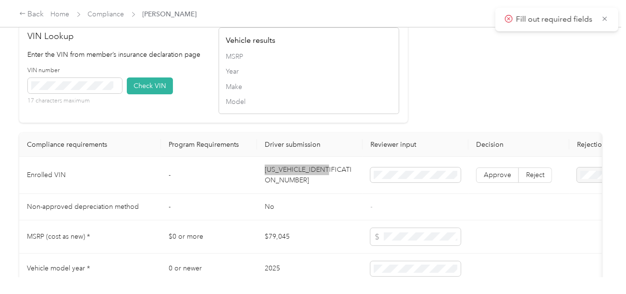
scroll to position [769, 0]
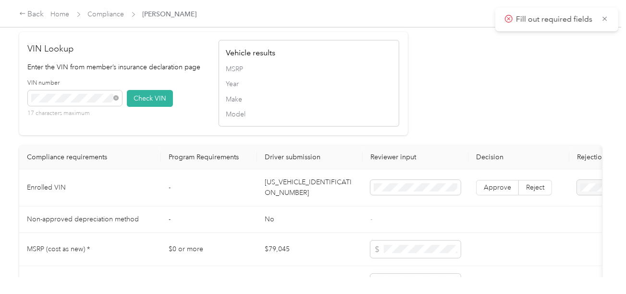
drag, startPoint x: 135, startPoint y: 107, endPoint x: 341, endPoint y: 109, distance: 205.7
click at [137, 107] on button "Check VIN" at bounding box center [150, 98] width 46 height 17
drag, startPoint x: 350, startPoint y: 109, endPoint x: 365, endPoint y: 119, distance: 17.3
click at [352, 104] on span "Make" at bounding box center [309, 99] width 166 height 10
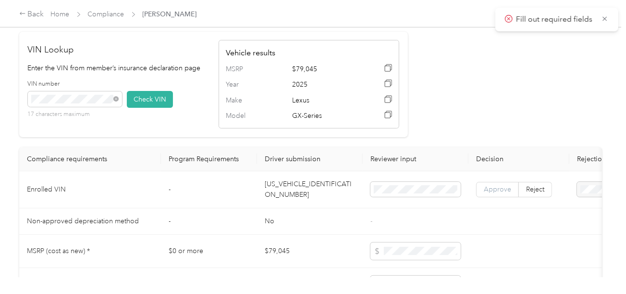
click at [488, 190] on label "Approve" at bounding box center [497, 189] width 43 height 15
click at [491, 193] on span "Approve" at bounding box center [497, 189] width 27 height 8
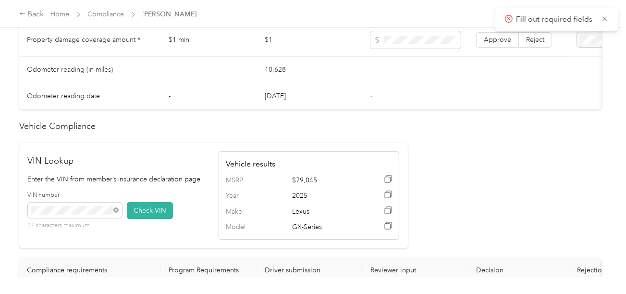
scroll to position [432, 0]
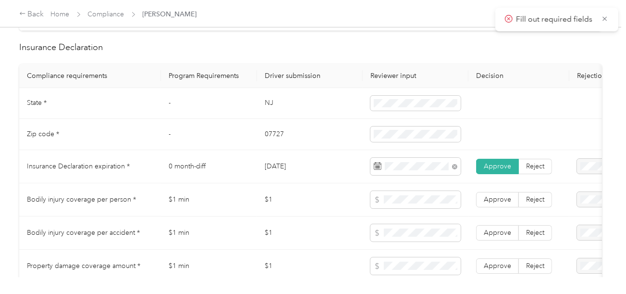
click at [411, 214] on td at bounding box center [416, 199] width 106 height 33
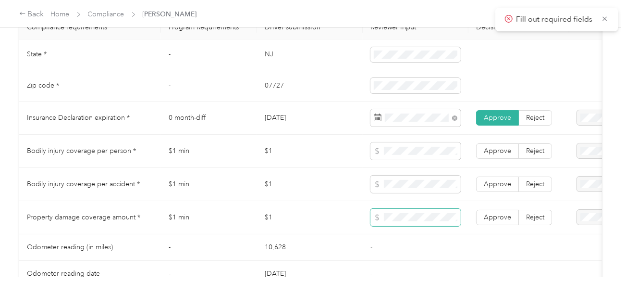
click at [412, 216] on span at bounding box center [416, 217] width 90 height 17
click at [498, 218] on span "Approve" at bounding box center [497, 217] width 27 height 8
click at [495, 188] on span "Approve" at bounding box center [497, 184] width 27 height 8
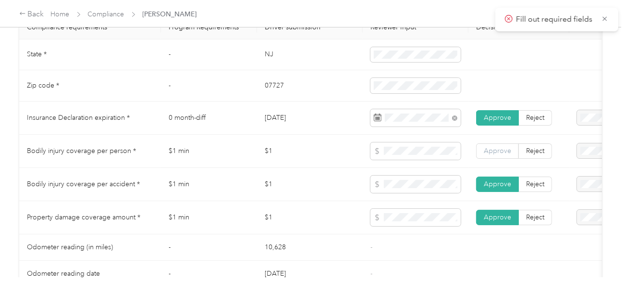
click at [500, 159] on label "Approve" at bounding box center [497, 150] width 43 height 15
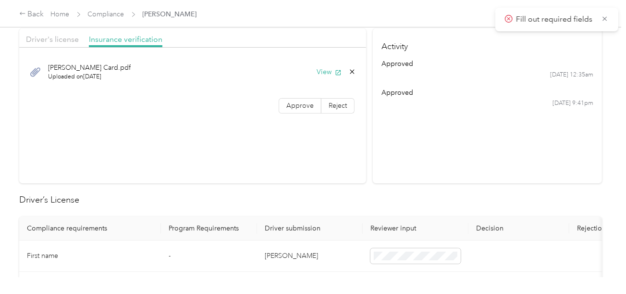
scroll to position [0, 0]
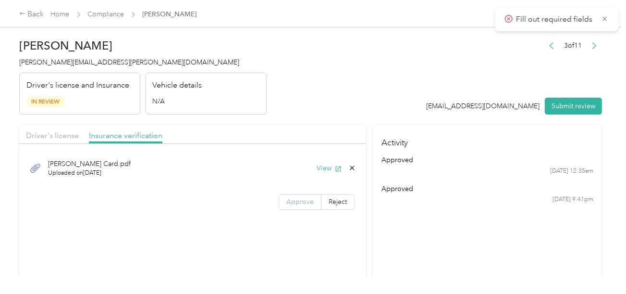
click at [298, 198] on span "Approve" at bounding box center [299, 202] width 27 height 8
drag, startPoint x: 300, startPoint y: 200, endPoint x: 303, endPoint y: 185, distance: 15.6
click at [301, 200] on span "Approve" at bounding box center [299, 202] width 27 height 8
click at [404, 67] on header "[PERSON_NAME] [PERSON_NAME][EMAIL_ADDRESS][PERSON_NAME][DOMAIN_NAME] Driver's l…" at bounding box center [310, 74] width 583 height 81
click at [557, 105] on button "Submit review" at bounding box center [573, 106] width 57 height 17
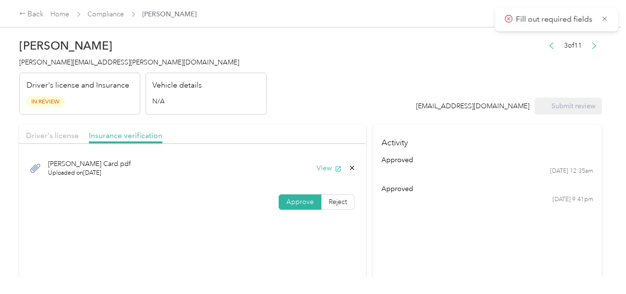
click at [355, 80] on header "[PERSON_NAME] [PERSON_NAME][EMAIL_ADDRESS][PERSON_NAME][DOMAIN_NAME] Driver's l…" at bounding box center [310, 74] width 583 height 81
click at [84, 60] on span "[PERSON_NAME][EMAIL_ADDRESS][PERSON_NAME][DOMAIN_NAME]" at bounding box center [129, 62] width 220 height 8
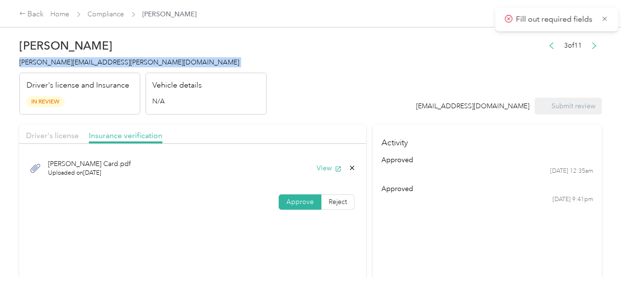
click at [84, 60] on span "[PERSON_NAME][EMAIL_ADDRESS][PERSON_NAME][DOMAIN_NAME]" at bounding box center [129, 62] width 220 height 8
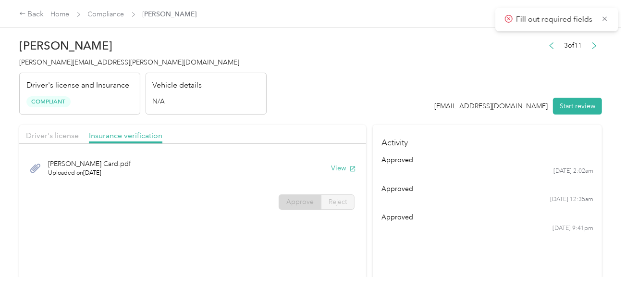
click at [265, 89] on div "Vehicle details N/A" at bounding box center [206, 94] width 121 height 42
click at [124, 12] on link "Compliance" at bounding box center [106, 14] width 37 height 8
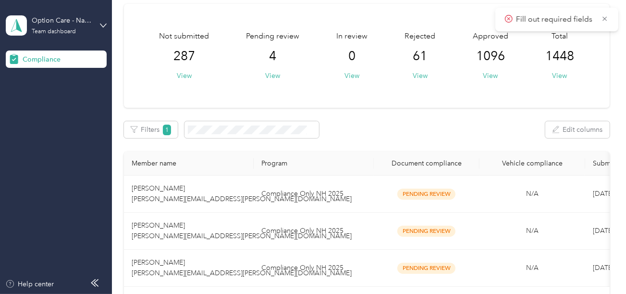
scroll to position [96, 0]
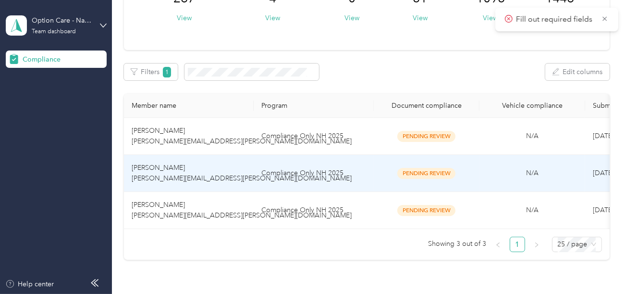
click at [303, 184] on td "Compliance Only NH 2025" at bounding box center [314, 173] width 120 height 37
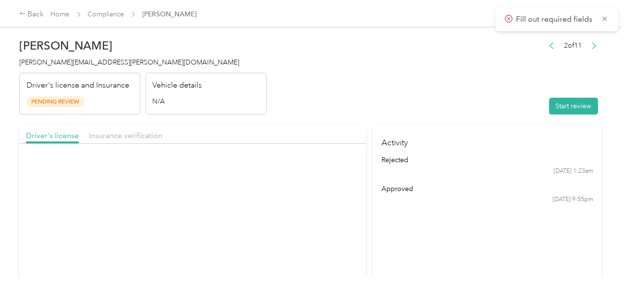
click at [430, 104] on header "[PERSON_NAME] [PERSON_NAME][EMAIL_ADDRESS][PERSON_NAME][DOMAIN_NAME] Driver's l…" at bounding box center [310, 74] width 583 height 81
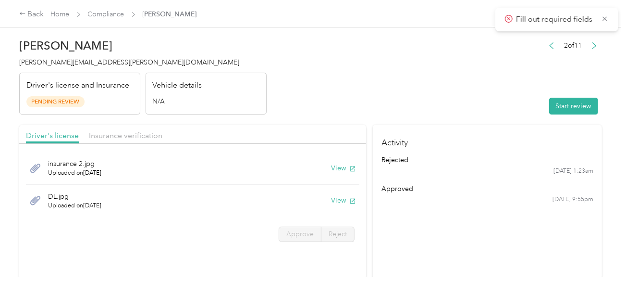
click at [560, 105] on button "Start review" at bounding box center [573, 106] width 49 height 17
click at [402, 98] on header "[PERSON_NAME] [PERSON_NAME][EMAIL_ADDRESS][PERSON_NAME][DOMAIN_NAME] Driver's l…" at bounding box center [310, 74] width 583 height 81
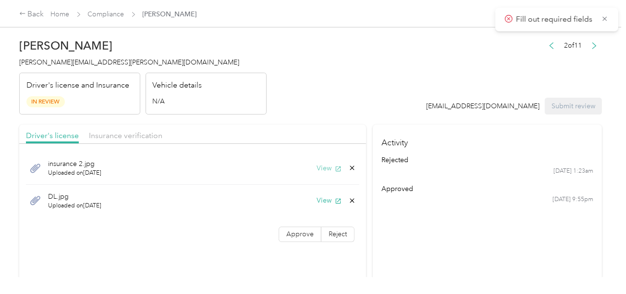
click at [338, 165] on icon "button" at bounding box center [338, 168] width 7 height 7
click at [319, 195] on button "View" at bounding box center [329, 200] width 25 height 10
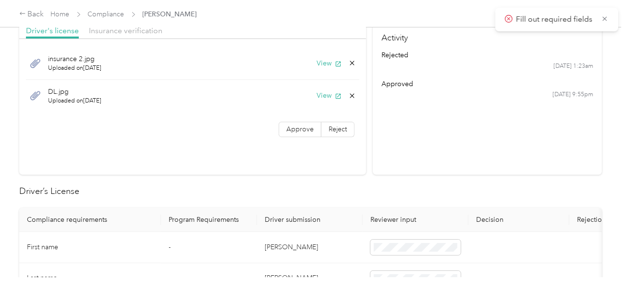
scroll to position [192, 0]
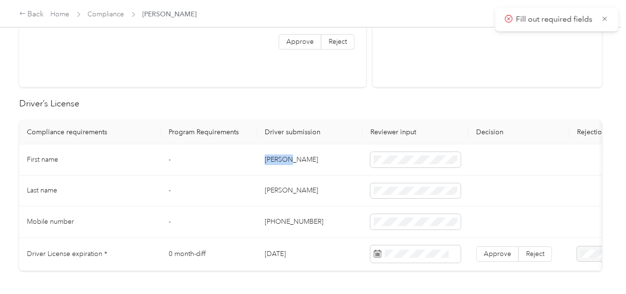
drag, startPoint x: 262, startPoint y: 160, endPoint x: 301, endPoint y: 159, distance: 38.9
click at [301, 159] on td "[PERSON_NAME]" at bounding box center [310, 159] width 106 height 31
click at [338, 188] on td "[PERSON_NAME]" at bounding box center [310, 190] width 106 height 31
click at [277, 186] on td "[PERSON_NAME]" at bounding box center [310, 190] width 106 height 31
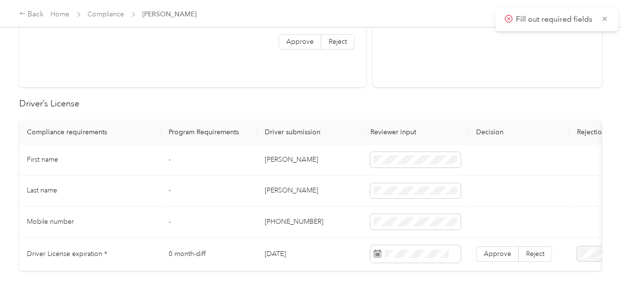
click at [323, 198] on td "[PERSON_NAME]" at bounding box center [310, 190] width 106 height 31
click at [433, 247] on span at bounding box center [416, 253] width 90 height 17
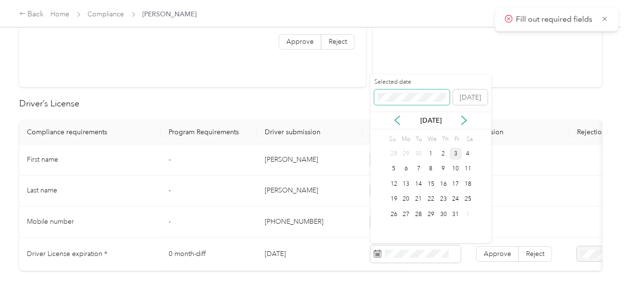
click at [395, 102] on span at bounding box center [412, 96] width 76 height 15
click at [456, 180] on div "15" at bounding box center [456, 184] width 12 height 12
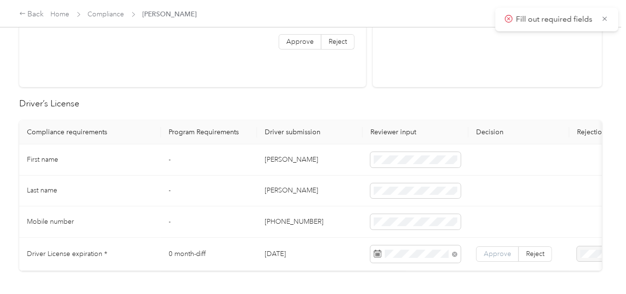
click at [497, 252] on span "Approve" at bounding box center [497, 253] width 27 height 8
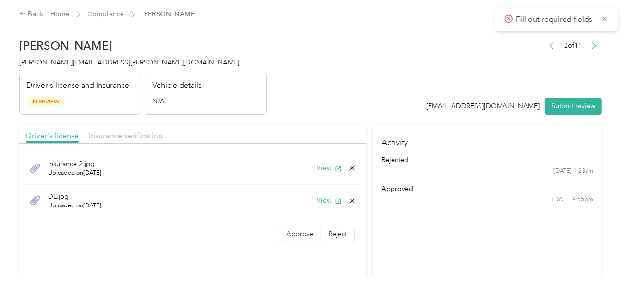
drag, startPoint x: 134, startPoint y: 138, endPoint x: 268, endPoint y: 128, distance: 133.9
click at [137, 136] on span "Insurance verification" at bounding box center [126, 135] width 74 height 9
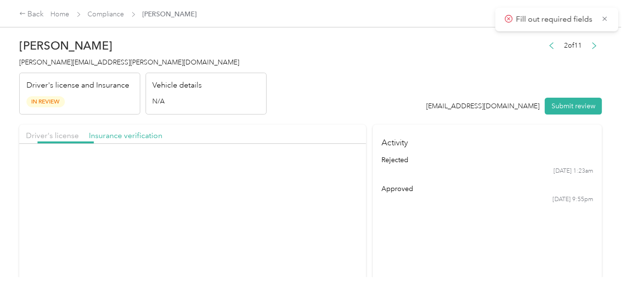
click at [275, 126] on div "Driver's license Insurance verification" at bounding box center [192, 133] width 347 height 19
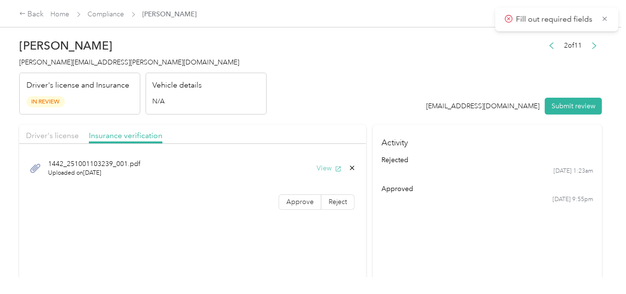
click at [322, 167] on button "View" at bounding box center [329, 168] width 25 height 10
click at [59, 125] on div "Driver's license Insurance verification" at bounding box center [192, 133] width 347 height 19
click at [54, 133] on span "Driver's license" at bounding box center [52, 135] width 53 height 9
click at [366, 69] on header "[PERSON_NAME] [PERSON_NAME][EMAIL_ADDRESS][PERSON_NAME][DOMAIN_NAME] Driver's l…" at bounding box center [310, 74] width 583 height 81
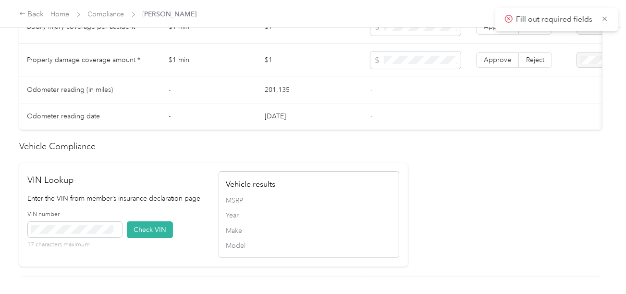
scroll to position [721, 0]
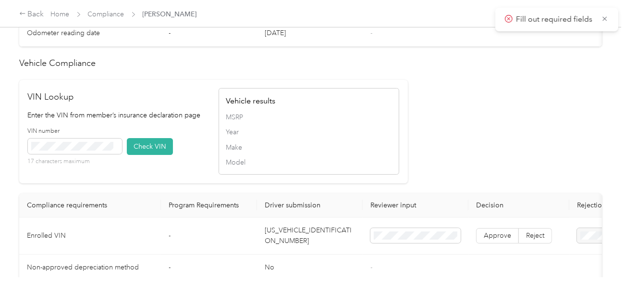
click at [310, 252] on td "[US_VEHICLE_IDENTIFICATION_NUMBER]" at bounding box center [310, 235] width 106 height 37
drag, startPoint x: 137, startPoint y: 158, endPoint x: 362, endPoint y: 154, distance: 224.9
click at [140, 155] on button "Check VIN" at bounding box center [150, 146] width 46 height 17
drag, startPoint x: 367, startPoint y: 154, endPoint x: 396, endPoint y: 177, distance: 36.9
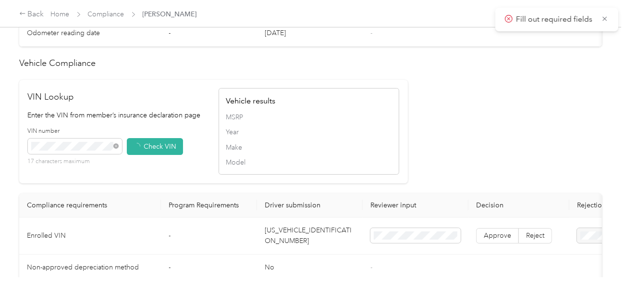
click at [369, 152] on span "Make" at bounding box center [309, 147] width 166 height 10
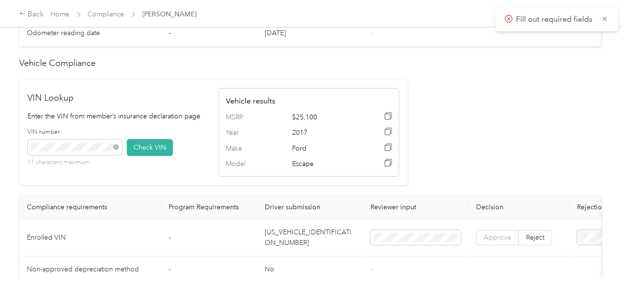
click at [497, 241] on span "Approve" at bounding box center [497, 237] width 27 height 8
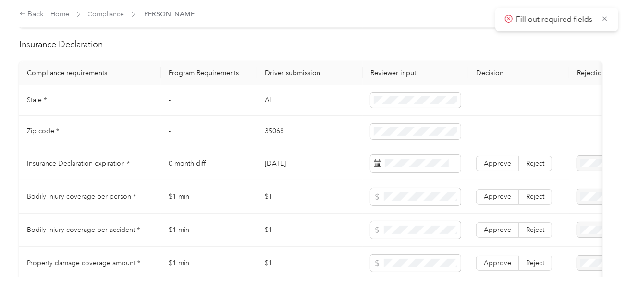
scroll to position [432, 0]
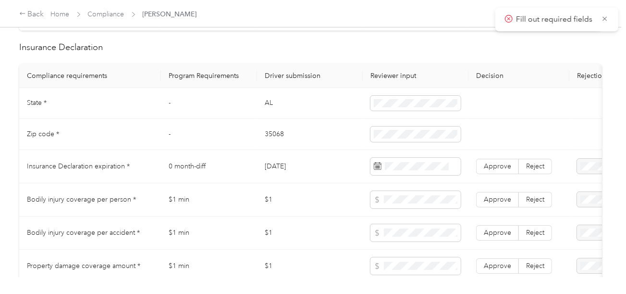
click at [268, 111] on td "AL" at bounding box center [310, 103] width 106 height 31
drag, startPoint x: 268, startPoint y: 111, endPoint x: 372, endPoint y: 111, distance: 104.3
click at [271, 111] on td "AL" at bounding box center [310, 103] width 106 height 31
click at [266, 136] on td "35068" at bounding box center [310, 134] width 106 height 31
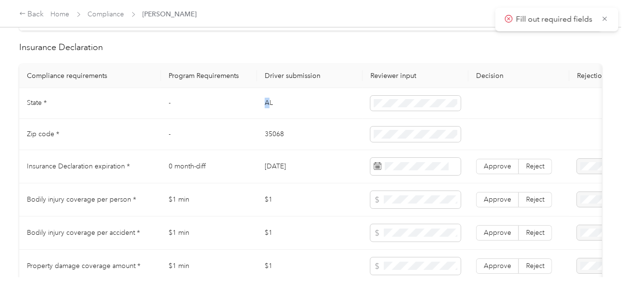
drag, startPoint x: 271, startPoint y: 111, endPoint x: 254, endPoint y: 111, distance: 17.3
click at [254, 111] on tr "State * - [US_STATE]" at bounding box center [358, 103] width 678 height 31
click at [283, 110] on td "AL" at bounding box center [310, 103] width 106 height 31
click at [249, 109] on tr "State * - [US_STATE]" at bounding box center [358, 103] width 678 height 31
click at [344, 107] on tr "State * - [US_STATE]" at bounding box center [358, 103] width 678 height 31
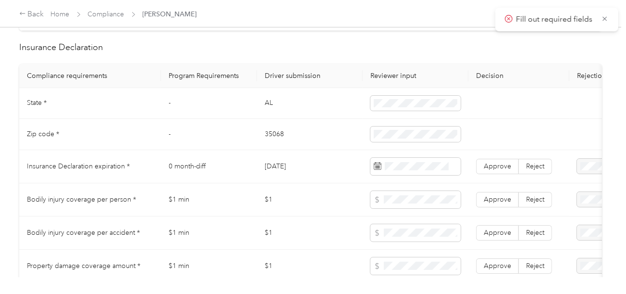
click at [334, 119] on td "AL" at bounding box center [310, 103] width 106 height 31
click at [314, 134] on td "35068" at bounding box center [310, 134] width 106 height 31
click at [417, 175] on span at bounding box center [416, 166] width 90 height 17
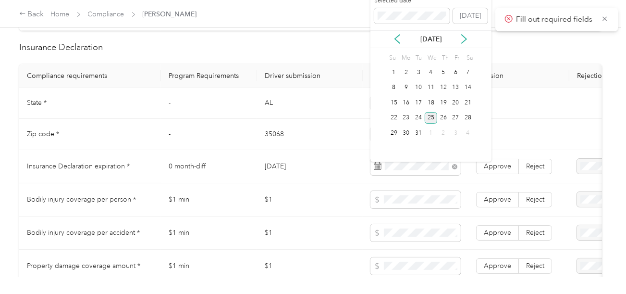
click at [429, 120] on div "25" at bounding box center [431, 118] width 12 height 12
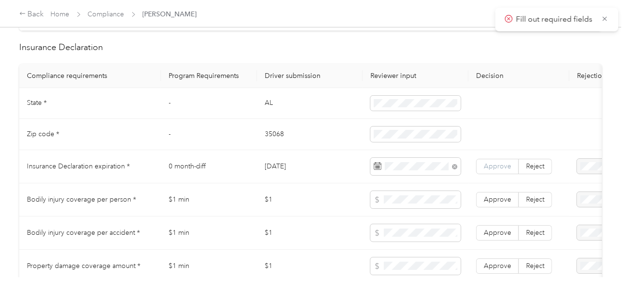
click at [491, 170] on span "Approve" at bounding box center [497, 166] width 27 height 8
click at [427, 198] on span at bounding box center [416, 199] width 90 height 17
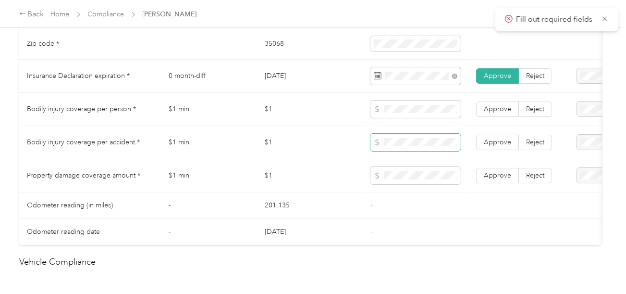
scroll to position [529, 0]
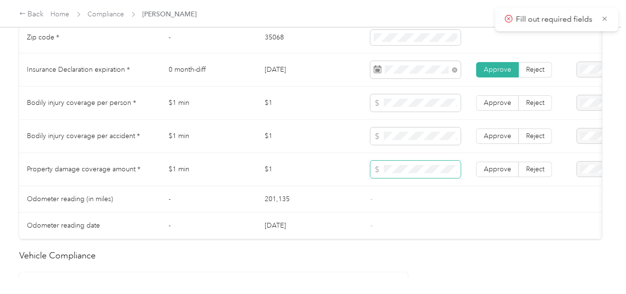
click at [419, 178] on span at bounding box center [416, 169] width 90 height 17
drag, startPoint x: 482, startPoint y: 173, endPoint x: 494, endPoint y: 143, distance: 32.4
click at [483, 173] on label "Approve" at bounding box center [497, 168] width 43 height 15
click at [494, 140] on span "Approve" at bounding box center [497, 136] width 27 height 8
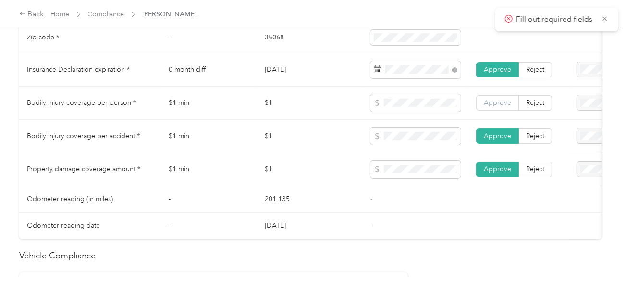
click at [496, 107] on span "Approve" at bounding box center [497, 103] width 27 height 8
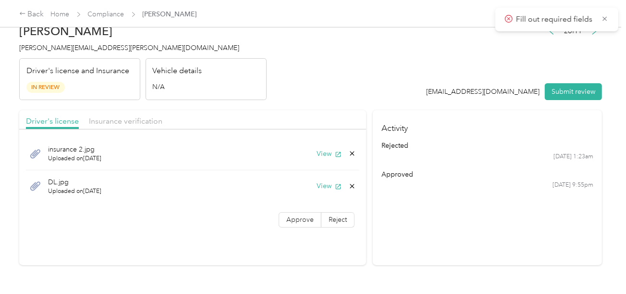
scroll to position [0, 0]
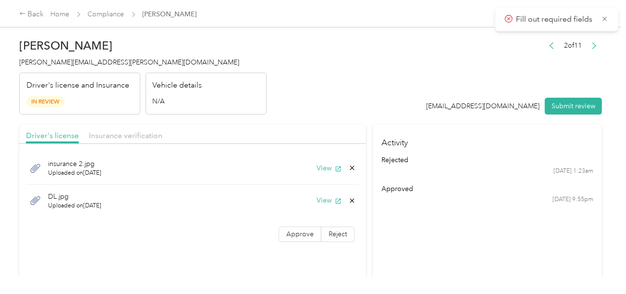
click at [306, 246] on div "insurance 2.jpg Uploaded on [DATE] View DL.jpg Uploaded on [DATE] View Approve …" at bounding box center [192, 199] width 347 height 100
drag, startPoint x: 304, startPoint y: 235, endPoint x: 312, endPoint y: 232, distance: 8.2
click at [304, 235] on span "Approve" at bounding box center [299, 234] width 27 height 8
click at [417, 215] on section "Activity rejected [DATE] 1:23am approved [DATE] 9:55pm" at bounding box center [487, 201] width 229 height 155
click at [81, 66] on h4 "[PERSON_NAME][EMAIL_ADDRESS][PERSON_NAME][DOMAIN_NAME]" at bounding box center [143, 62] width 248 height 10
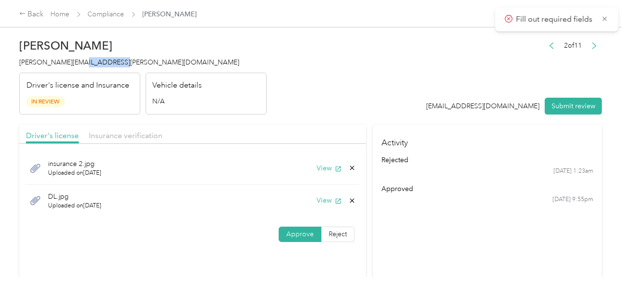
click at [81, 66] on h4 "[PERSON_NAME][EMAIL_ADDRESS][PERSON_NAME][DOMAIN_NAME]" at bounding box center [143, 62] width 248 height 10
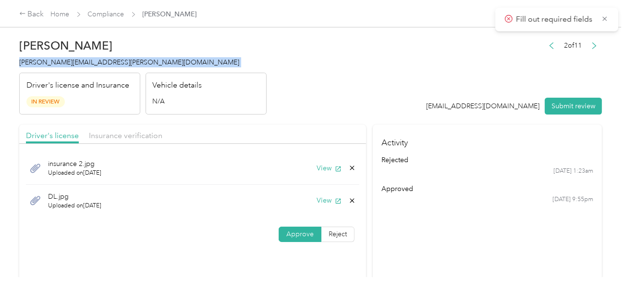
click at [81, 66] on h4 "[PERSON_NAME][EMAIL_ADDRESS][PERSON_NAME][DOMAIN_NAME]" at bounding box center [143, 62] width 248 height 10
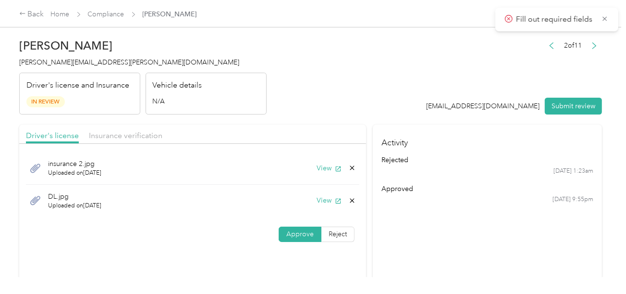
click at [437, 95] on header "[PERSON_NAME] [PERSON_NAME][EMAIL_ADDRESS][PERSON_NAME][DOMAIN_NAME] Driver's l…" at bounding box center [310, 74] width 583 height 81
click at [560, 98] on button "Submit review" at bounding box center [573, 106] width 57 height 17
drag, startPoint x: 128, startPoint y: 132, endPoint x: 283, endPoint y: 113, distance: 155.9
click at [129, 131] on span "Insurance verification" at bounding box center [131, 135] width 85 height 9
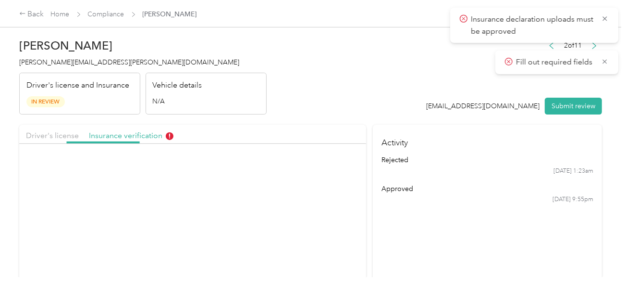
drag, startPoint x: 283, startPoint y: 113, endPoint x: 293, endPoint y: 133, distance: 22.4
click at [284, 114] on header "[PERSON_NAME] [PERSON_NAME][EMAIL_ADDRESS][PERSON_NAME][DOMAIN_NAME] Driver's l…" at bounding box center [310, 74] width 583 height 81
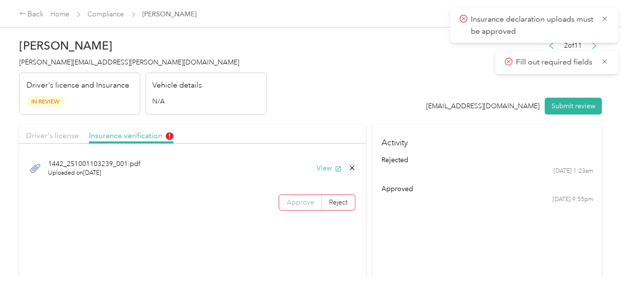
click at [309, 202] on span "Approve" at bounding box center [300, 202] width 27 height 8
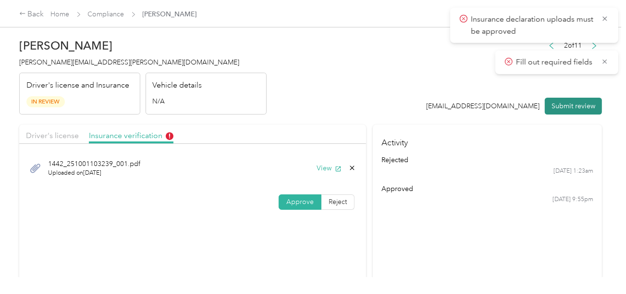
drag, startPoint x: 402, startPoint y: 93, endPoint x: 568, endPoint y: 100, distance: 166.4
click at [404, 94] on header "[PERSON_NAME] [PERSON_NAME][EMAIL_ADDRESS][PERSON_NAME][DOMAIN_NAME] Driver's l…" at bounding box center [310, 74] width 583 height 81
click at [568, 100] on button "Submit review" at bounding box center [573, 106] width 57 height 17
click at [392, 92] on header "[PERSON_NAME] [PERSON_NAME][EMAIL_ADDRESS][PERSON_NAME][DOMAIN_NAME] Driver's l…" at bounding box center [310, 74] width 583 height 81
click at [63, 67] on div "[PERSON_NAME] [PERSON_NAME][EMAIL_ADDRESS][PERSON_NAME][DOMAIN_NAME] Driver's l…" at bounding box center [143, 74] width 248 height 81
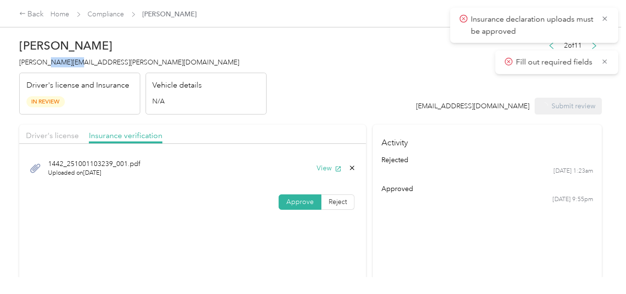
click at [63, 67] on div "[PERSON_NAME] [PERSON_NAME][EMAIL_ADDRESS][PERSON_NAME][DOMAIN_NAME] Driver's l…" at bounding box center [143, 74] width 248 height 81
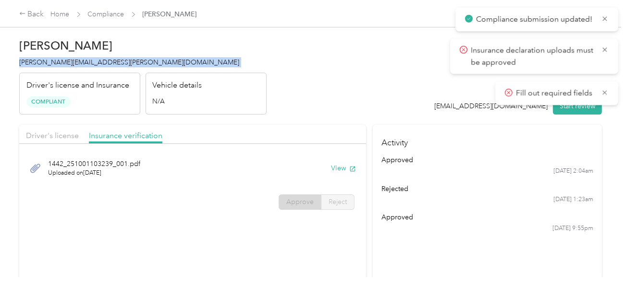
click at [63, 67] on div "[PERSON_NAME] Lawrence [EMAIL_ADDRESS][PERSON_NAME][DOMAIN_NAME] Driver's licen…" at bounding box center [143, 74] width 248 height 81
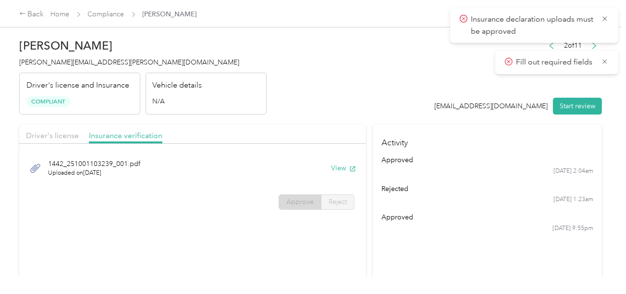
click at [268, 103] on header "[PERSON_NAME] Lawrence [EMAIL_ADDRESS][PERSON_NAME][DOMAIN_NAME] Driver's licen…" at bounding box center [310, 74] width 583 height 81
click at [117, 13] on link "Compliance" at bounding box center [106, 14] width 37 height 8
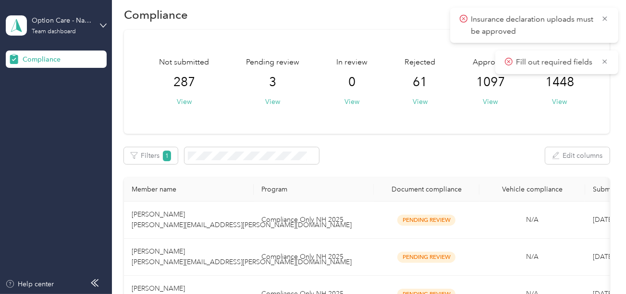
scroll to position [48, 0]
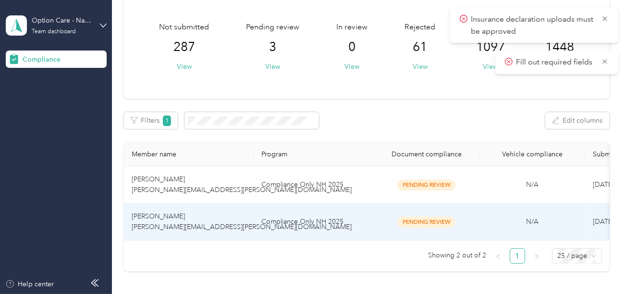
click at [325, 209] on td "Compliance Only NH 2025" at bounding box center [314, 221] width 120 height 37
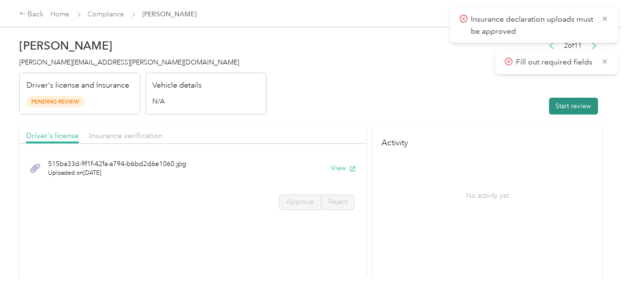
click at [567, 102] on button "Start review" at bounding box center [573, 106] width 49 height 17
click at [382, 102] on header "[PERSON_NAME] [EMAIL_ADDRESS][PERSON_NAME][DOMAIN_NAME] Driver's license and In…" at bounding box center [310, 74] width 583 height 81
drag, startPoint x: 326, startPoint y: 106, endPoint x: 327, endPoint y: 136, distance: 30.8
click at [327, 106] on header "[PERSON_NAME] [EMAIL_ADDRESS][PERSON_NAME][DOMAIN_NAME] Driver's license and In…" at bounding box center [310, 74] width 583 height 81
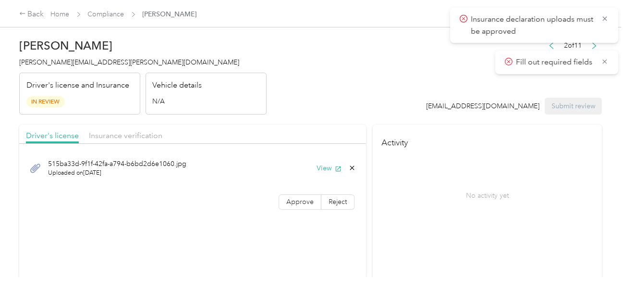
click at [328, 161] on div "515ba33d-9f1f-42fa-a794-b6bd2d6e1060.jpg Uploaded on [DATE] View" at bounding box center [193, 168] width 334 height 32
click at [322, 164] on button "View" at bounding box center [329, 168] width 25 height 10
click at [296, 194] on label "Approve" at bounding box center [300, 201] width 43 height 15
click at [297, 194] on label "Approve" at bounding box center [300, 201] width 43 height 15
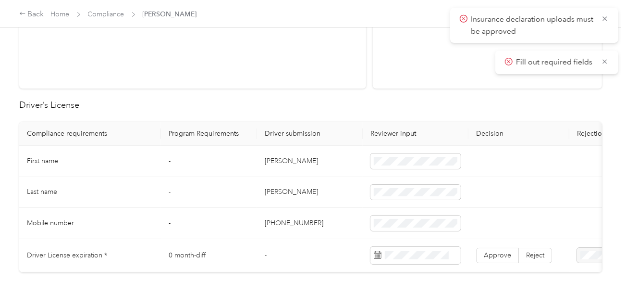
scroll to position [192, 0]
drag, startPoint x: 263, startPoint y: 159, endPoint x: 337, endPoint y: 159, distance: 74.5
click at [294, 160] on td "[PERSON_NAME]" at bounding box center [310, 159] width 106 height 31
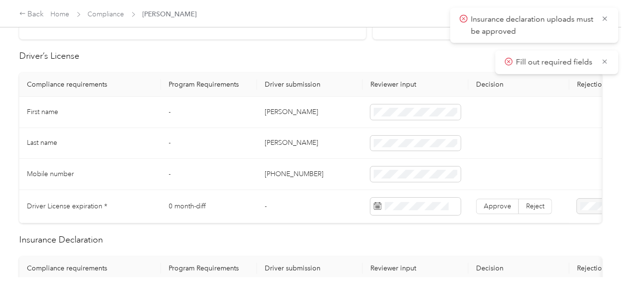
click at [269, 143] on td "[PERSON_NAME]" at bounding box center [310, 143] width 106 height 31
click at [464, 148] on td at bounding box center [416, 143] width 106 height 31
drag, startPoint x: 334, startPoint y: 172, endPoint x: 357, endPoint y: 180, distance: 24.2
click at [335, 172] on td "[PHONE_NUMBER]" at bounding box center [310, 174] width 106 height 31
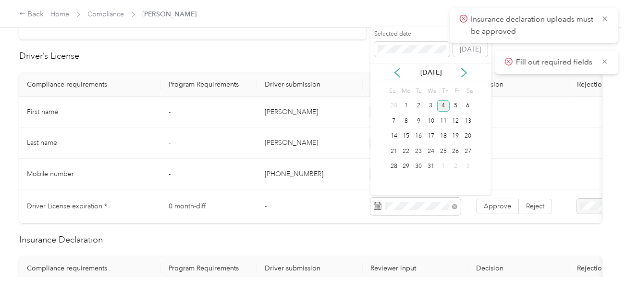
click at [446, 108] on div "4" at bounding box center [443, 106] width 12 height 12
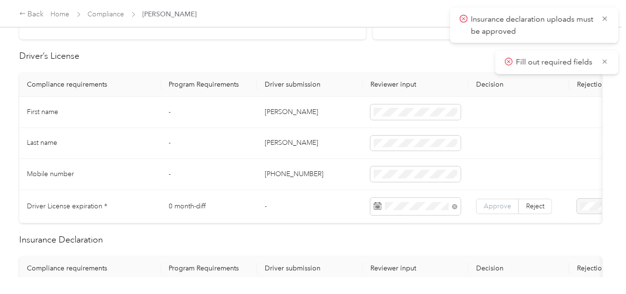
click at [500, 202] on span "Approve" at bounding box center [497, 206] width 27 height 8
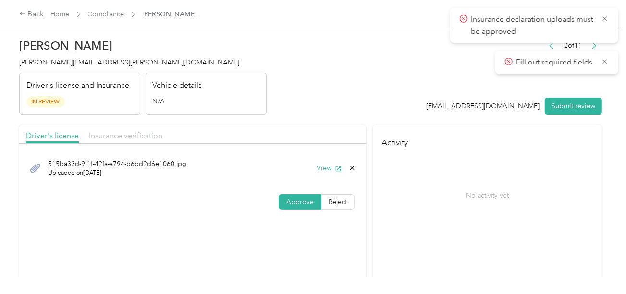
click at [137, 137] on span "Insurance verification" at bounding box center [126, 135] width 74 height 9
click at [292, 104] on header "[PERSON_NAME] [EMAIL_ADDRESS][PERSON_NAME][DOMAIN_NAME] Driver's license and In…" at bounding box center [310, 74] width 583 height 81
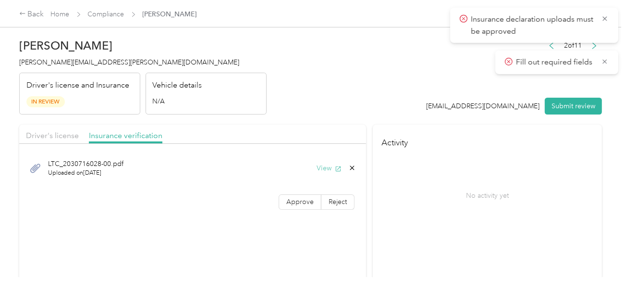
click at [333, 166] on button "View" at bounding box center [329, 168] width 25 height 10
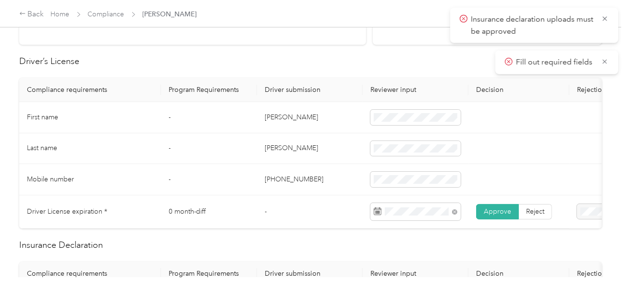
scroll to position [336, 0]
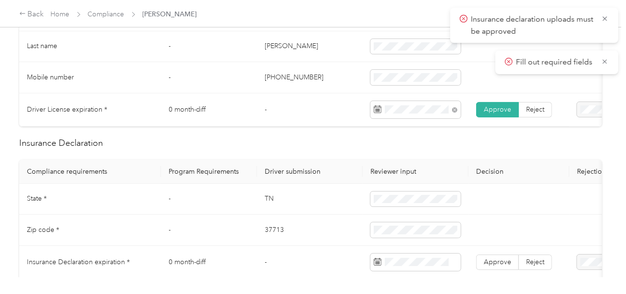
click at [269, 207] on td "TN" at bounding box center [310, 199] width 106 height 31
click at [267, 234] on td "37713" at bounding box center [310, 229] width 106 height 31
click at [268, 234] on td "37713" at bounding box center [310, 229] width 106 height 31
drag, startPoint x: 268, startPoint y: 234, endPoint x: 356, endPoint y: 234, distance: 87.9
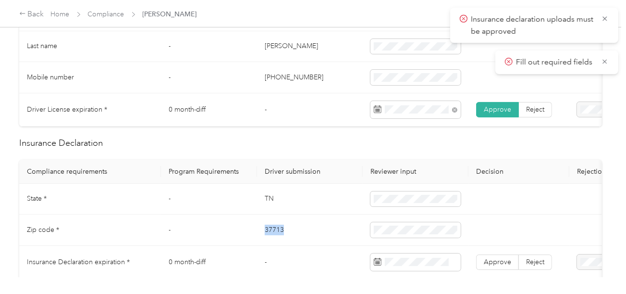
click at [271, 234] on td "37713" at bounding box center [310, 229] width 106 height 31
drag, startPoint x: 302, startPoint y: 235, endPoint x: 300, endPoint y: 218, distance: 16.9
click at [302, 235] on td "37713" at bounding box center [310, 229] width 106 height 31
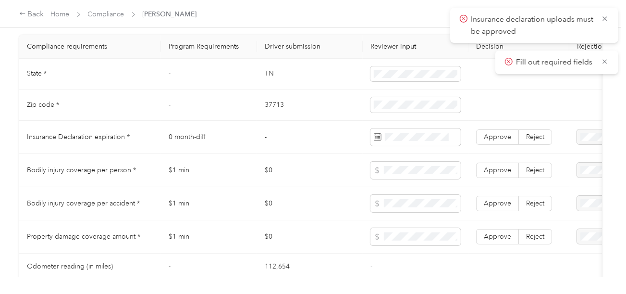
scroll to position [721, 0]
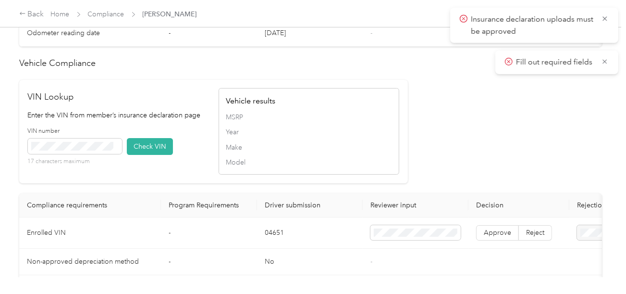
click at [275, 245] on td "04651" at bounding box center [310, 232] width 106 height 31
click at [140, 155] on button "Check VIN" at bounding box center [150, 146] width 46 height 17
drag, startPoint x: 487, startPoint y: 130, endPoint x: 492, endPoint y: 140, distance: 11.2
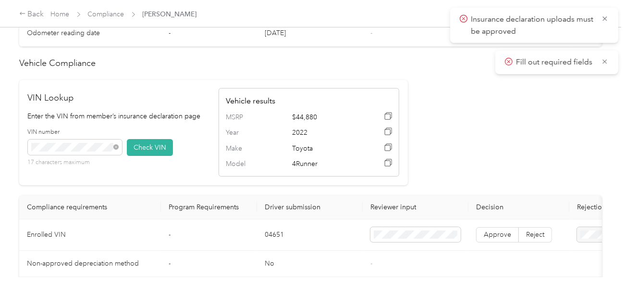
click at [495, 250] on td "Approve Reject" at bounding box center [519, 234] width 101 height 31
click at [494, 242] on label "Approve" at bounding box center [497, 234] width 43 height 15
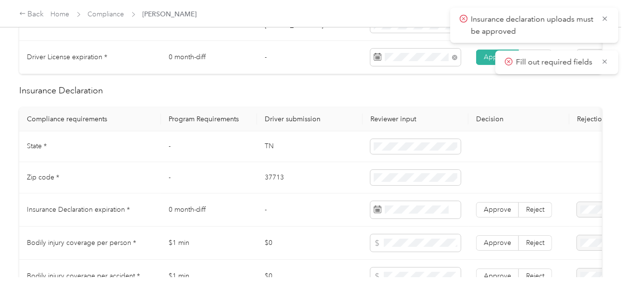
scroll to position [432, 0]
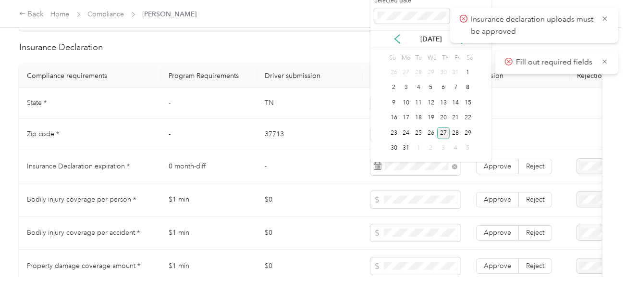
click at [445, 132] on div "27" at bounding box center [443, 133] width 12 height 12
click at [498, 167] on span "Approve" at bounding box center [497, 166] width 27 height 8
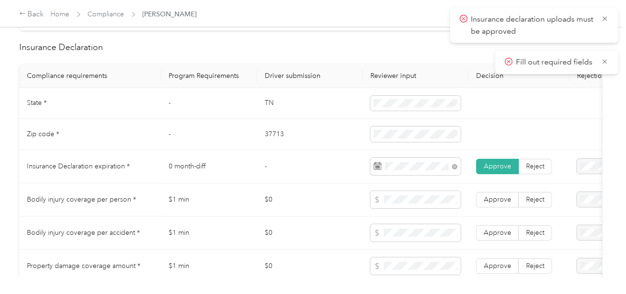
click at [328, 210] on td "$0" at bounding box center [310, 199] width 106 height 33
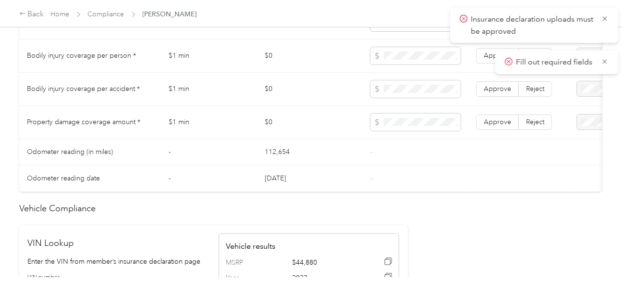
scroll to position [577, 0]
click at [408, 130] on span at bounding box center [416, 120] width 90 height 17
drag, startPoint x: 458, startPoint y: 143, endPoint x: 478, endPoint y: 129, distance: 24.7
click at [459, 142] on tbody "State * - [US_STATE] Zip code * - 37713 Insurance Declaration expiration * 0 mo…" at bounding box center [358, 67] width 678 height 248
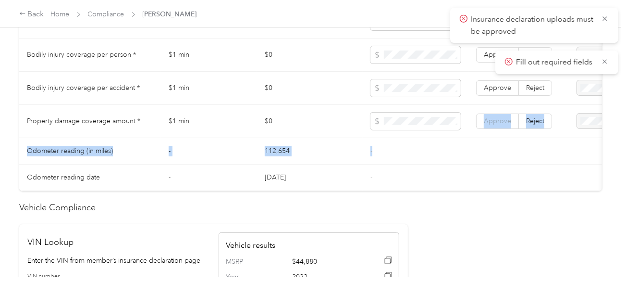
click at [492, 122] on span "Approve" at bounding box center [497, 121] width 27 height 8
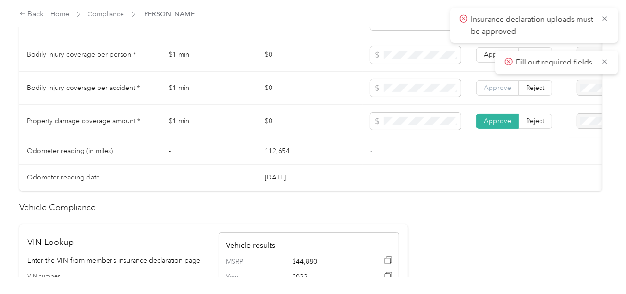
click at [498, 92] on span "Approve" at bounding box center [497, 88] width 27 height 8
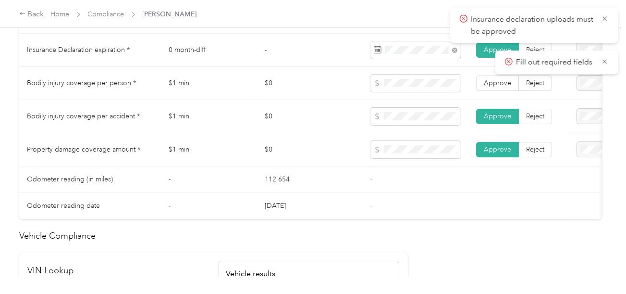
scroll to position [529, 0]
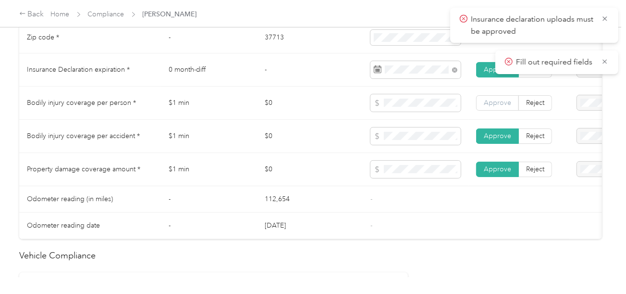
click at [491, 111] on label "Approve" at bounding box center [497, 102] width 43 height 15
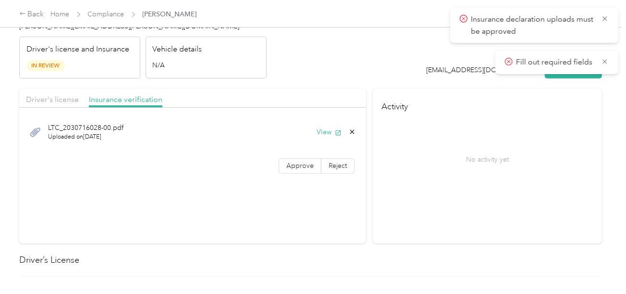
scroll to position [0, 0]
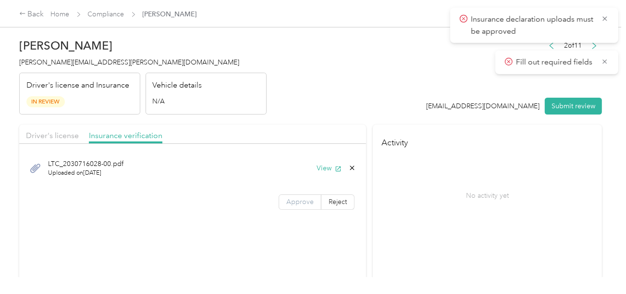
click at [303, 195] on label "Approve" at bounding box center [300, 201] width 43 height 15
drag, startPoint x: 303, startPoint y: 196, endPoint x: 328, endPoint y: 135, distance: 65.8
click at [306, 191] on div "LTC_2030716028-00.pdf Uploaded on [DATE] View Approve Reject" at bounding box center [192, 183] width 347 height 68
click at [432, 88] on header "[PERSON_NAME] [EMAIL_ADDRESS][PERSON_NAME][DOMAIN_NAME] Driver's license and In…" at bounding box center [310, 74] width 583 height 81
click at [588, 104] on button "Submit review" at bounding box center [573, 106] width 57 height 17
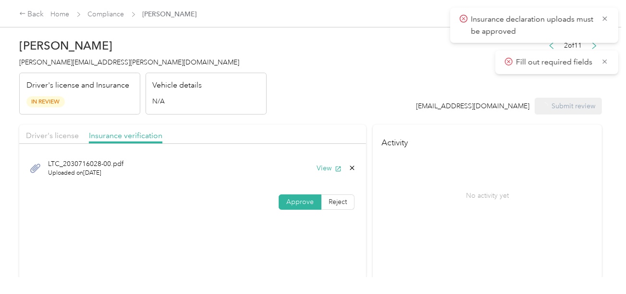
click at [419, 77] on header "[PERSON_NAME] [EMAIL_ADDRESS][PERSON_NAME][DOMAIN_NAME] Driver's license and In…" at bounding box center [310, 74] width 583 height 81
click at [97, 61] on span "[PERSON_NAME][EMAIL_ADDRESS][PERSON_NAME][DOMAIN_NAME]" at bounding box center [129, 62] width 220 height 8
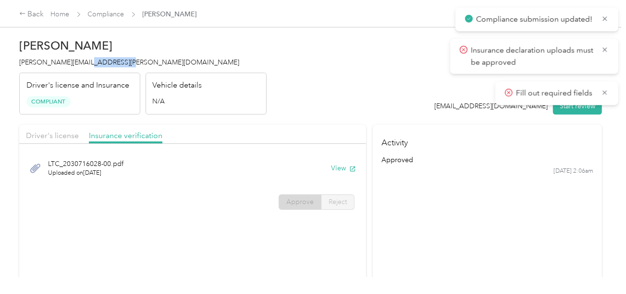
click at [97, 61] on span "[PERSON_NAME][EMAIL_ADDRESS][PERSON_NAME][DOMAIN_NAME]" at bounding box center [129, 62] width 220 height 8
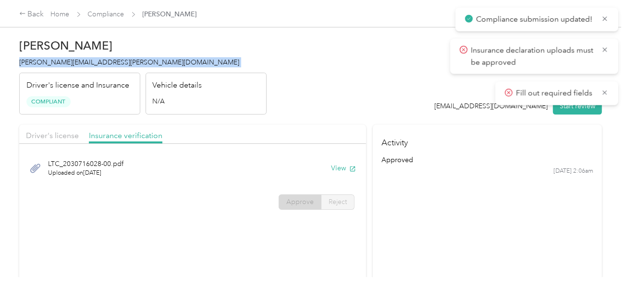
click at [97, 61] on span "[PERSON_NAME][EMAIL_ADDRESS][PERSON_NAME][DOMAIN_NAME]" at bounding box center [129, 62] width 220 height 8
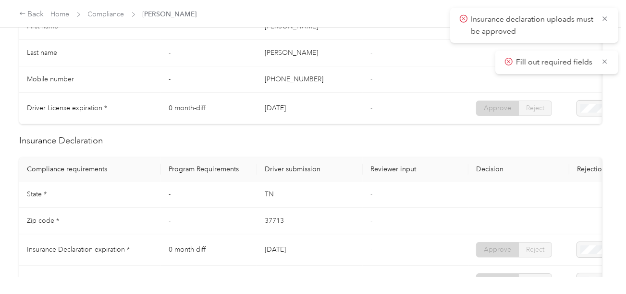
scroll to position [48, 0]
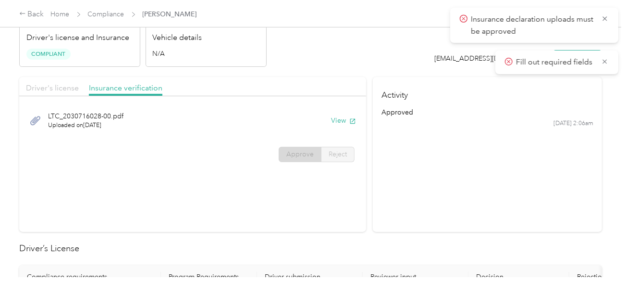
click at [61, 85] on span "Driver's license" at bounding box center [52, 87] width 53 height 9
drag, startPoint x: 60, startPoint y: 87, endPoint x: 108, endPoint y: 87, distance: 48.1
click at [61, 87] on span "Driver's license" at bounding box center [52, 87] width 53 height 9
click at [335, 117] on button "View" at bounding box center [343, 120] width 25 height 10
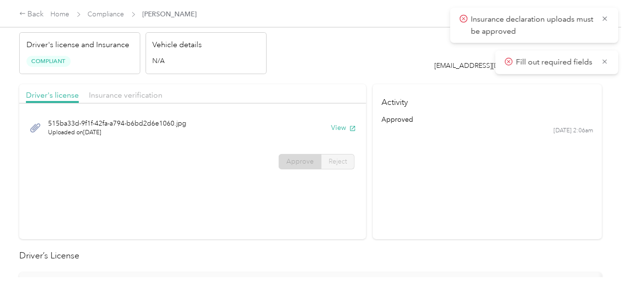
scroll to position [0, 0]
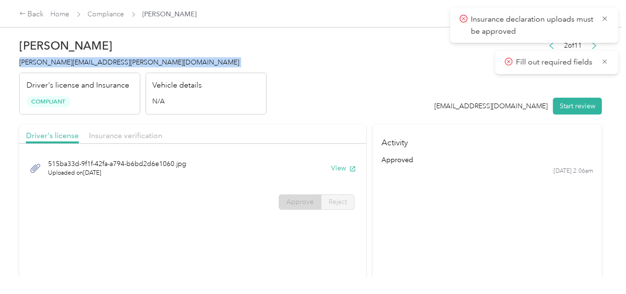
click at [93, 65] on span "[PERSON_NAME][EMAIL_ADDRESS][PERSON_NAME][DOMAIN_NAME]" at bounding box center [129, 62] width 220 height 8
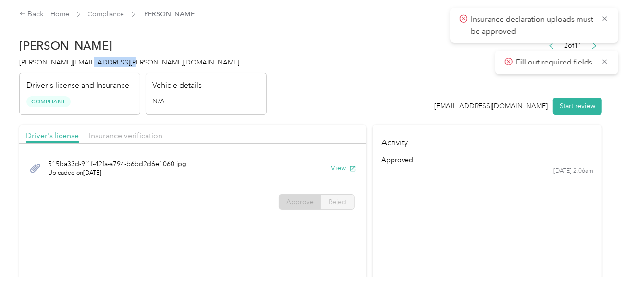
click at [93, 65] on span "[PERSON_NAME][EMAIL_ADDRESS][PERSON_NAME][DOMAIN_NAME]" at bounding box center [129, 62] width 220 height 8
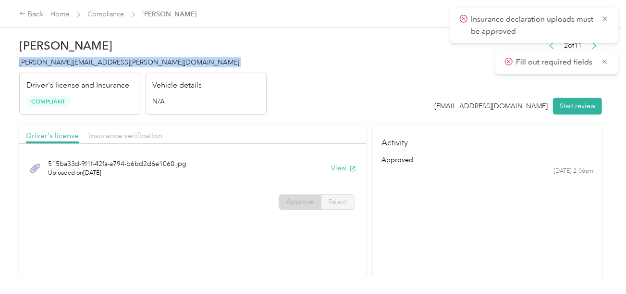
click at [93, 65] on span "[PERSON_NAME][EMAIL_ADDRESS][PERSON_NAME][DOMAIN_NAME]" at bounding box center [129, 62] width 220 height 8
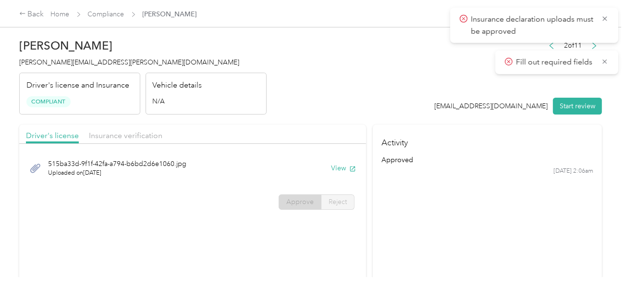
click at [248, 93] on div "Vehicle details N/A" at bounding box center [206, 94] width 121 height 42
click at [99, 12] on link "Compliance" at bounding box center [106, 14] width 37 height 8
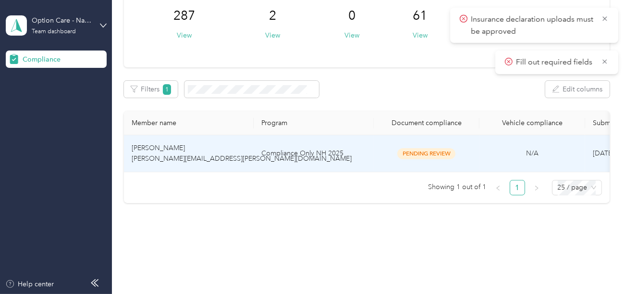
scroll to position [94, 0]
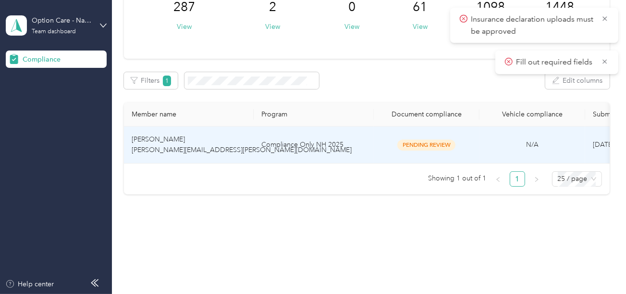
click at [341, 136] on td "Compliance Only NH 2025" at bounding box center [314, 144] width 120 height 37
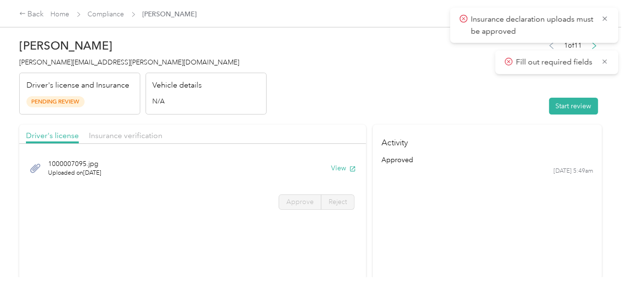
click at [421, 126] on h4 "Activity" at bounding box center [487, 139] width 229 height 30
click at [555, 111] on button "Start review" at bounding box center [573, 106] width 49 height 17
click at [422, 91] on header "[PERSON_NAME] [PERSON_NAME][EMAIL_ADDRESS][PERSON_NAME][DOMAIN_NAME] Driver's l…" at bounding box center [310, 74] width 583 height 81
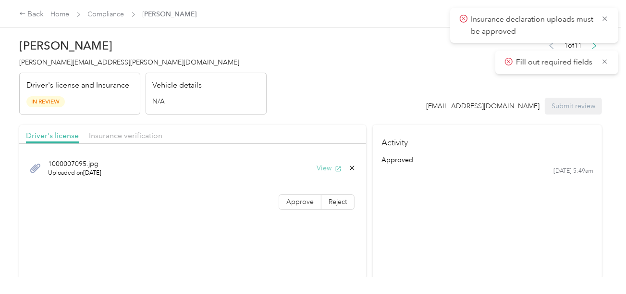
click at [326, 166] on button "View" at bounding box center [329, 168] width 25 height 10
click at [295, 203] on span "Approve" at bounding box center [299, 202] width 27 height 8
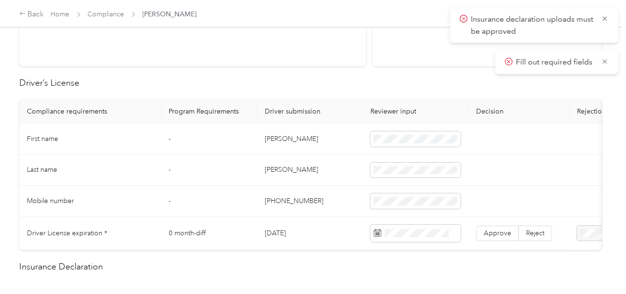
scroll to position [240, 0]
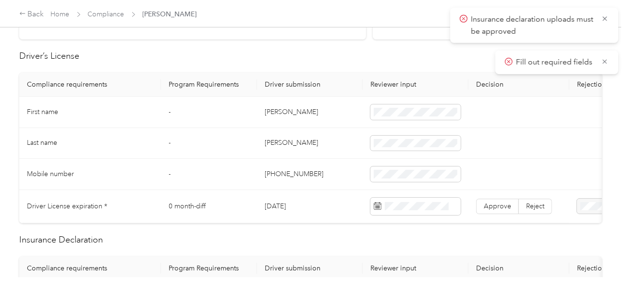
click at [269, 111] on td "[PERSON_NAME]" at bounding box center [310, 112] width 106 height 31
click at [277, 139] on td "[PERSON_NAME]" at bounding box center [310, 143] width 106 height 31
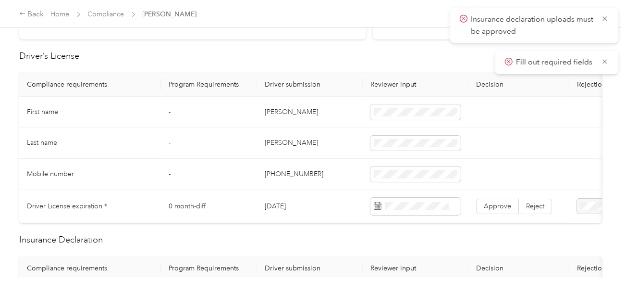
drag, startPoint x: 336, startPoint y: 149, endPoint x: 494, endPoint y: 168, distance: 158.2
click at [336, 150] on td "[PERSON_NAME]" at bounding box center [310, 143] width 106 height 31
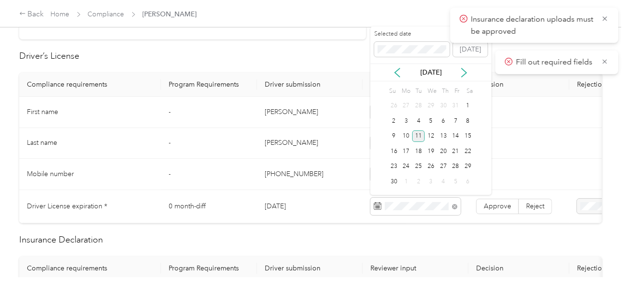
click at [421, 138] on div "11" at bounding box center [418, 136] width 12 height 12
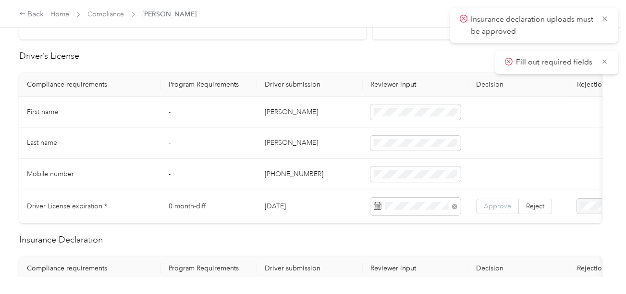
click at [495, 202] on span "Approve" at bounding box center [497, 206] width 27 height 8
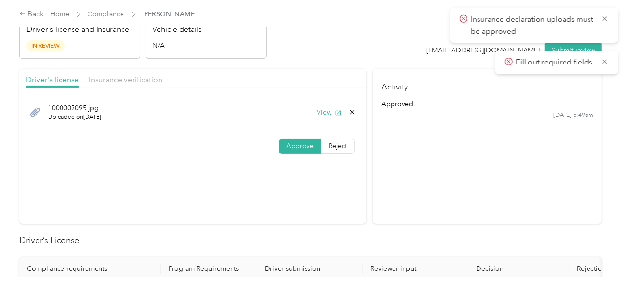
scroll to position [0, 0]
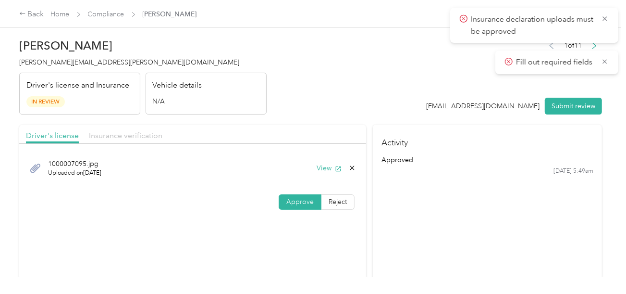
drag, startPoint x: 125, startPoint y: 137, endPoint x: 229, endPoint y: 116, distance: 105.9
click at [125, 136] on span "Insurance verification" at bounding box center [126, 135] width 74 height 9
drag, startPoint x: 230, startPoint y: 116, endPoint x: 272, endPoint y: 145, distance: 50.4
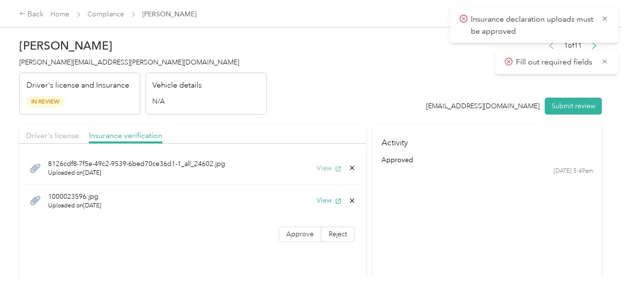
drag, startPoint x: 331, startPoint y: 168, endPoint x: 322, endPoint y: 162, distance: 10.4
click at [331, 169] on button "View" at bounding box center [329, 168] width 25 height 10
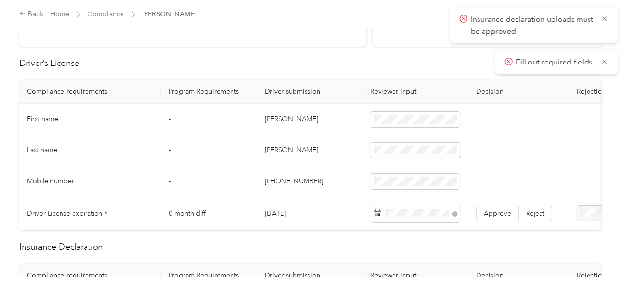
scroll to position [336, 0]
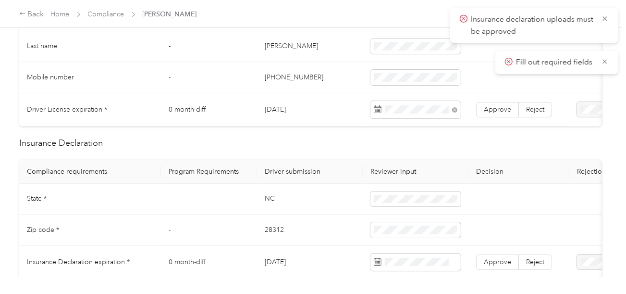
click at [271, 202] on td "NC" at bounding box center [310, 199] width 106 height 31
click at [360, 202] on td "NC" at bounding box center [310, 199] width 106 height 31
drag, startPoint x: 315, startPoint y: 228, endPoint x: 263, endPoint y: 229, distance: 51.9
click at [313, 228] on td "28312" at bounding box center [310, 229] width 106 height 31
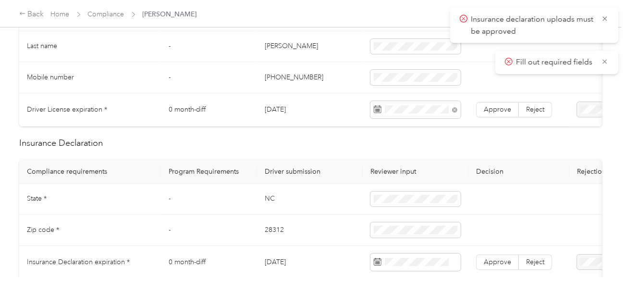
click at [263, 229] on td "28312" at bounding box center [310, 229] width 106 height 31
click at [322, 245] on td "28312" at bounding box center [310, 229] width 106 height 31
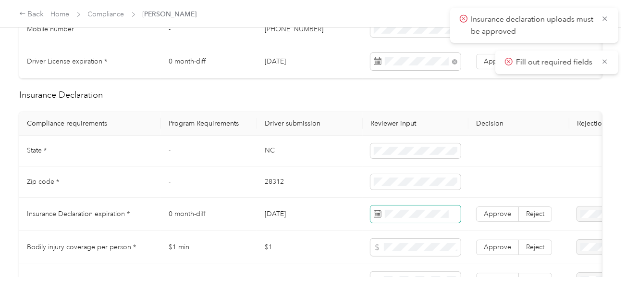
click at [404, 223] on span at bounding box center [416, 213] width 90 height 17
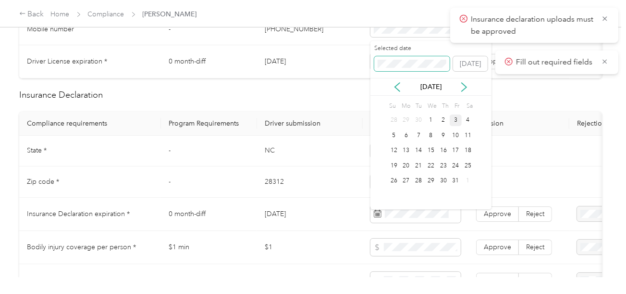
click at [402, 69] on span at bounding box center [412, 63] width 76 height 15
click at [430, 132] on div "8" at bounding box center [431, 135] width 12 height 12
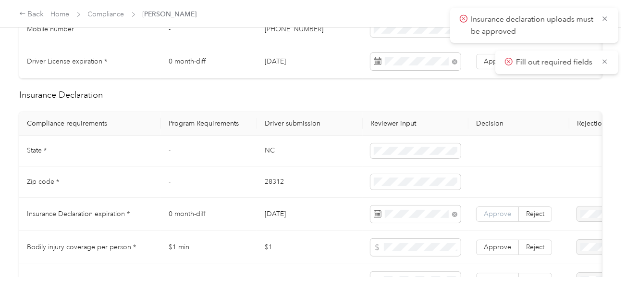
click at [493, 217] on span "Approve" at bounding box center [497, 214] width 27 height 8
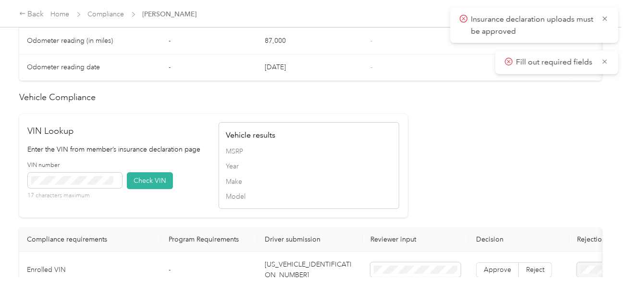
scroll to position [817, 0]
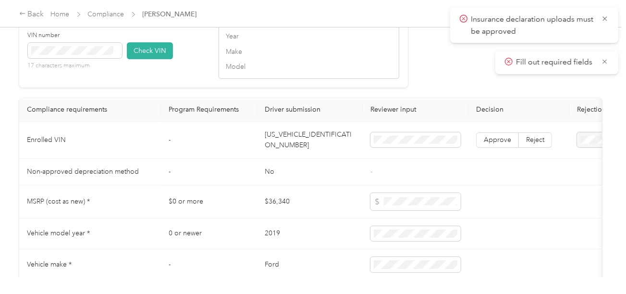
click at [307, 148] on td "[US_VEHICLE_IDENTIFICATION_NUMBER]" at bounding box center [310, 140] width 106 height 37
click at [134, 59] on button "Check VIN" at bounding box center [150, 50] width 46 height 17
click at [111, 58] on span at bounding box center [75, 50] width 94 height 15
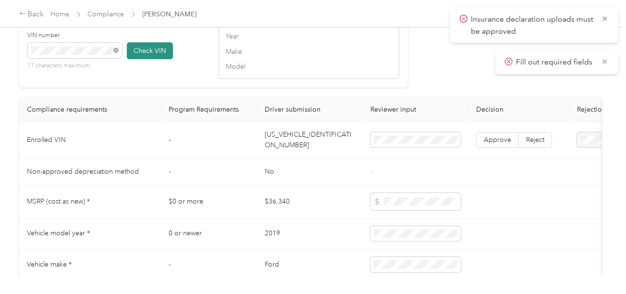
click at [152, 59] on button "Check VIN" at bounding box center [150, 50] width 46 height 17
drag, startPoint x: 189, startPoint y: 86, endPoint x: 382, endPoint y: 142, distance: 201.2
click at [190, 77] on div "VIN number 17 characters maximum Check VIN" at bounding box center [118, 54] width 181 height 46
click at [504, 145] on span "Approve" at bounding box center [497, 140] width 27 height 8
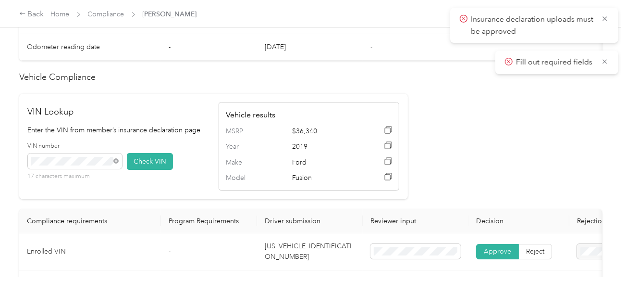
scroll to position [530, 0]
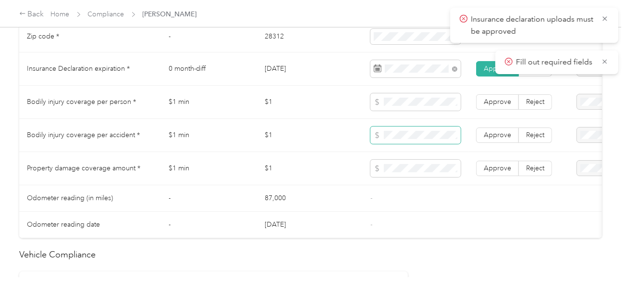
click at [400, 144] on span at bounding box center [416, 134] width 90 height 17
drag, startPoint x: 499, startPoint y: 175, endPoint x: 497, endPoint y: 165, distance: 10.2
click at [499, 172] on span "Approve" at bounding box center [497, 168] width 27 height 8
click at [497, 139] on span "Approve" at bounding box center [497, 135] width 27 height 8
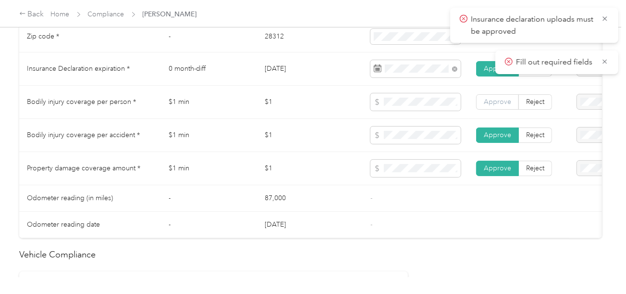
click at [497, 106] on span "Approve" at bounding box center [497, 102] width 27 height 8
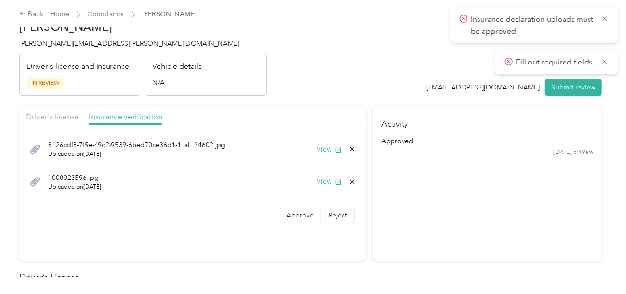
scroll to position [0, 0]
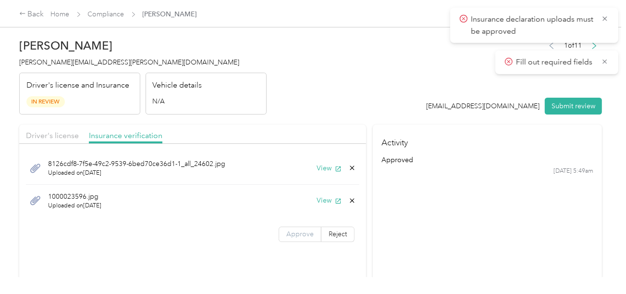
click at [303, 228] on label "Approve" at bounding box center [300, 233] width 43 height 15
click at [320, 198] on button "View" at bounding box center [329, 200] width 25 height 10
click at [554, 104] on button "Submit review" at bounding box center [573, 106] width 57 height 17
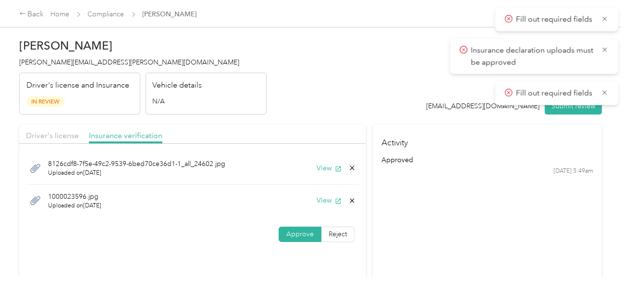
drag, startPoint x: 349, startPoint y: 79, endPoint x: 98, endPoint y: 65, distance: 251.7
click at [346, 79] on header "[PERSON_NAME] [PERSON_NAME][EMAIL_ADDRESS][PERSON_NAME][DOMAIN_NAME] Driver's l…" at bounding box center [310, 74] width 583 height 81
click at [51, 65] on span "[PERSON_NAME][EMAIL_ADDRESS][PERSON_NAME][DOMAIN_NAME]" at bounding box center [129, 62] width 220 height 8
click at [52, 64] on span "[PERSON_NAME][EMAIL_ADDRESS][PERSON_NAME][DOMAIN_NAME]" at bounding box center [129, 62] width 220 height 8
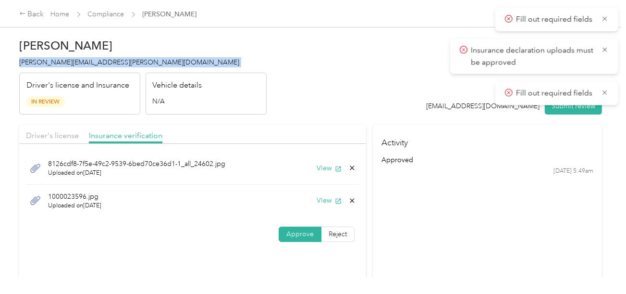
click at [52, 64] on span "[PERSON_NAME][EMAIL_ADDRESS][PERSON_NAME][DOMAIN_NAME]" at bounding box center [129, 62] width 220 height 8
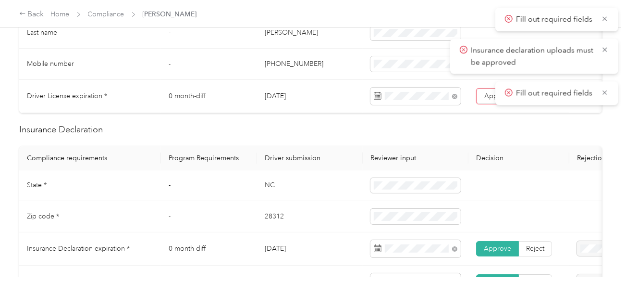
scroll to position [192, 0]
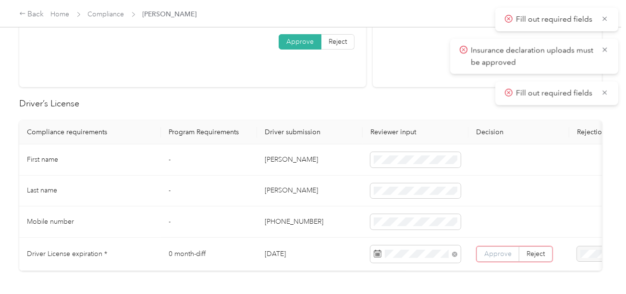
click at [491, 251] on span "Approve" at bounding box center [497, 253] width 27 height 8
click at [495, 249] on span "Approve" at bounding box center [497, 253] width 27 height 8
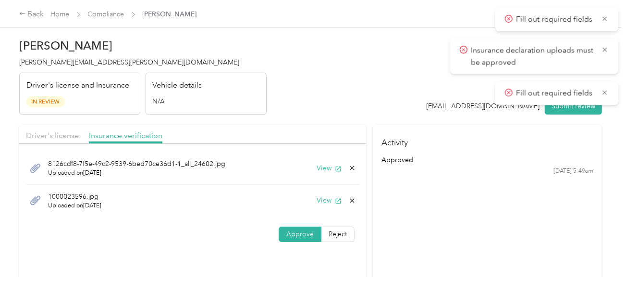
click at [569, 111] on button "Submit review" at bounding box center [573, 106] width 57 height 17
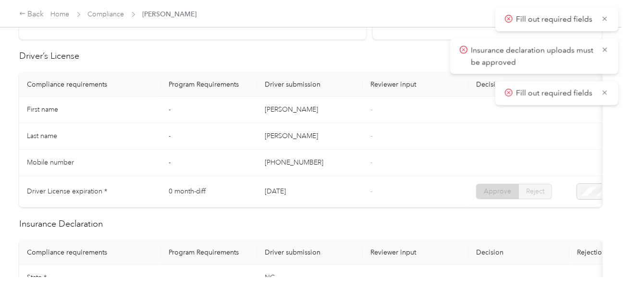
scroll to position [48, 0]
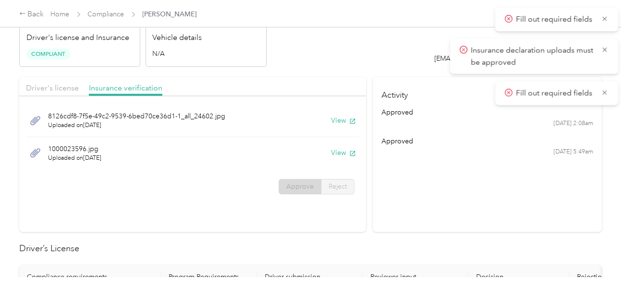
drag, startPoint x: 151, startPoint y: 62, endPoint x: 118, endPoint y: 42, distance: 38.7
click at [151, 62] on div "Vehicle details N/A" at bounding box center [206, 46] width 121 height 42
click at [110, 15] on link "Compliance" at bounding box center [106, 14] width 37 height 8
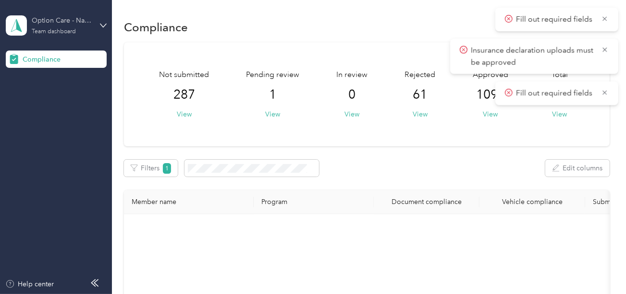
click at [51, 34] on div "Team dashboard" at bounding box center [54, 32] width 44 height 6
click at [61, 95] on div "Log out" at bounding box center [106, 98] width 189 height 17
